Goal: Communication & Community: Answer question/provide support

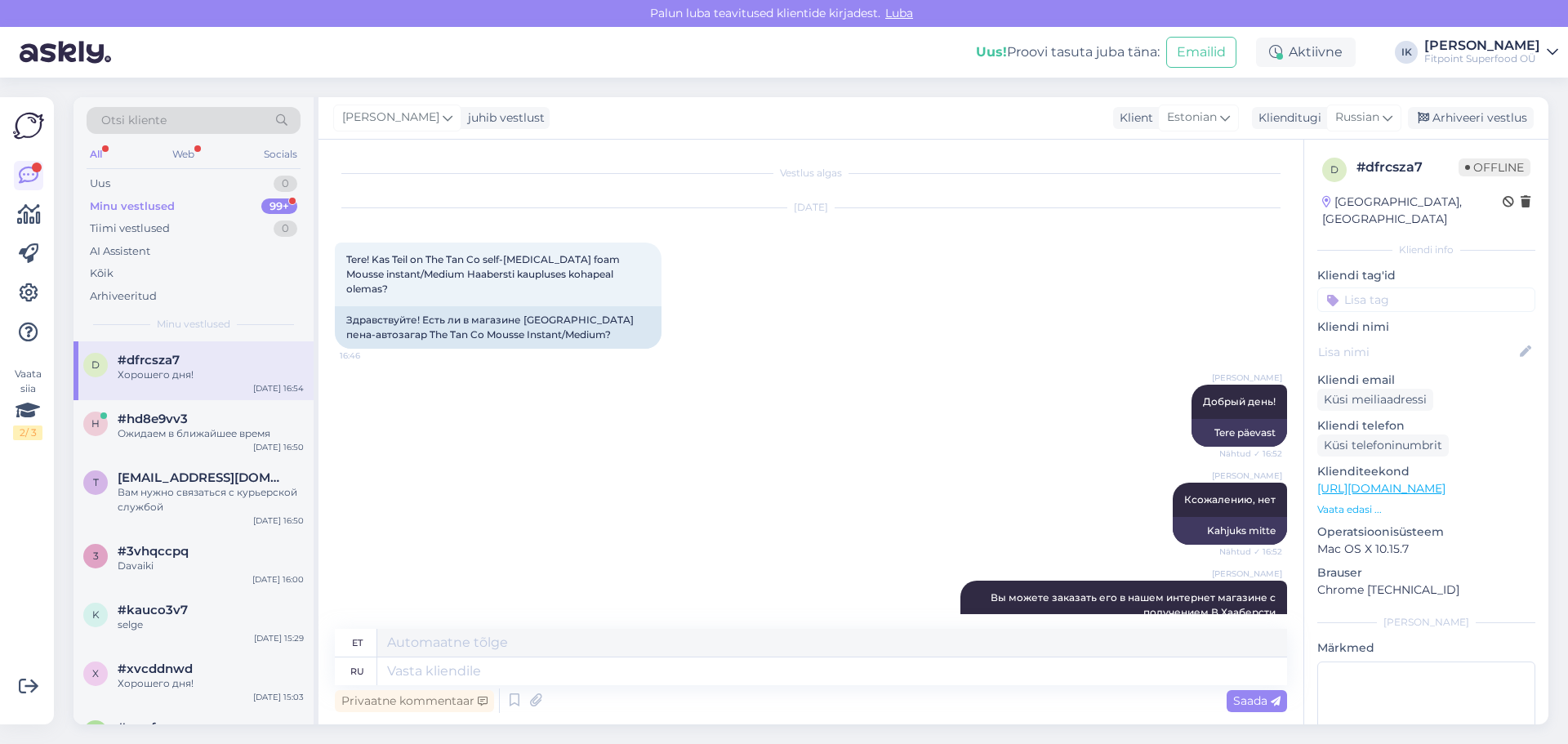
scroll to position [258, 0]
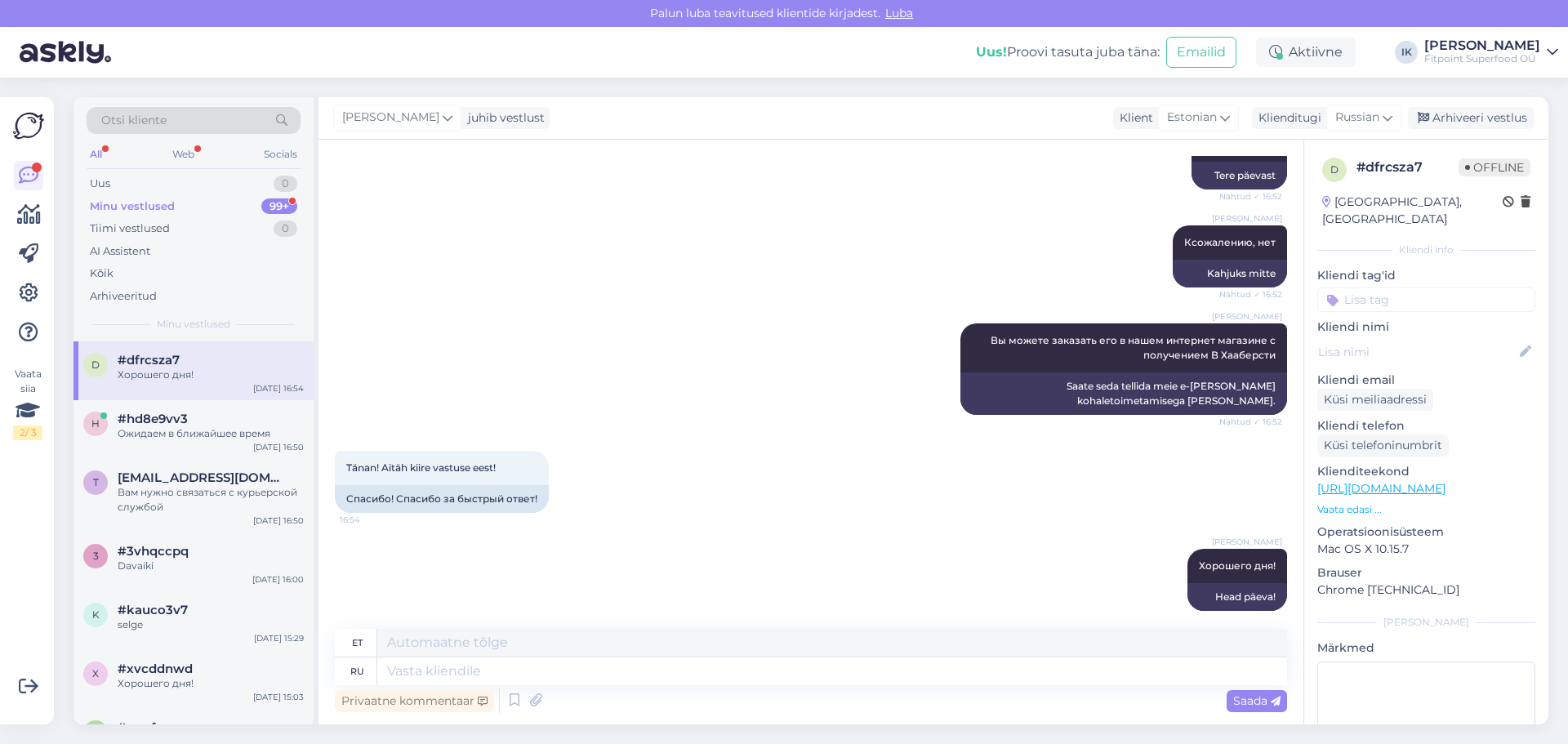
click at [182, 203] on div "Minu vestlused 99+" at bounding box center [194, 206] width 214 height 23
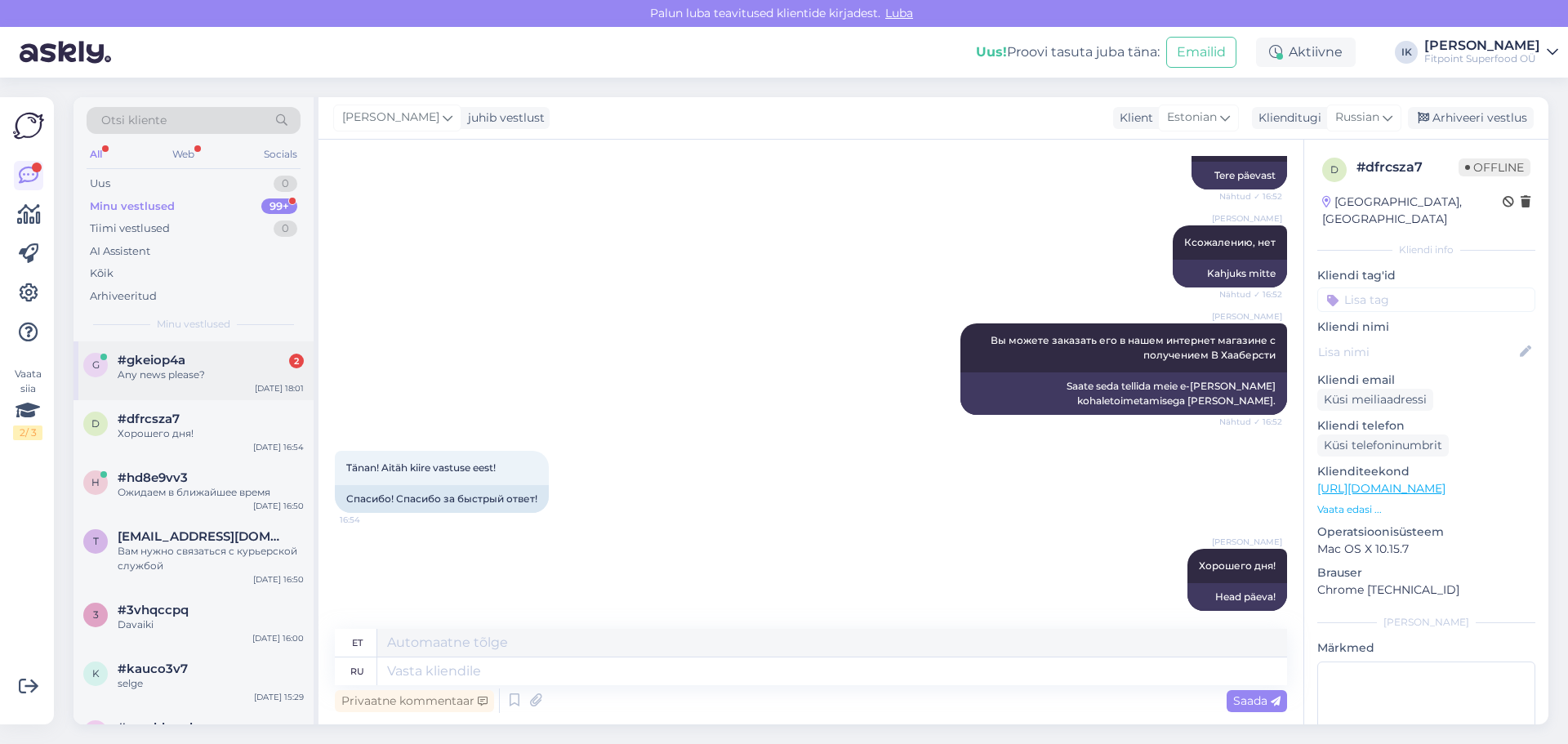
click at [169, 362] on span "#gkeiop4a" at bounding box center [151, 360] width 67 height 15
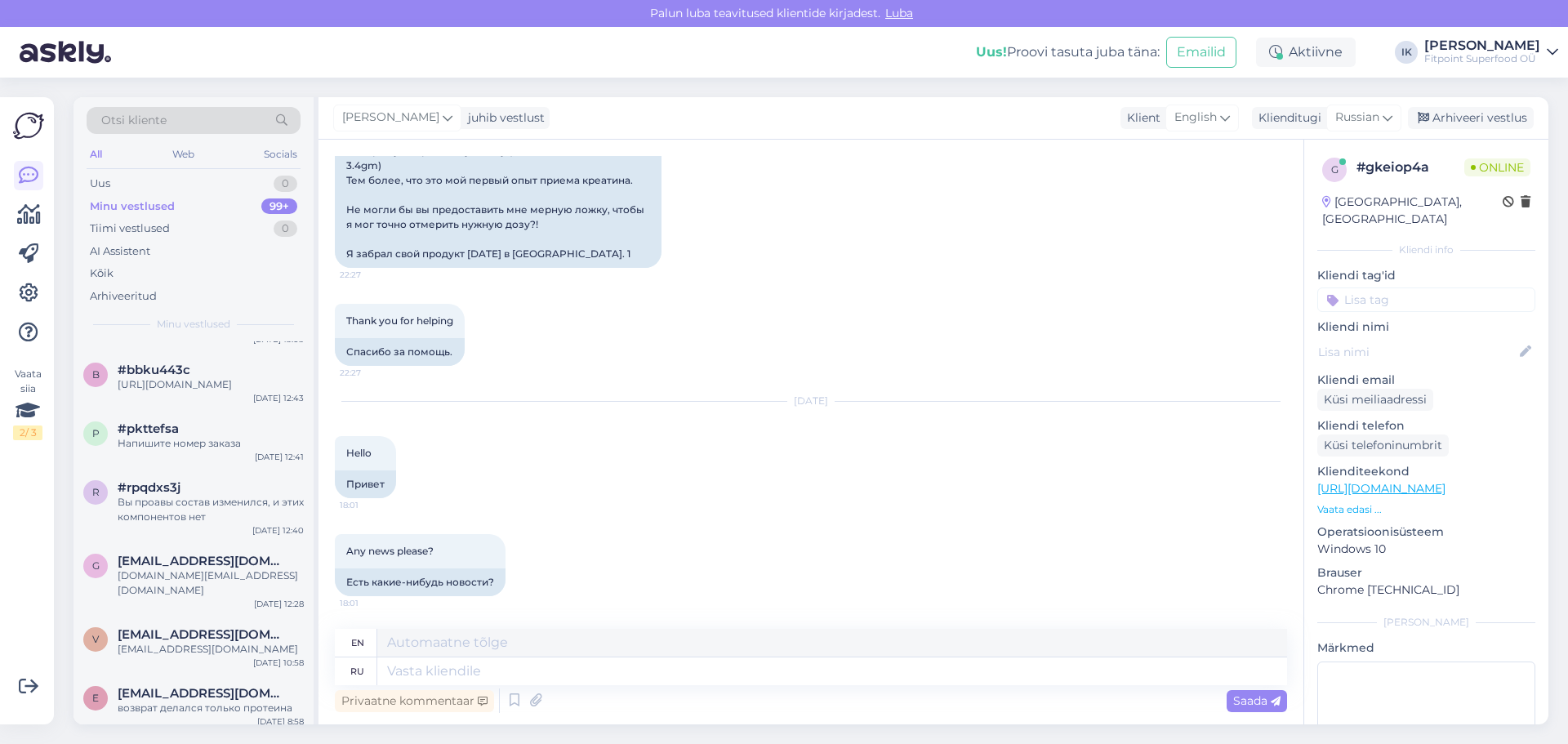
scroll to position [5674, 0]
click at [491, 676] on textarea at bounding box center [832, 671] width 910 height 28
type textarea "Доб"
type textarea "Dob"
type textarea "Добрый"
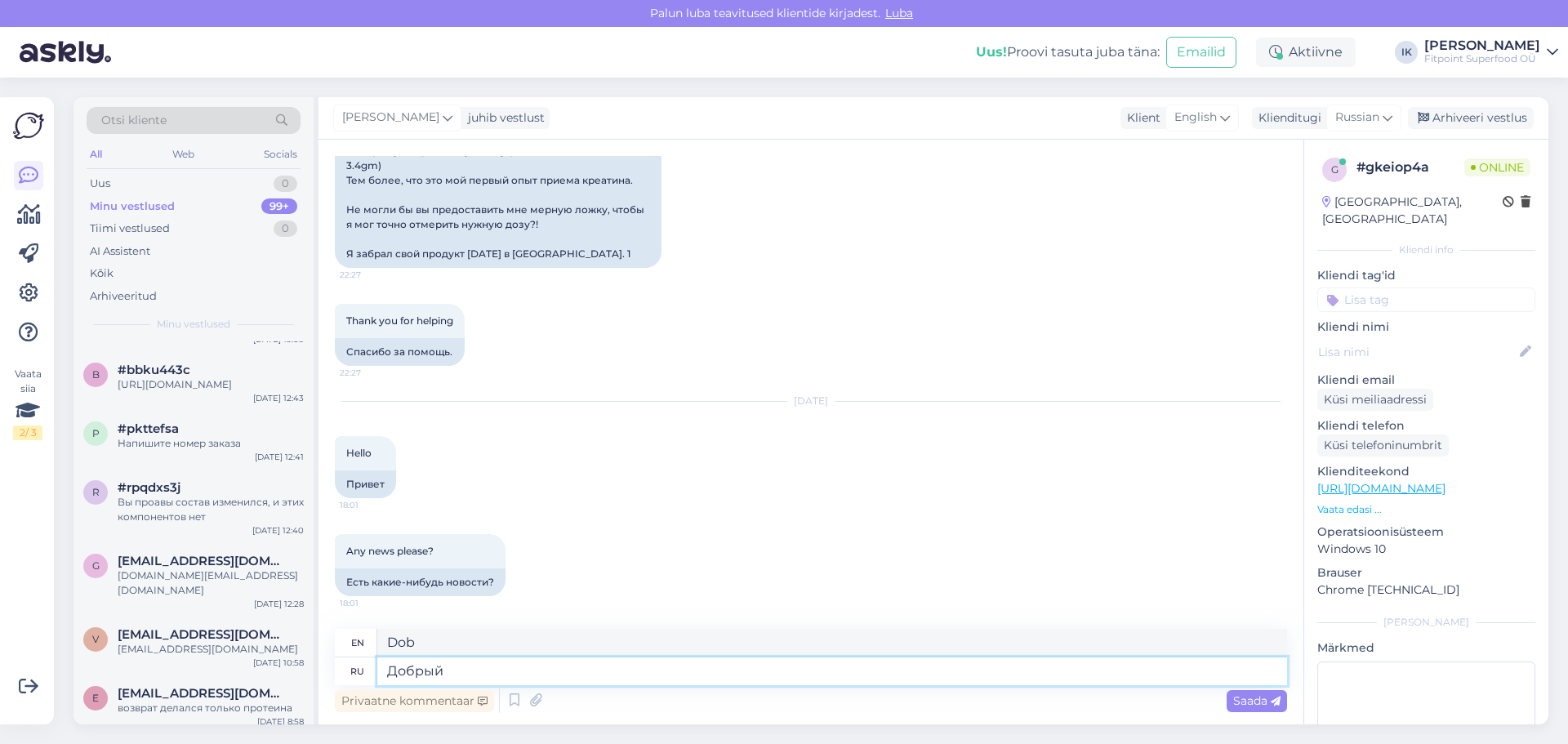
type textarea "Kind"
type textarea "Добрый вечер!"
type textarea "Good evening!"
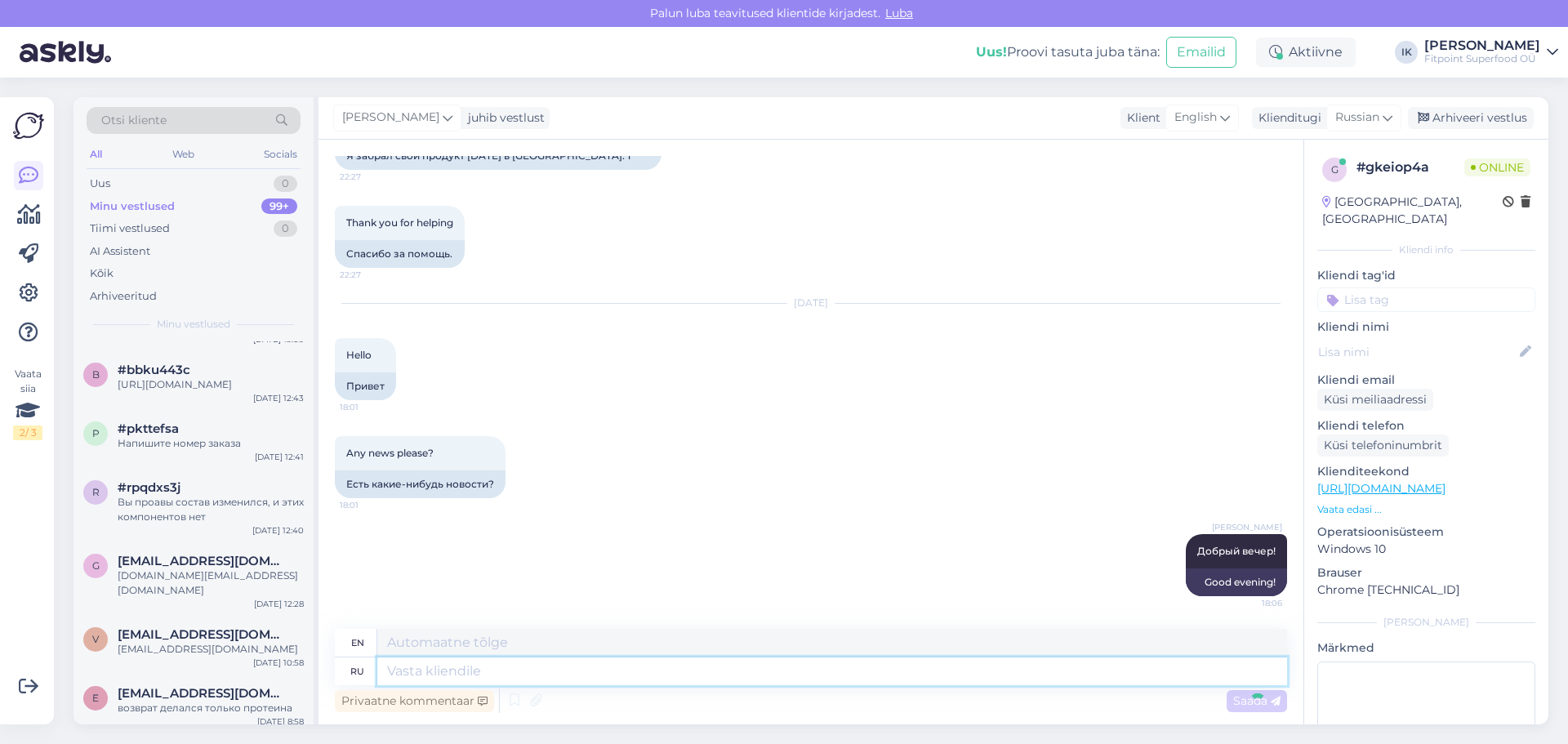
scroll to position [5772, 0]
type textarea "Жаль,"
type textarea "It's a pity"
type textarea "Жаль,"
type textarea "It's a pity,"
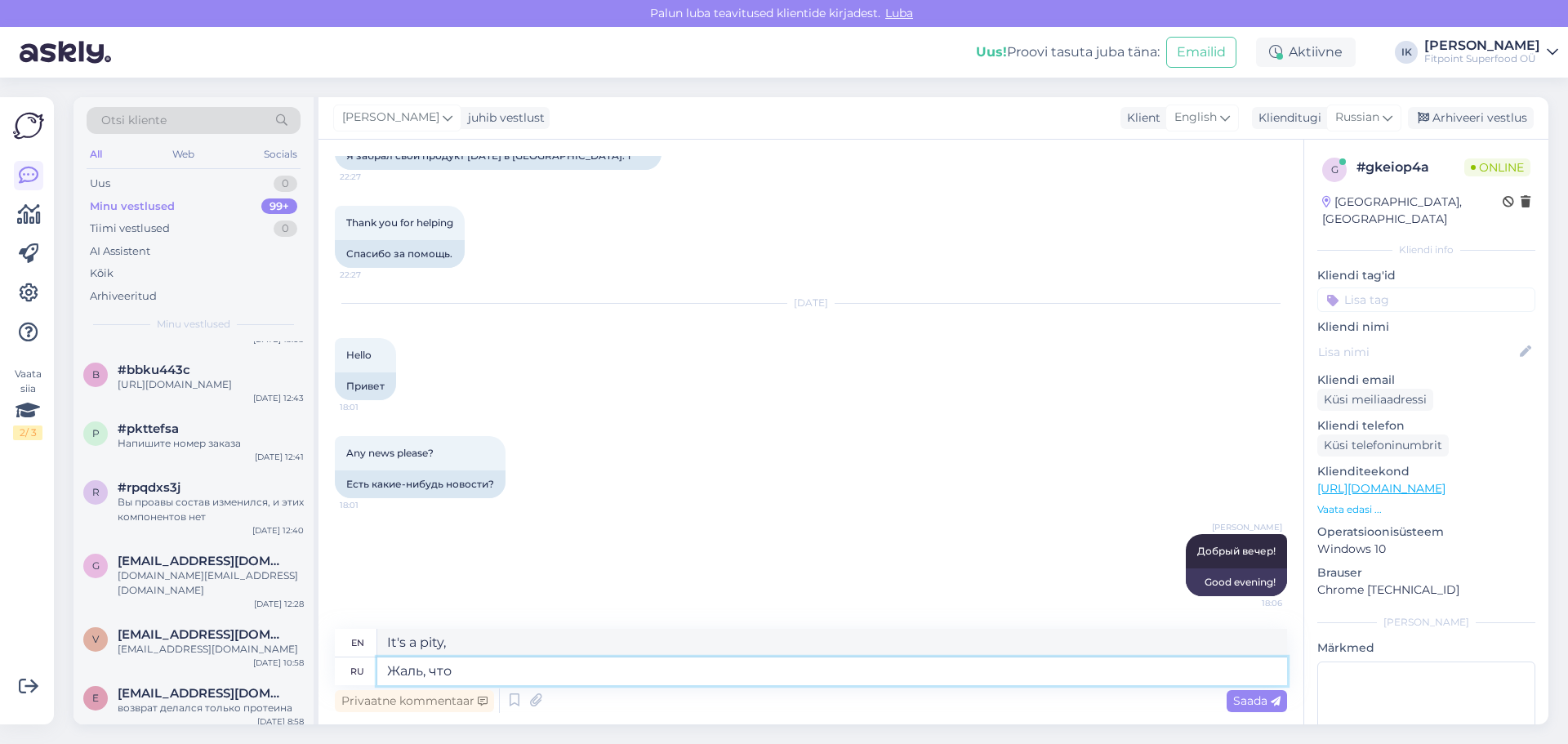
type textarea "Жаль, что п"
type textarea "It's a pity that"
type textarea "Жаль, что произошла"
type textarea "It's a shame that happened"
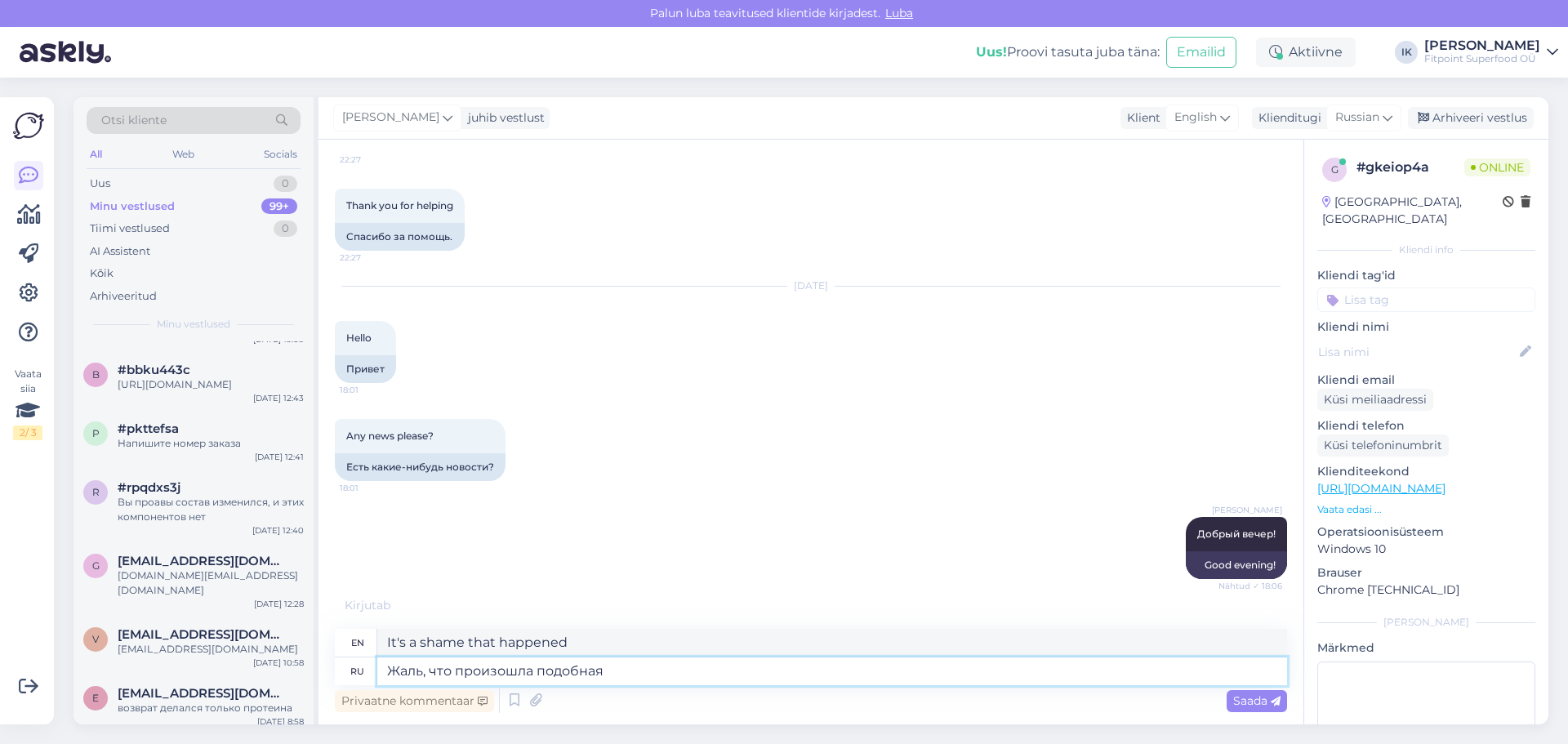
type textarea "Жаль, что произошла подобная"
type textarea "It's a shame that something like this happened"
type textarea "Жаль, что произошла подобная ситуация"
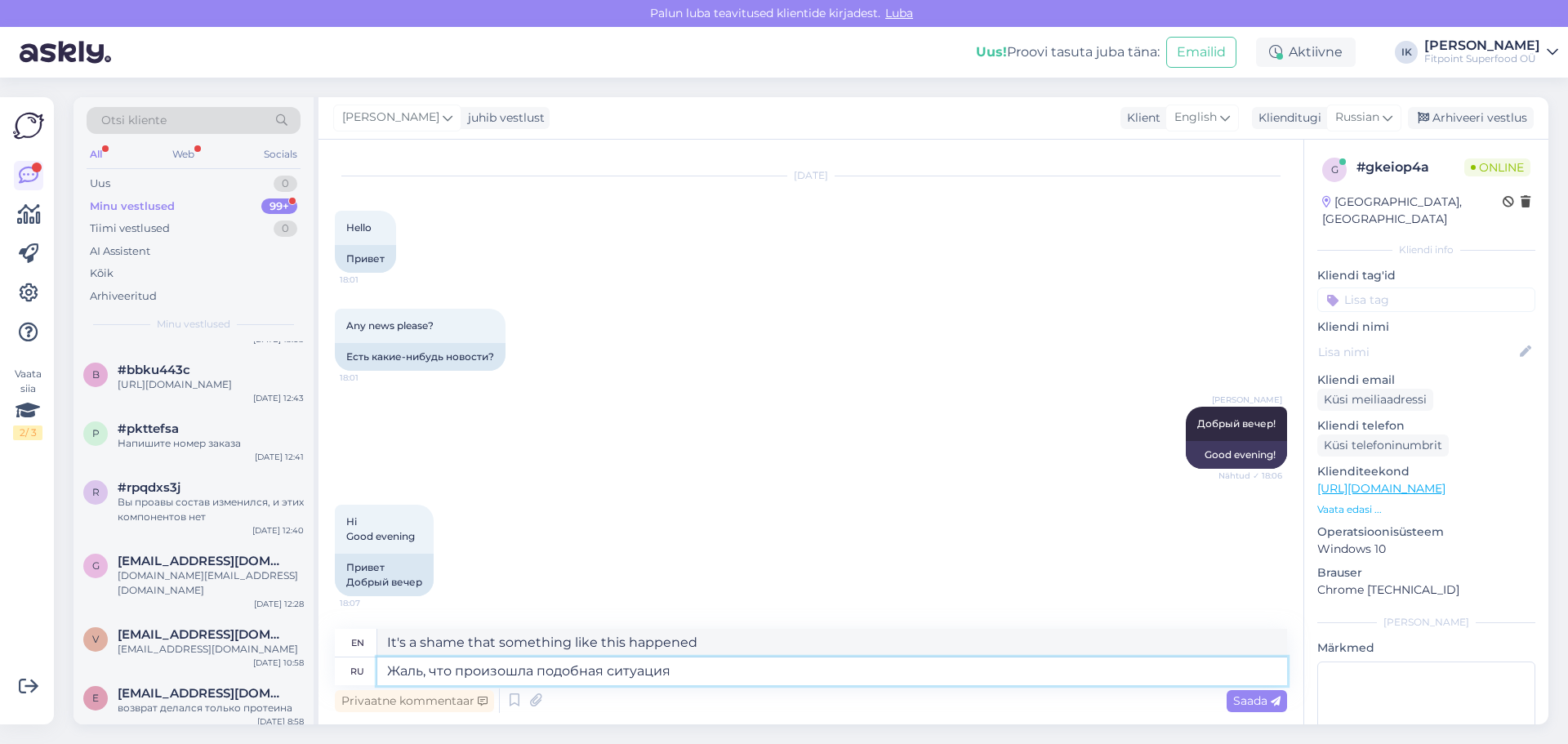
type textarea "It's a pity that such a situation happened."
type textarea "Жаль, что произошла подобная ситуация.."
type textarea "It's a pity that such a situation happened.."
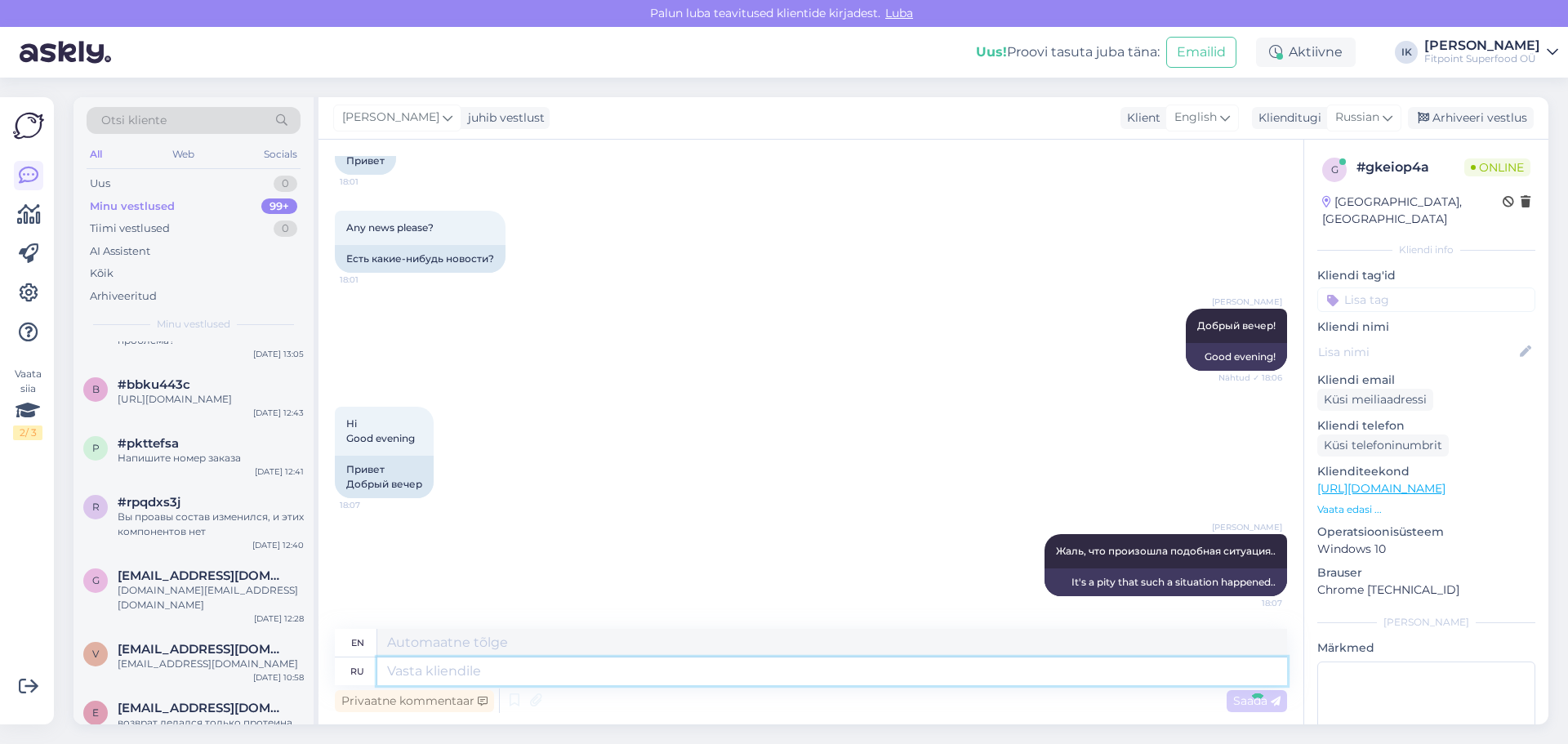
scroll to position [504, 0]
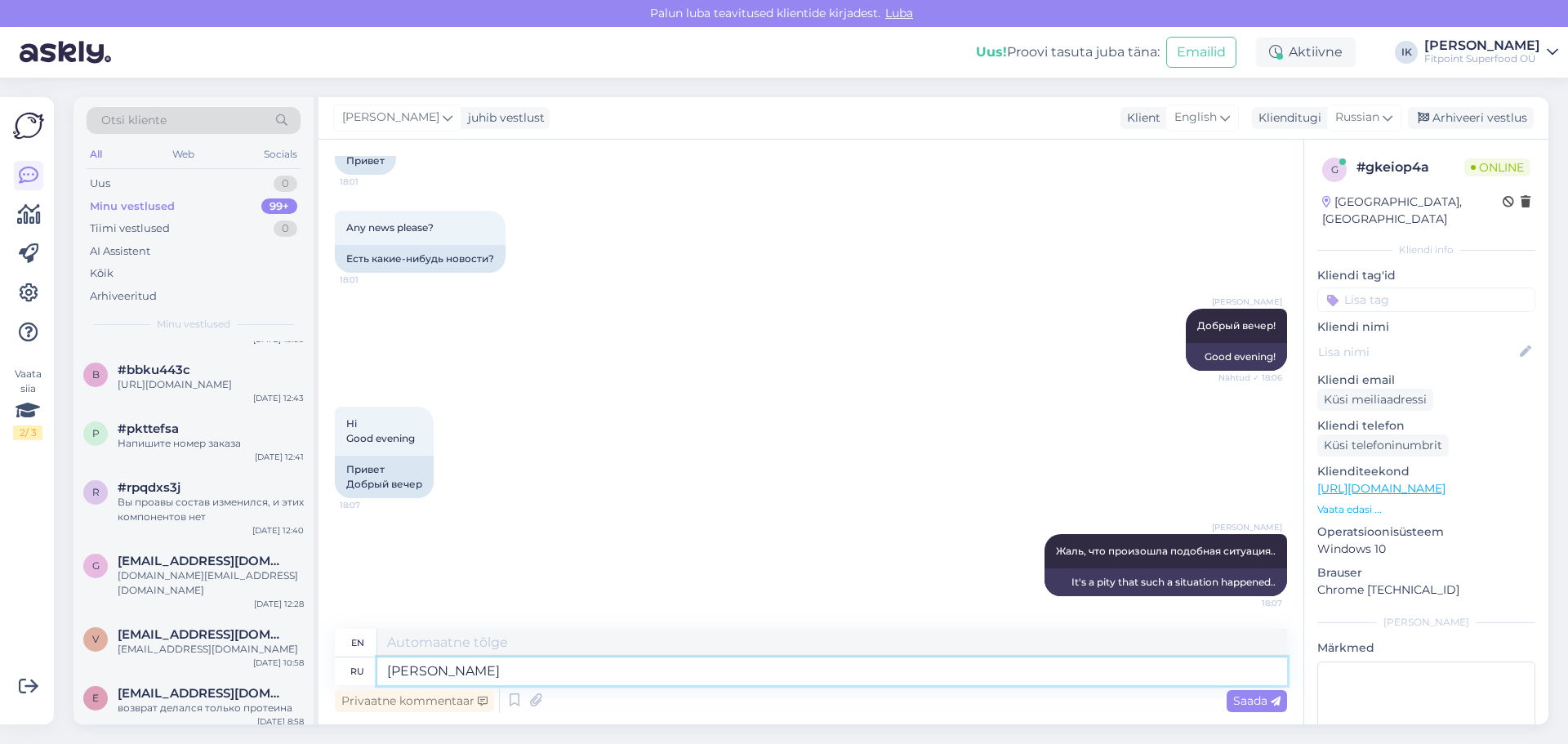
type textarea "[PERSON_NAME]"
type textarea "I"
type textarea "Я нашла"
type textarea "I found it"
type textarea "Я нашла вам"
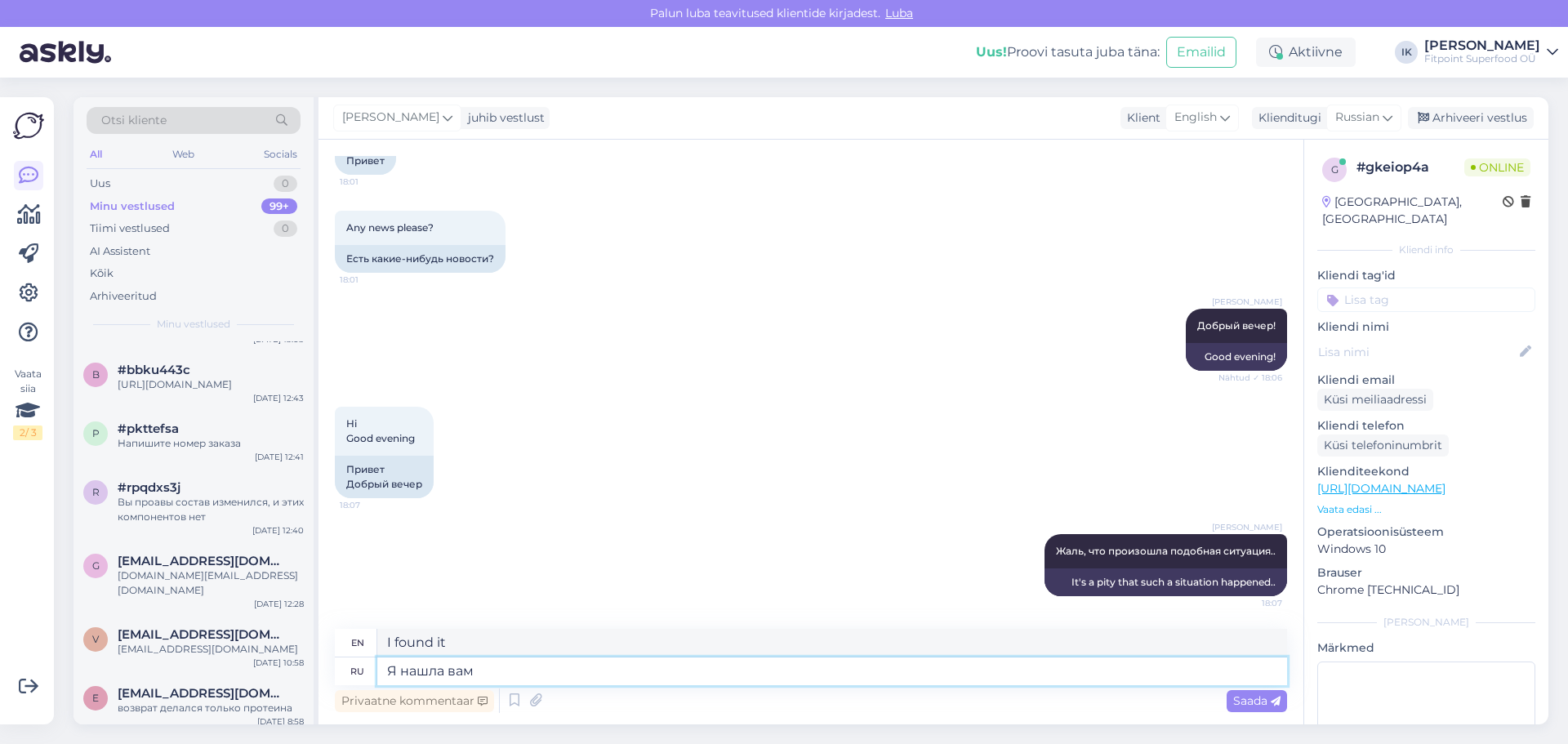
type textarea "I found it for you"
type textarea "Я нашла вам оригинальную"
type textarea "I found you an original one"
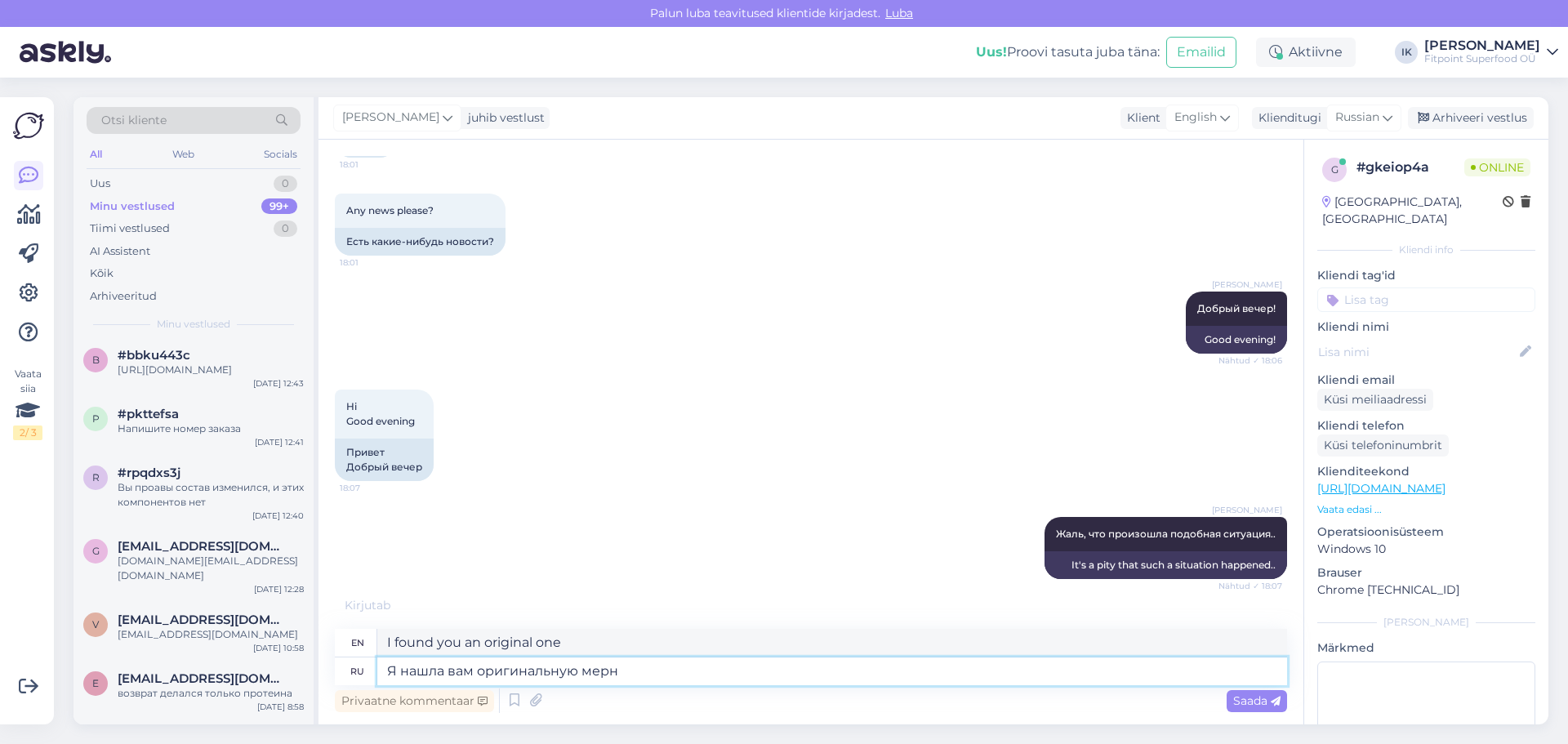
scroll to position [490, 0]
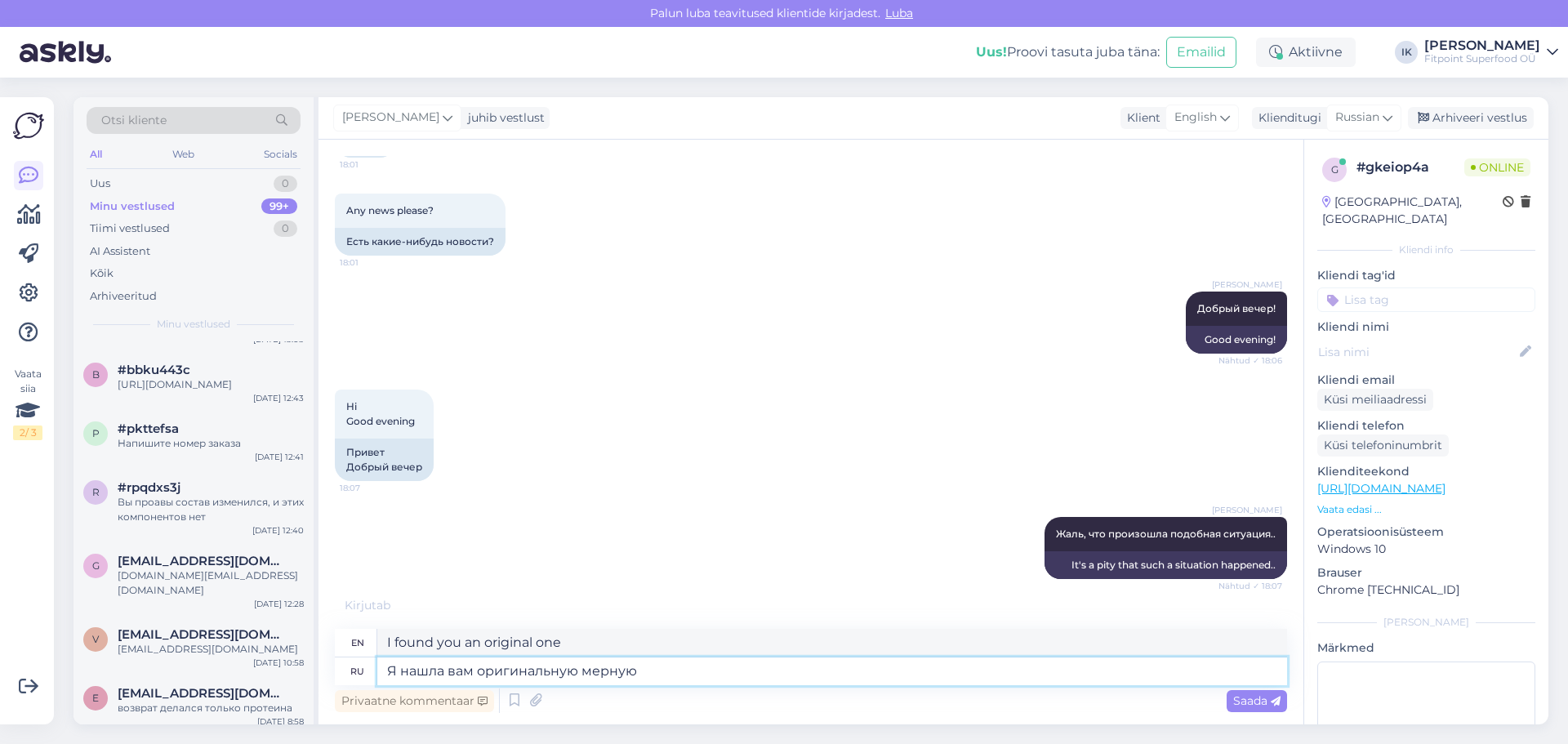
type textarea "Я нашла вам оригинальную мерную"
type textarea "I found you an original measuring tape"
type textarea "Я нашла вам оригинальную мерную ложку"
type textarea "I found you an original measuring spoon."
type textarea "Я нашла вам оригинальную мерную ложку. [DATE]"
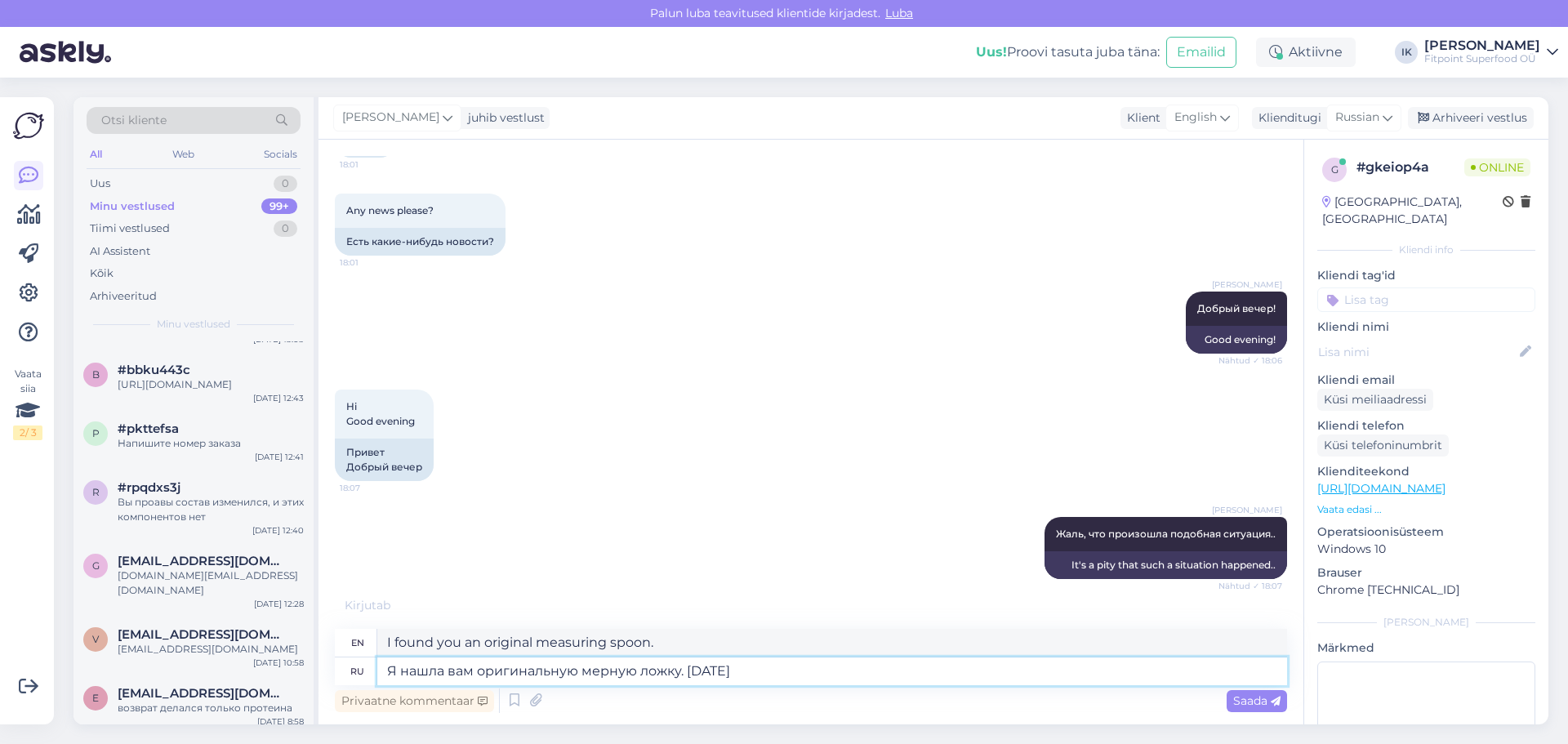
type textarea "I found you an original measuring spoon. [DATE]"
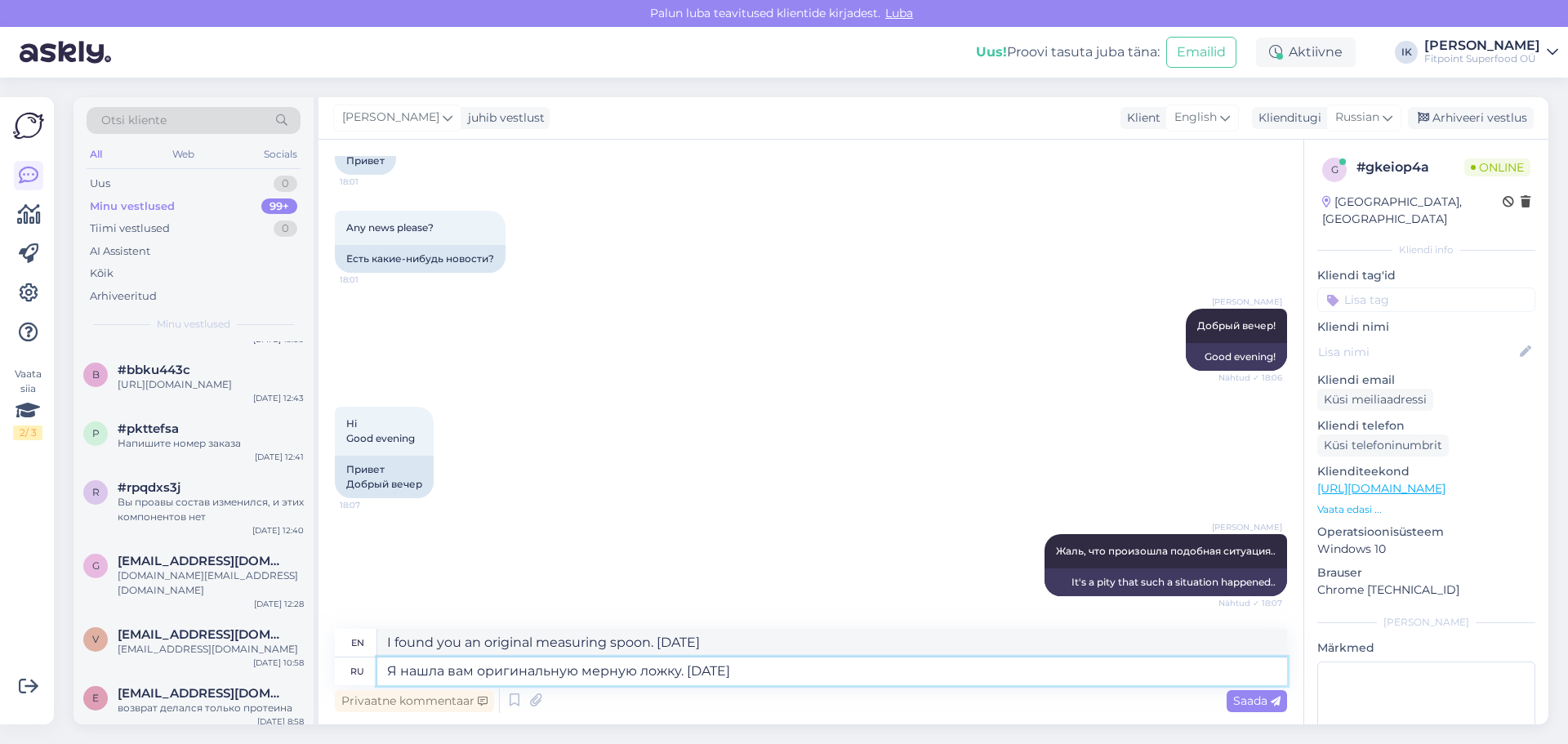
type textarea "Я нашла вам оригинальную мерную ложку. [DATE]"
type textarea "I found you an original measuring spoon. [DATE]"
type textarea "Я нашла вам оригинальную мерную ложку. [DATE] днем"
type textarea "I found you an original measuring spoon. [DATE] afternoon."
type textarea "Я нашла вам оригинальную мерную ложку. [DATE] днем от"
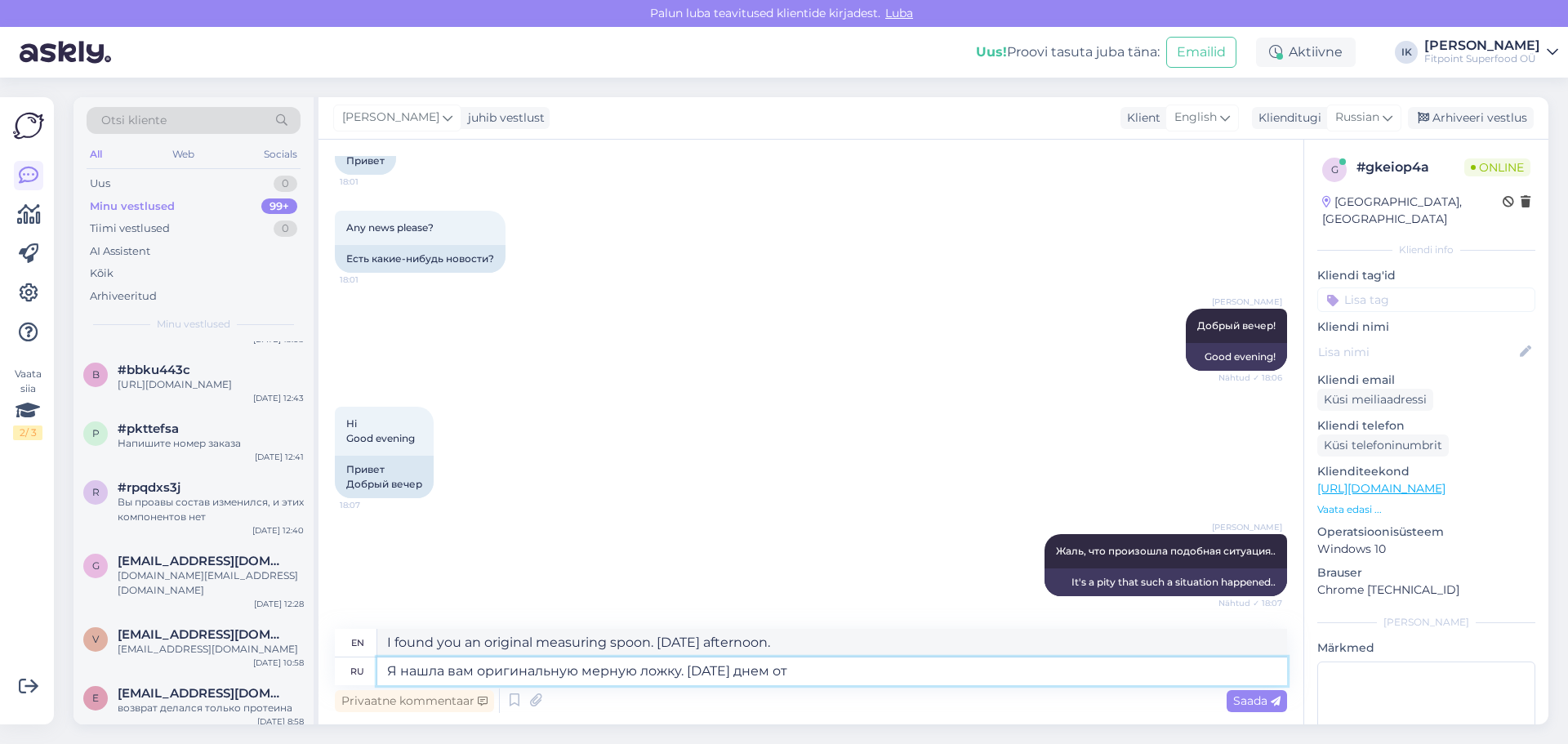
type textarea "I found you an original measuring spoon. [DATE] afternoon o"
type textarea "Я нашла вам оригинальную мерную ложку. [DATE] днем отправим е"
type textarea "I found you an original measuring spoon. We'll send it [DATE] afternoon."
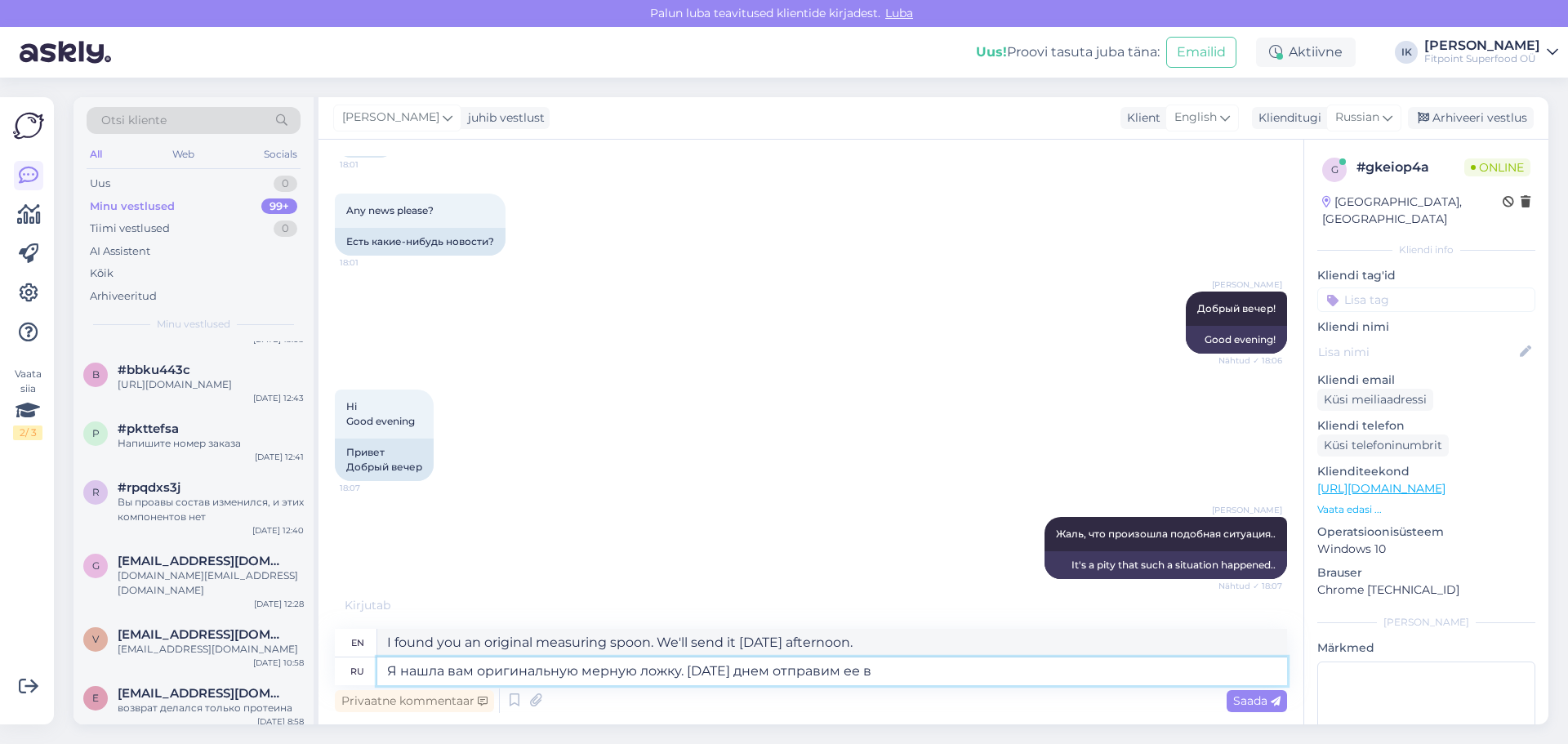
type textarea "Я нашла вам оригинальную мерную ложку. [DATE] днем отправим ее в"
type textarea "I found you an original measuring spoon. We'll send it to you [DATE] afternoon."
type textarea "Я нашла вам оригинальную мерную ложку. [DATE] днем отправим ее в Хааберсти"
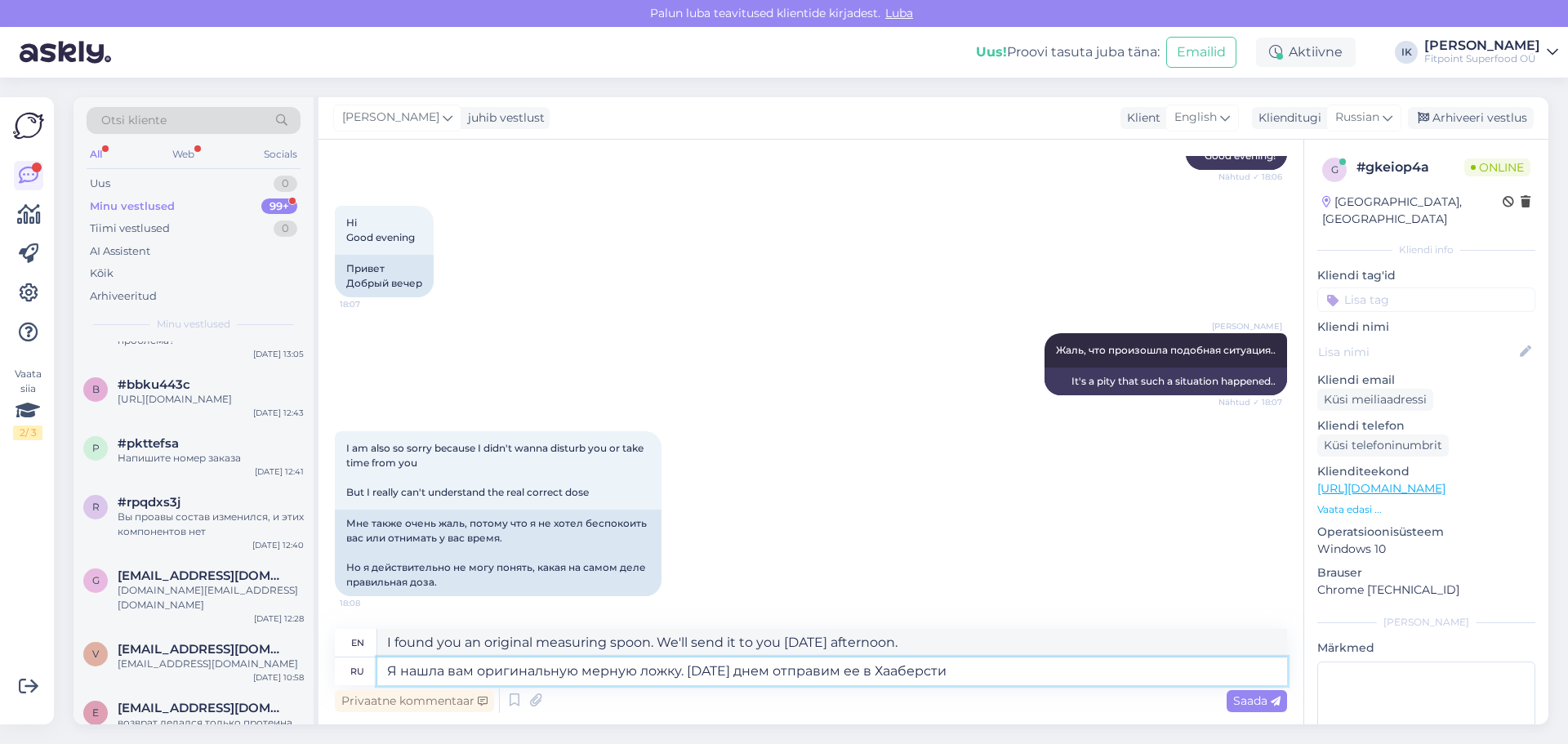
scroll to position [504, 0]
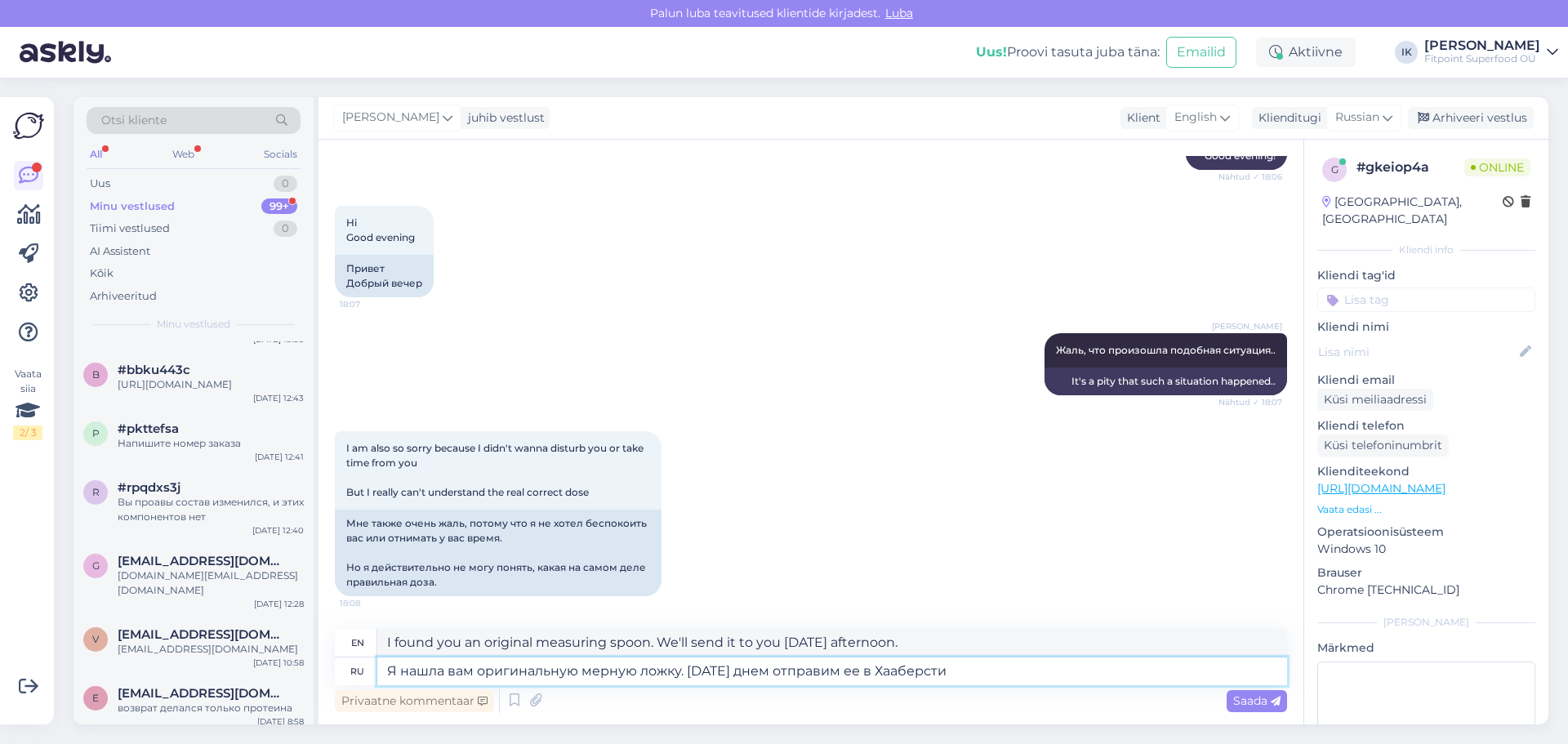
type textarea "I found you an original measuring spoon. We'll send it to [GEOGRAPHIC_DATA] [DA…"
type textarea "Я нашла вам оригинальную мерную ложку. [DATE] днем отправим ее в Хааберсти"
click at [1269, 695] on span "Saada" at bounding box center [1256, 701] width 47 height 15
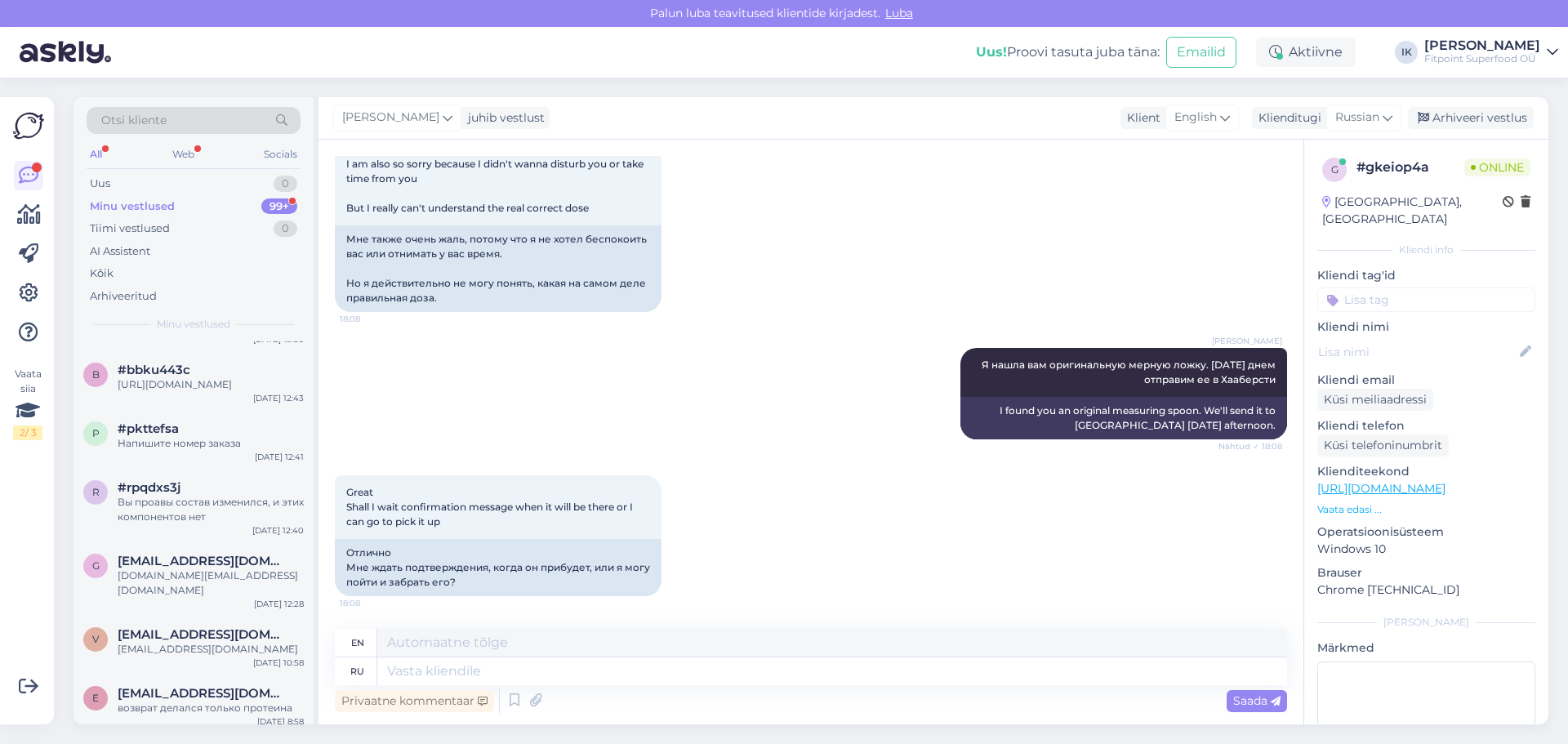
click at [180, 204] on div "Minu vestlused 99+" at bounding box center [194, 206] width 214 height 23
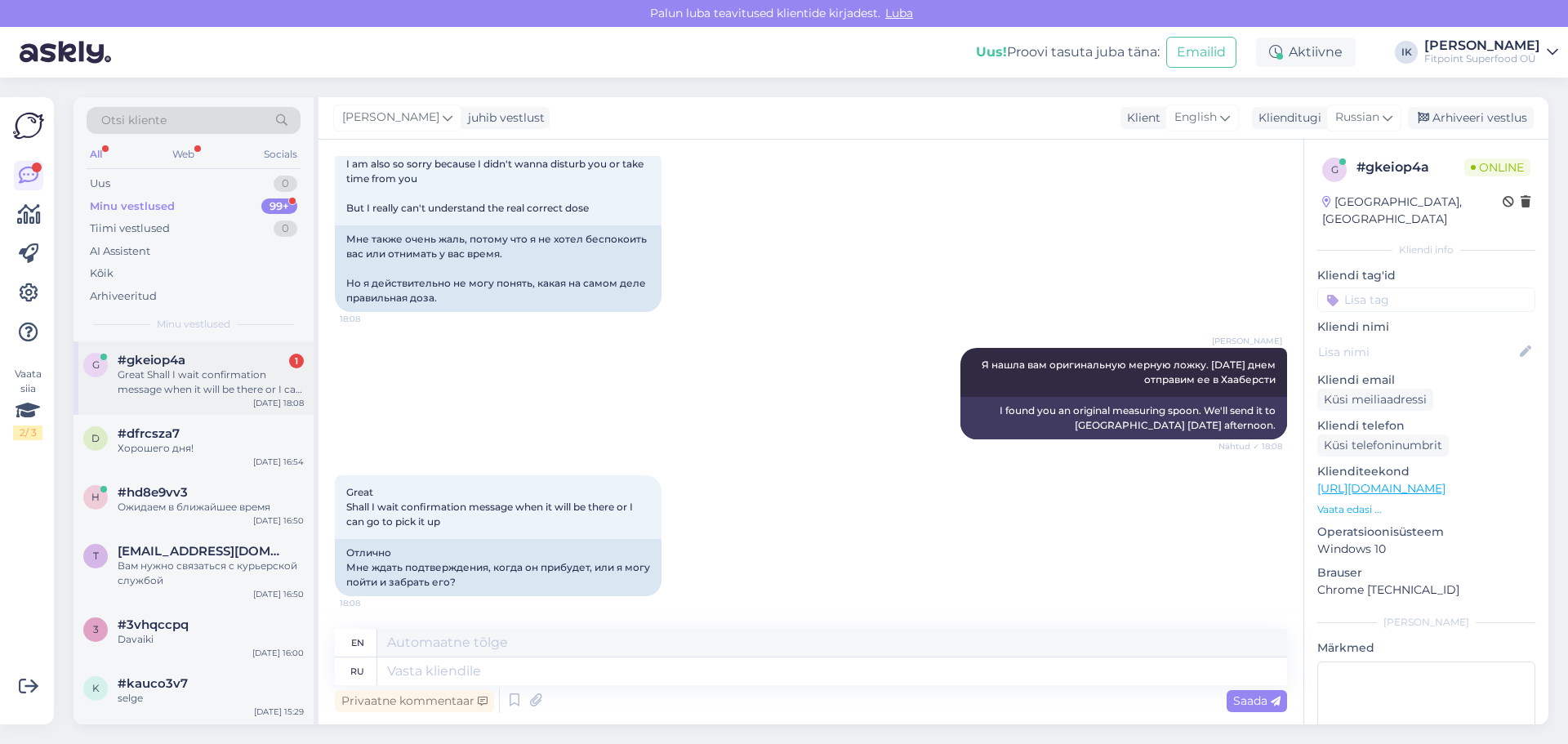
click at [235, 370] on div "Great Shall I wait confirmation message when it will be there or I can go to pi…" at bounding box center [211, 382] width 187 height 30
click at [478, 670] on textarea at bounding box center [832, 671] width 910 height 28
type textarea "Подойдите"
type textarea "Come on over"
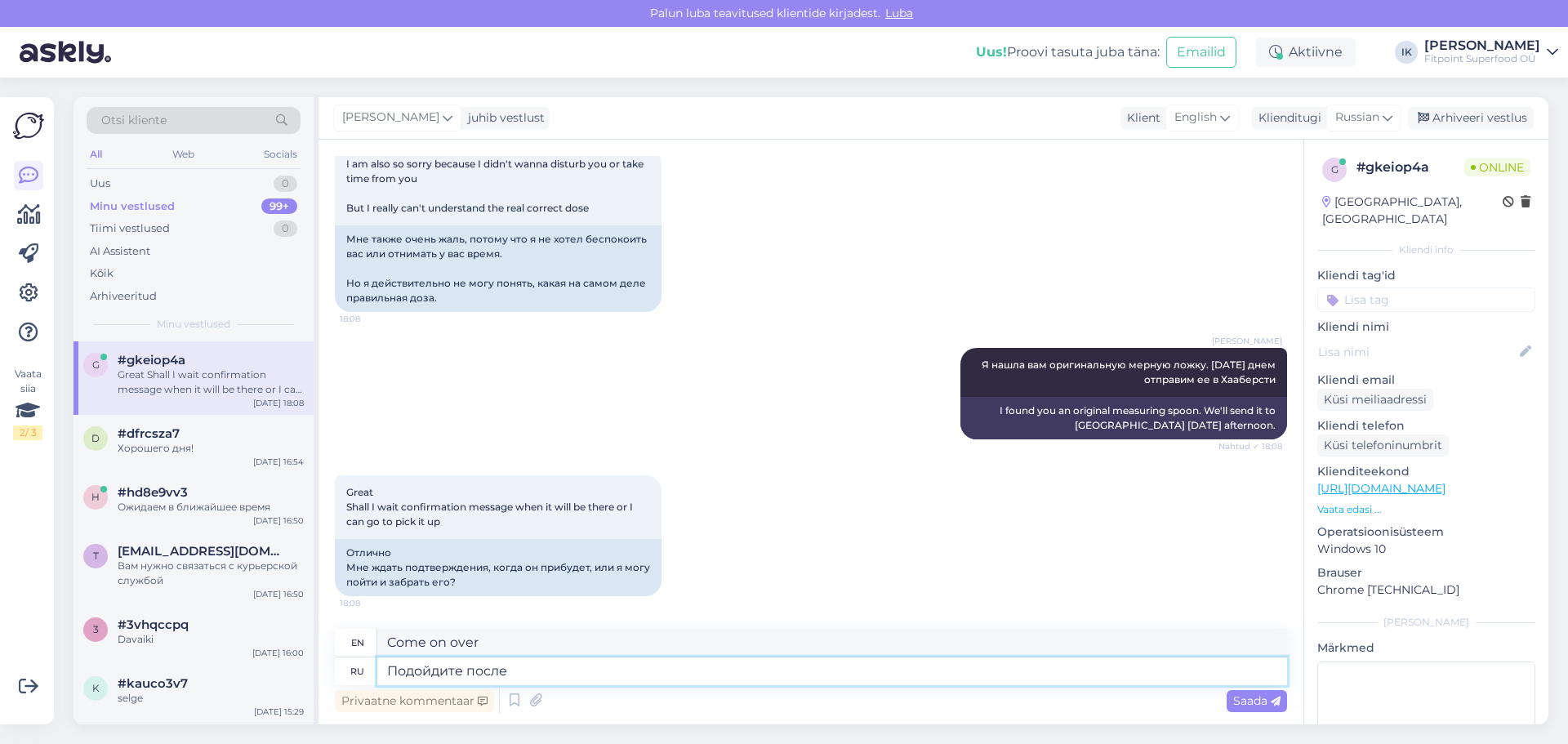
type textarea "Подойдите после"
type textarea "Come later"
type textarea "Подойдите после 17"
type textarea "Come after 17"
type textarea "Подойдите после 17""
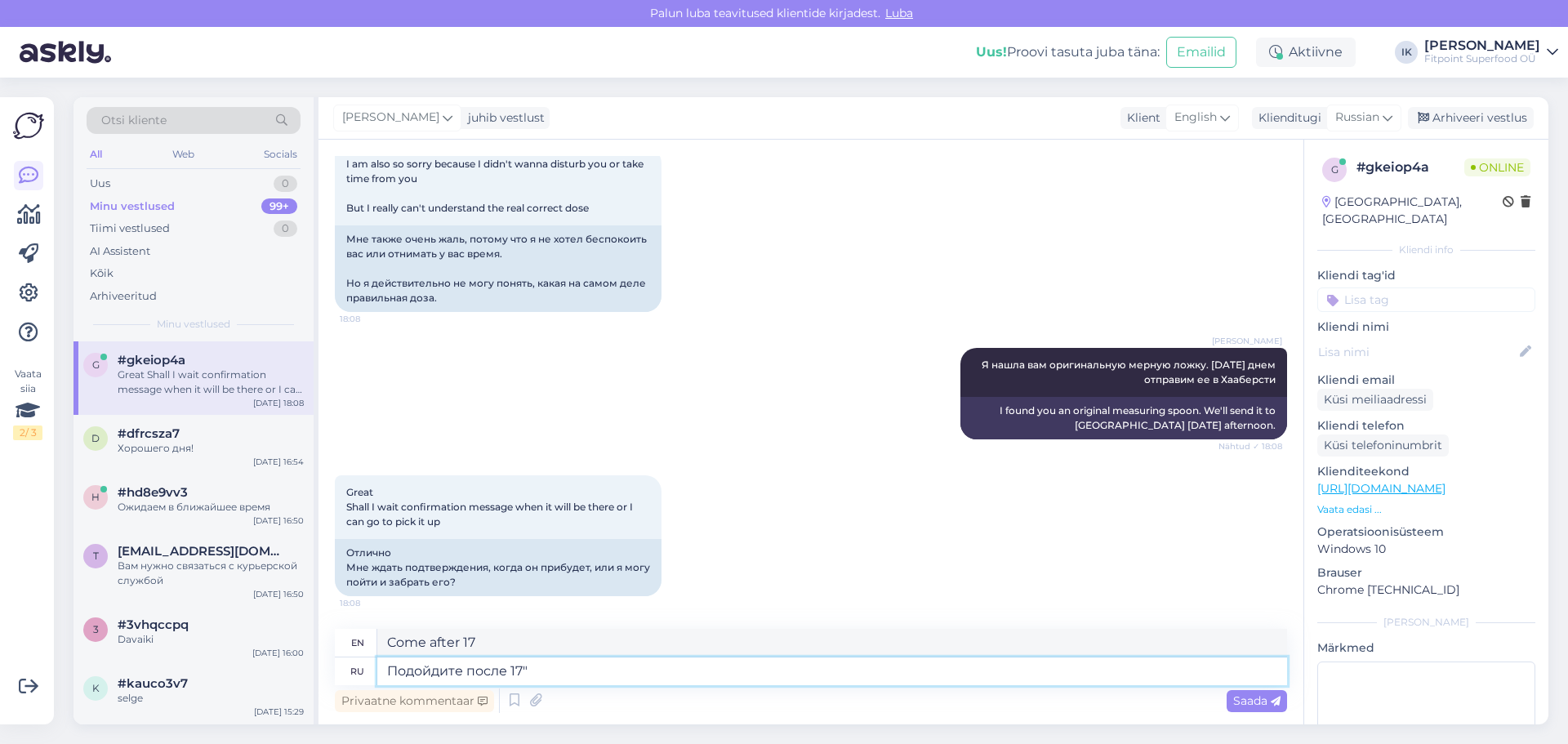
type textarea "Come after 17""
type textarea "Подойдите после 17"
type textarea "Come after 17"
type textarea "Подойдите после"
type textarea "Come later"
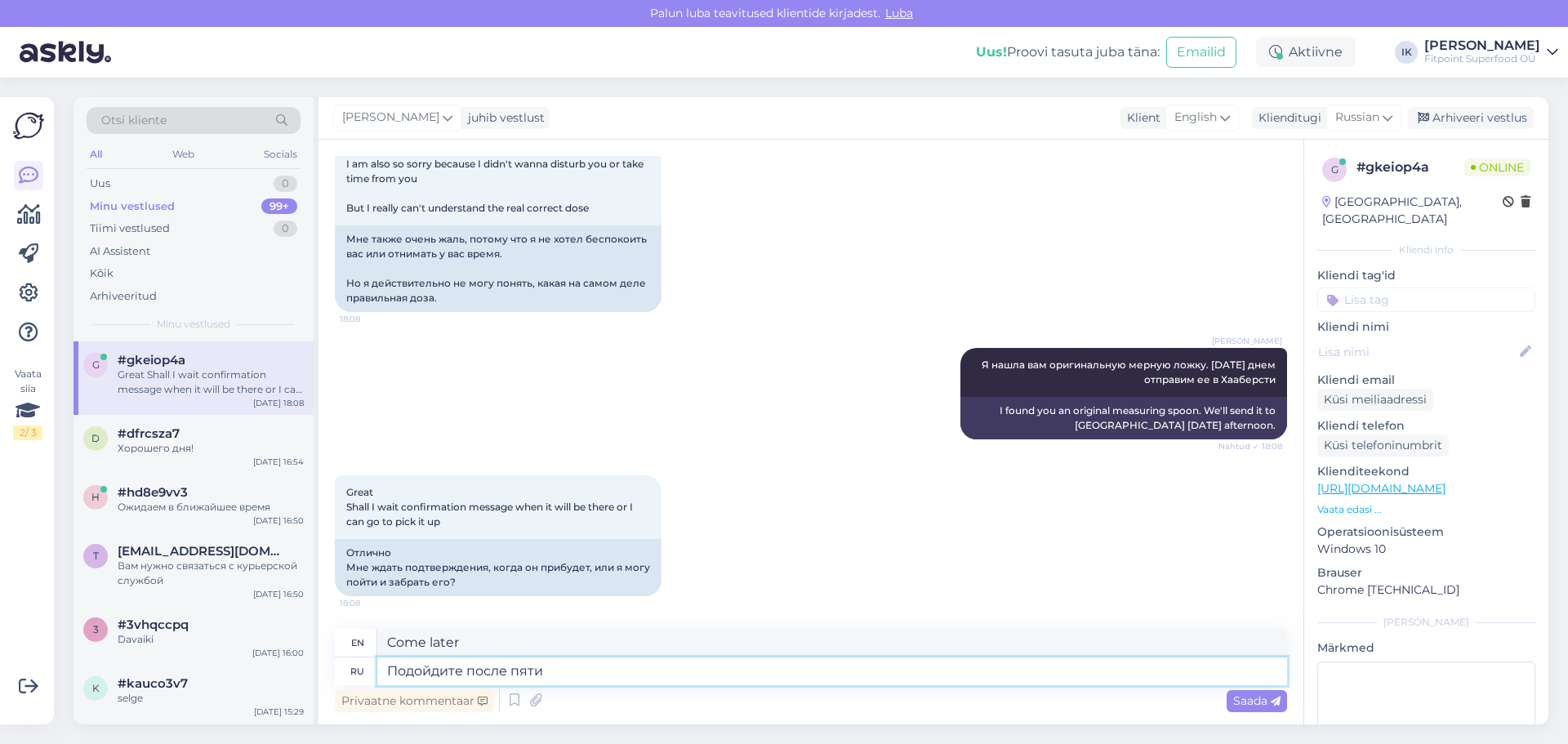
type textarea "Подойдите после пяти"
type textarea "Come after five"
type textarea "Подойдите после пяти вечера"
type textarea "Come after five in the evening."
type textarea "Подойдите после пяти вечера,"
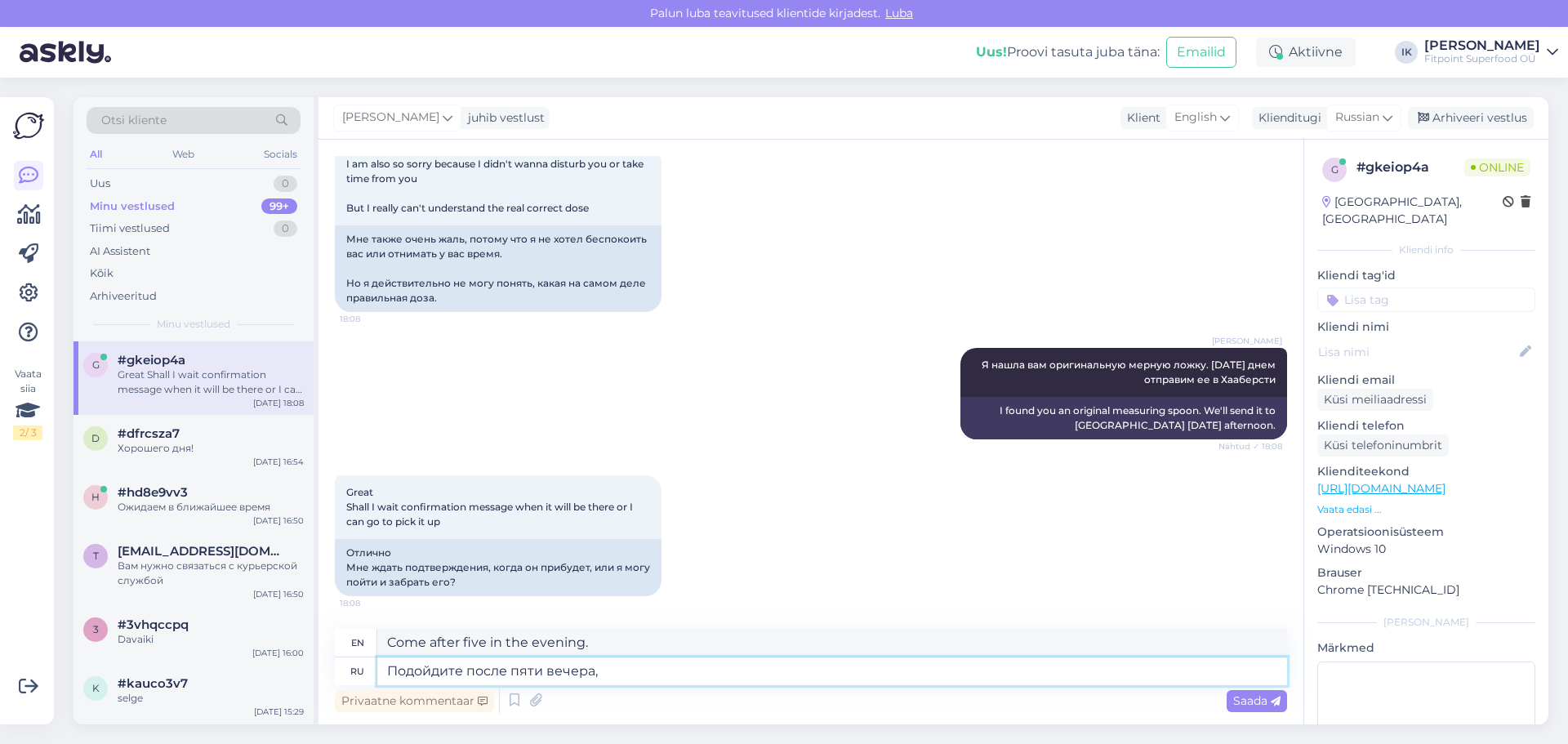
type textarea "Come after five in the evening,"
type textarea "Подойдите после пяти вечера, она у"
type textarea "Come after five in the evening, she"
type textarea "Подойдите после пяти вечера, она уже т"
type textarea "Come after five in the evening, she's already"
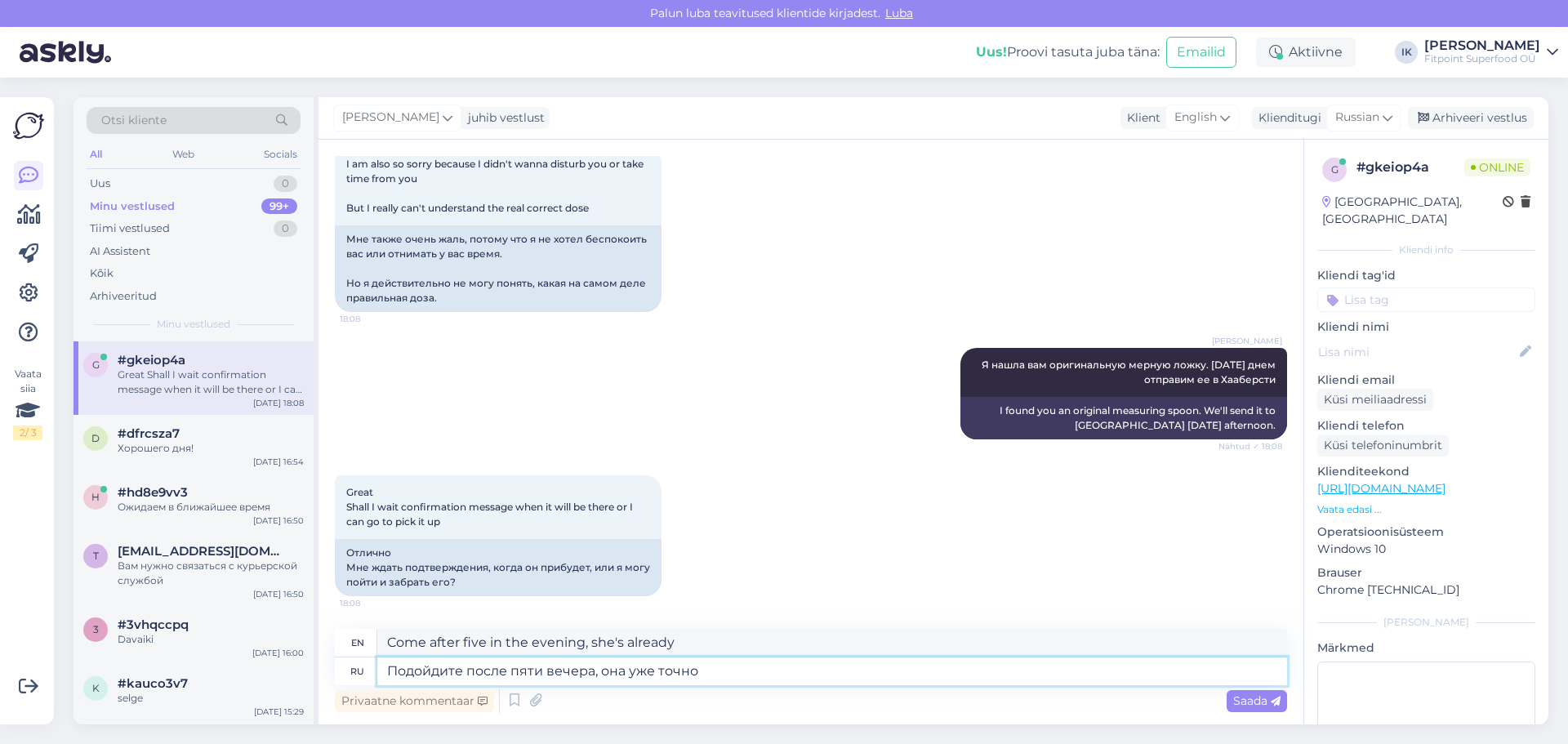
type textarea "Подойдите после пяти вечера, она уже точно б"
type textarea "Come after five in the evening, she's definitely already"
type textarea "Подойдите после пяти вечера, она уже точно будет т"
type textarea "Come after five in the evening, she will definitely be there."
type textarea "Подойдите после пяти вечера, она уже точно будет там в это в"
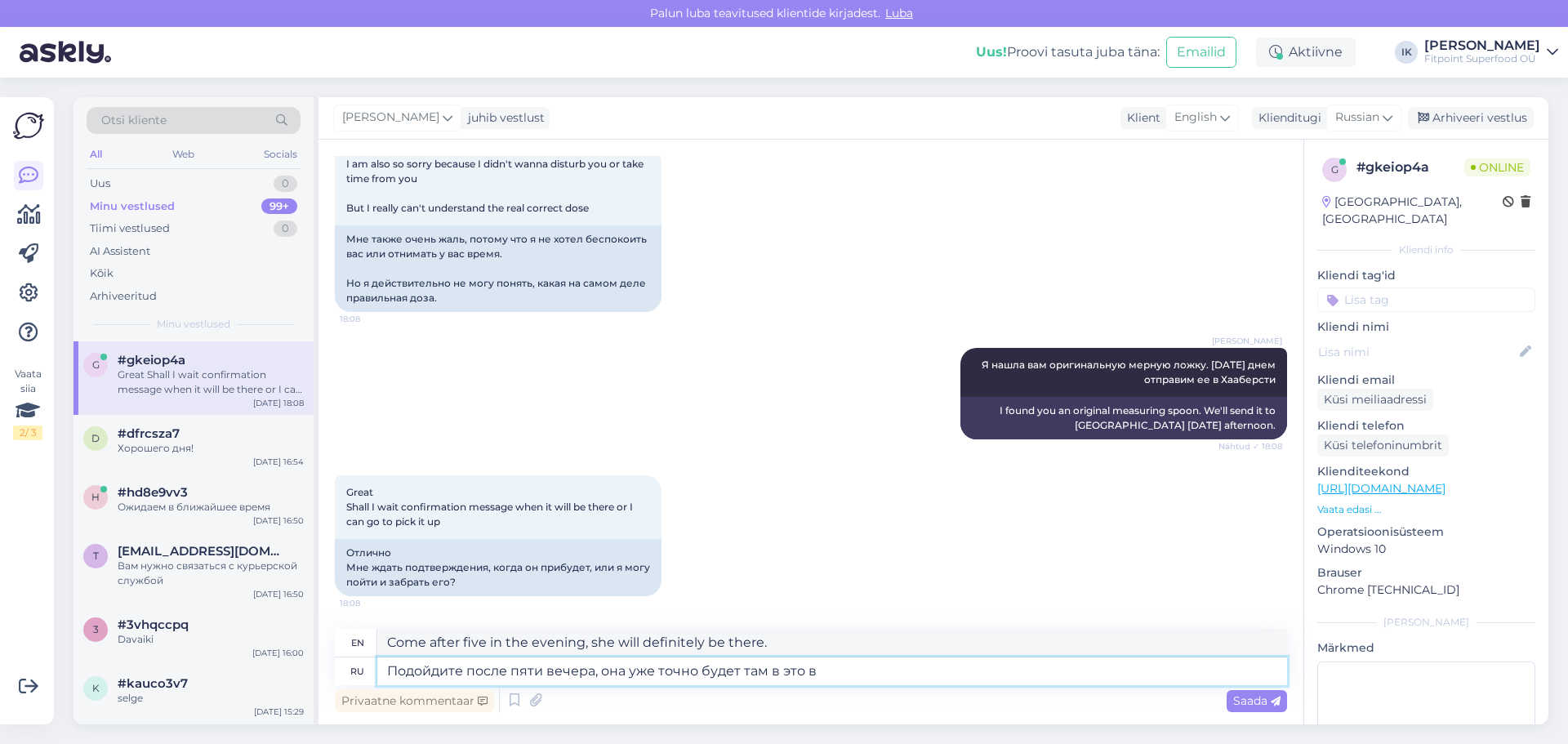
type textarea "Come after five in the evening, she will definitely be there by then."
type textarea "Подойдите после пяти вечера, она уже точно будет там в это время"
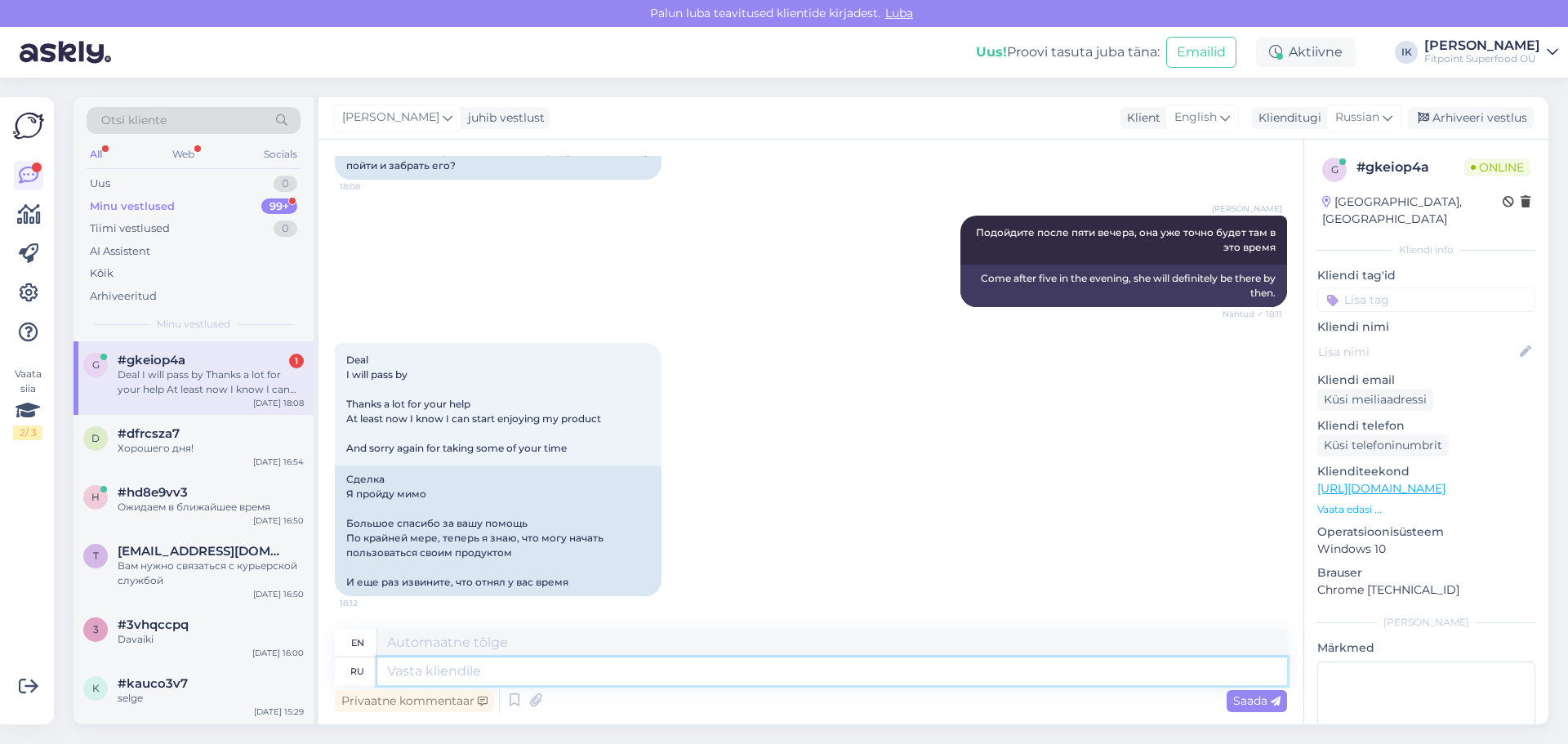
scroll to position [6996, 0]
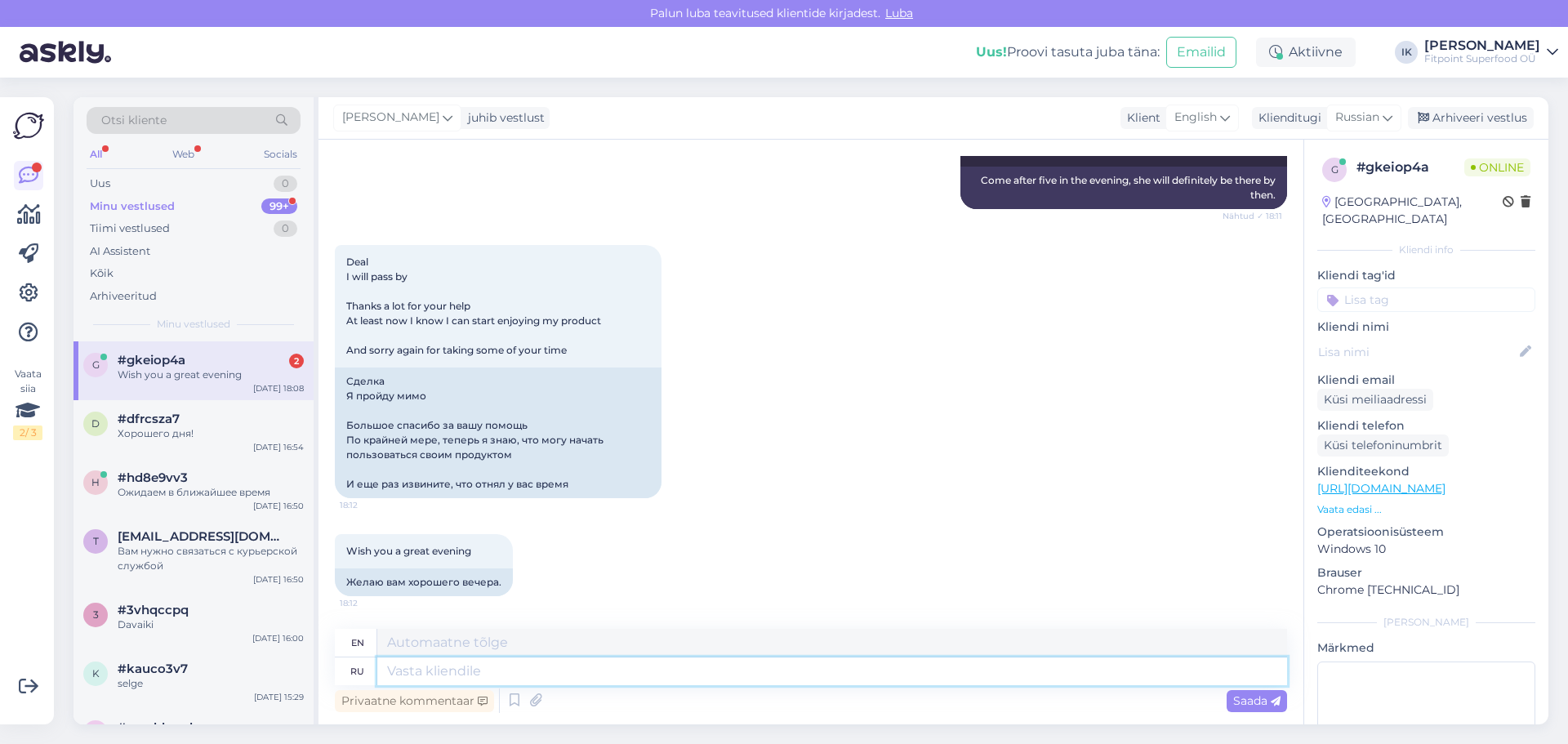
click at [561, 671] on textarea at bounding box center [832, 671] width 910 height 28
type textarea "Х"
type textarea "X"
type textarea "Благодарю!"
type textarea "Thank you"
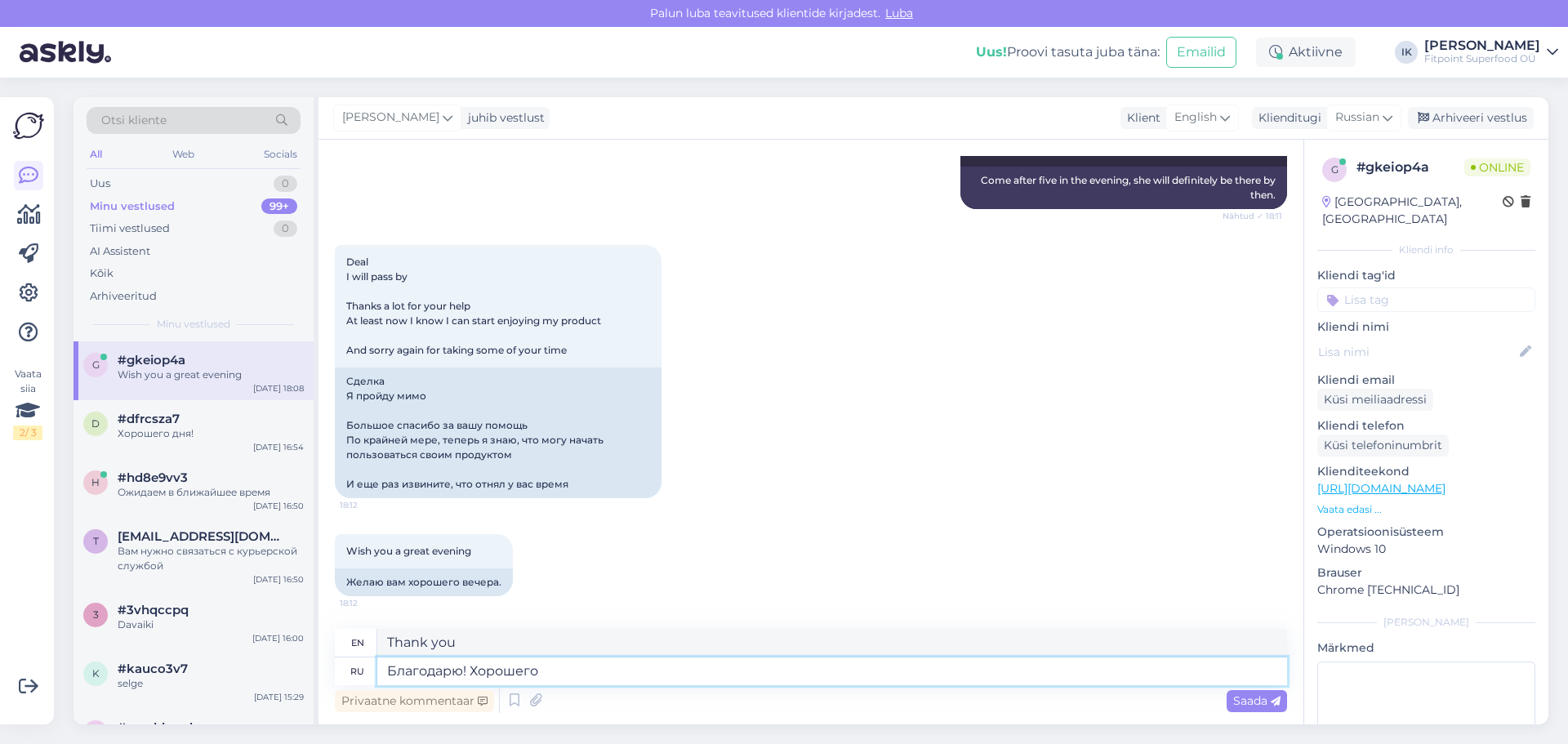
type textarea "Благодарю! Хорошего в"
type textarea "Thank you! Have a nice day!"
type textarea "Благодарю! Хорошего вечера!"
type textarea "Thank you! Have a nice evening!"
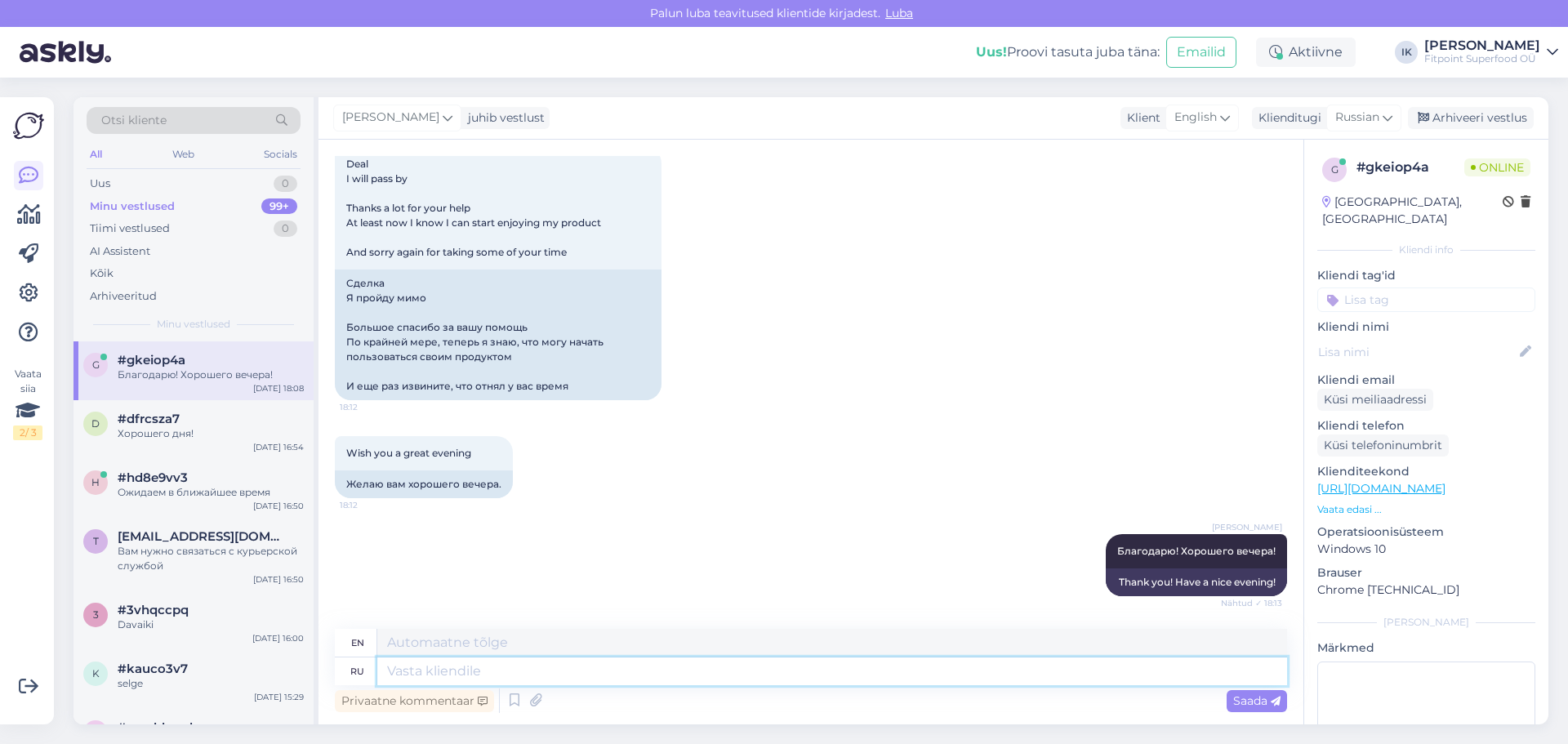
scroll to position [7094, 0]
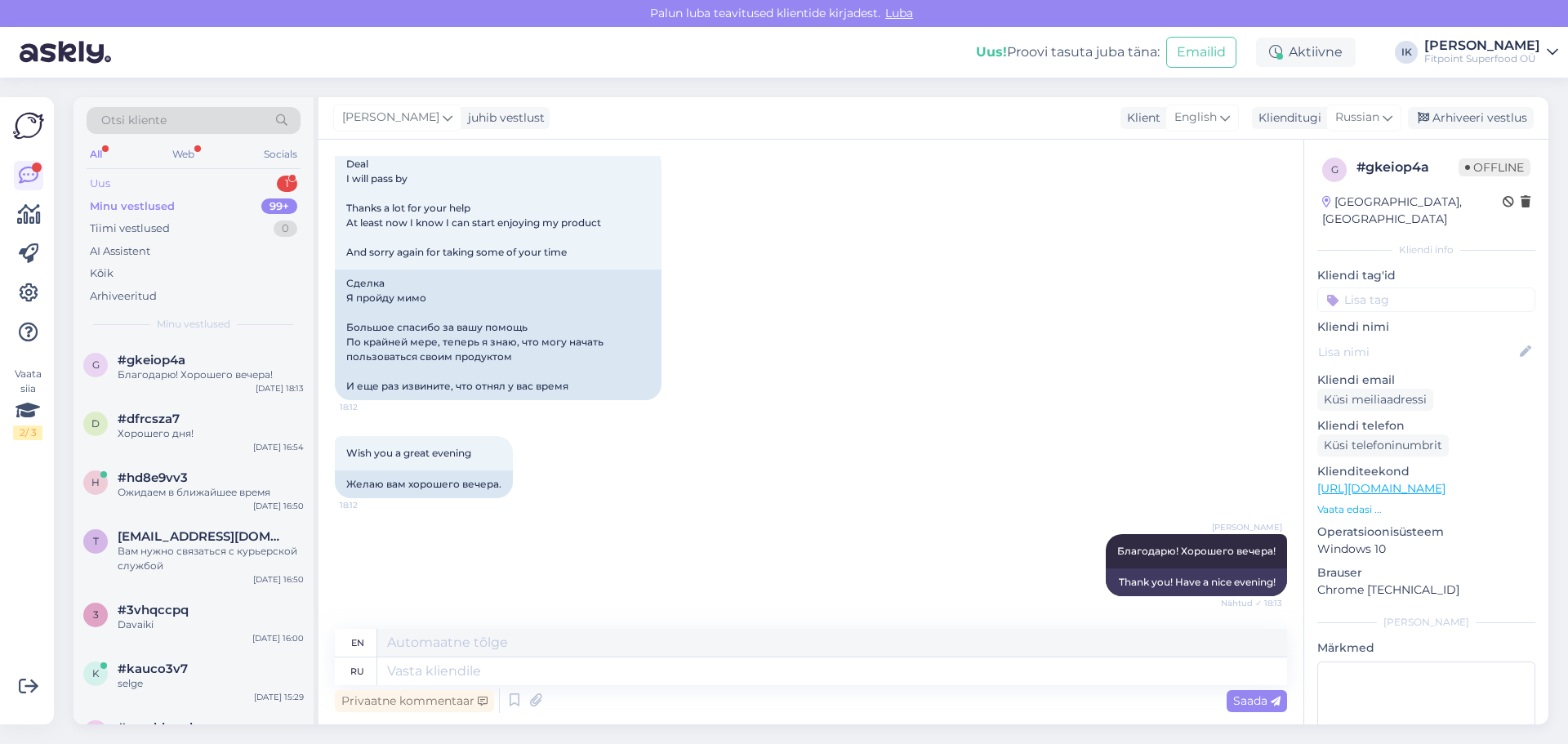
click at [212, 177] on div "Uus 1" at bounding box center [194, 184] width 214 height 23
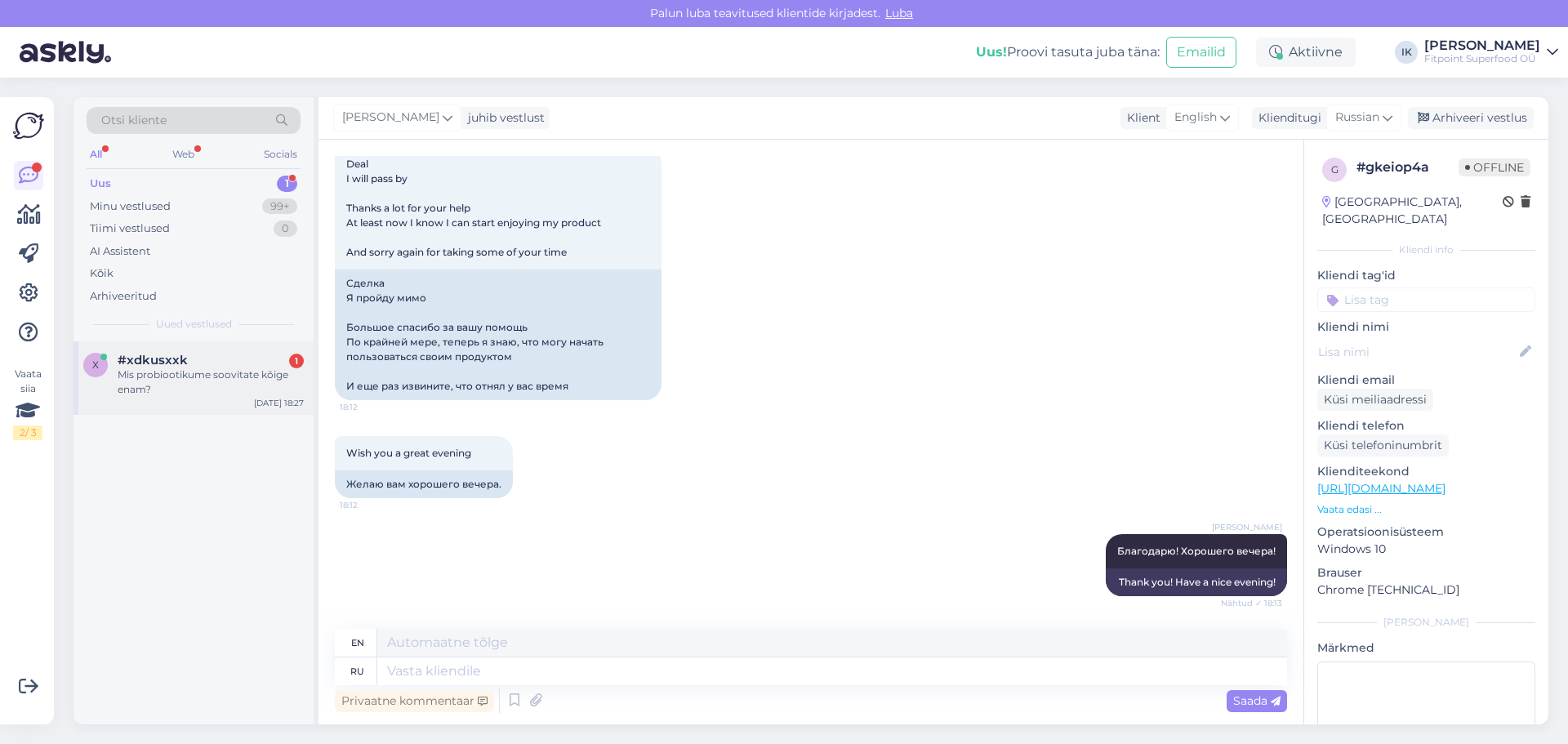
click at [210, 369] on div "Mis probiootikume soovitate kõige enam?" at bounding box center [211, 382] width 187 height 30
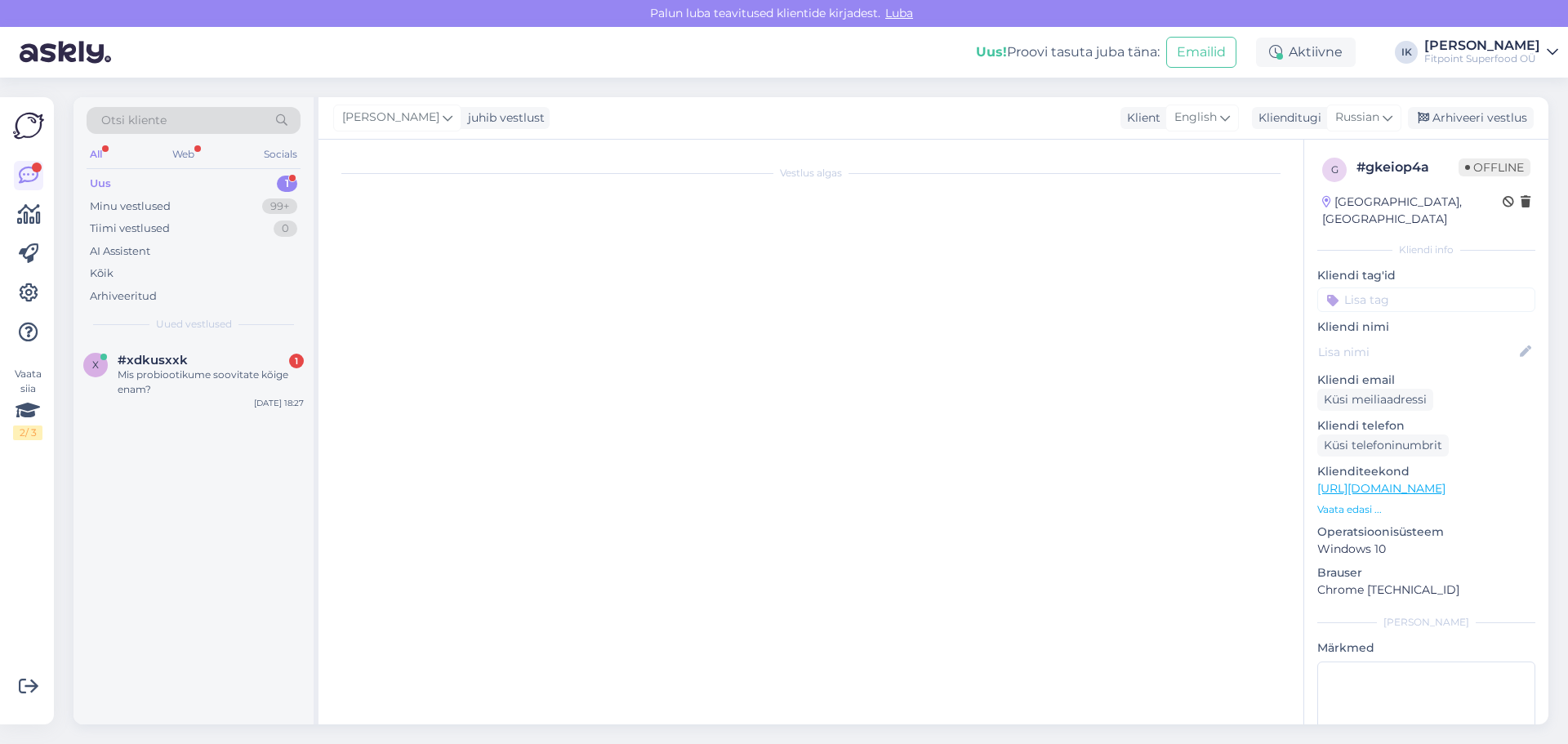
scroll to position [0, 0]
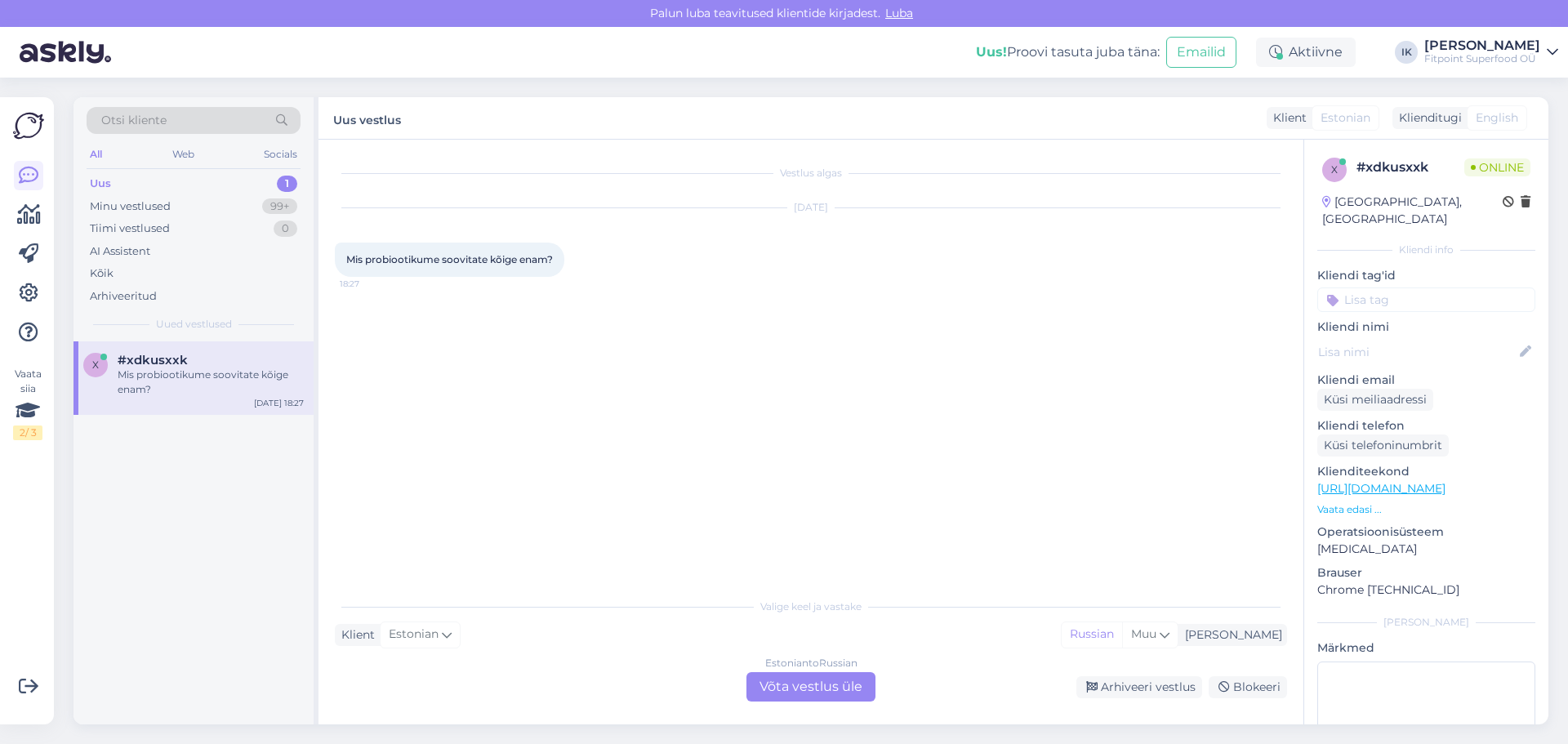
click at [790, 688] on div "Estonian to Russian Võta vestlus üle" at bounding box center [811, 687] width 129 height 30
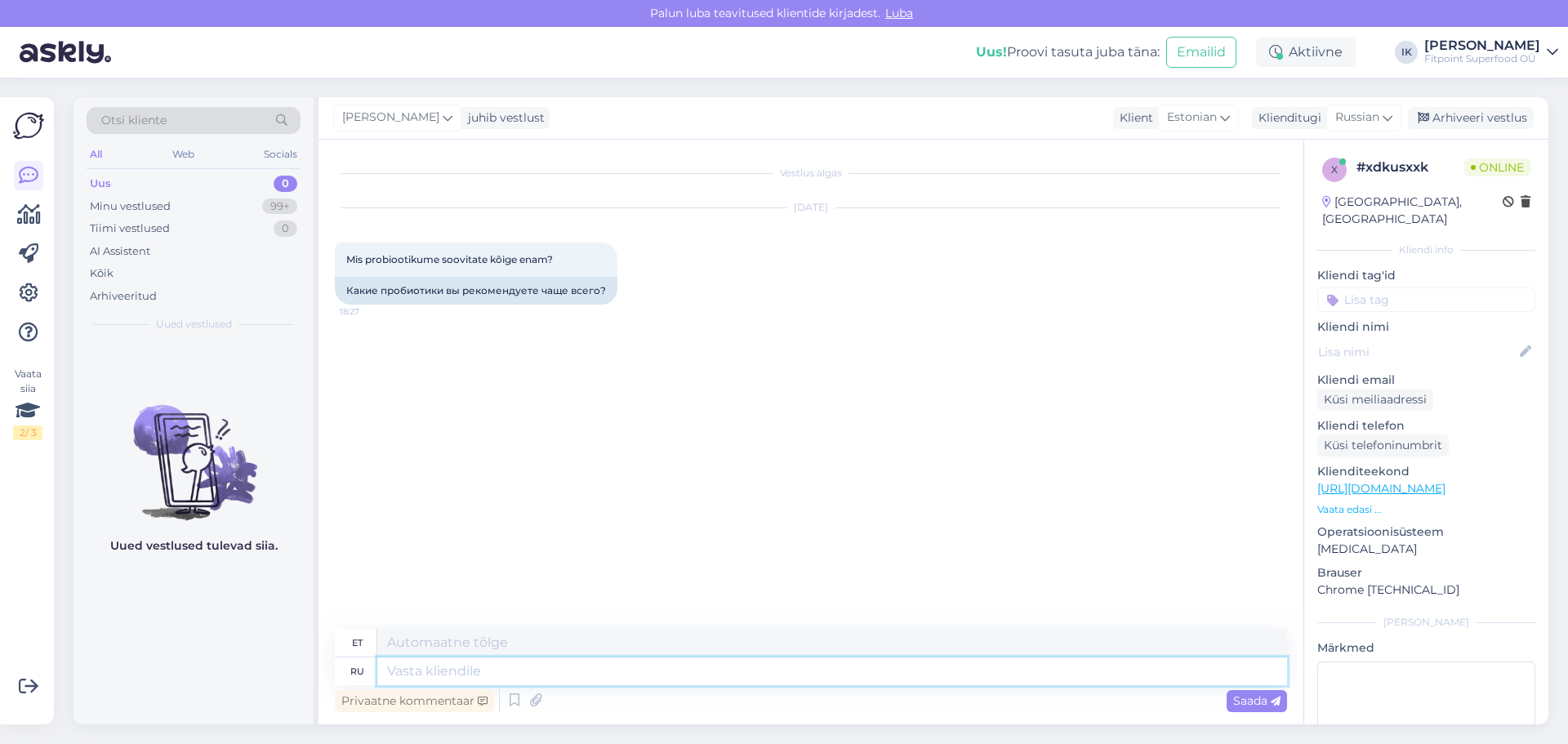
click at [496, 678] on textarea at bounding box center [832, 671] width 910 height 28
type textarea "Добрый"
type textarea "Lahke"
type textarea "Добрый ве"
type textarea "Hea ve"
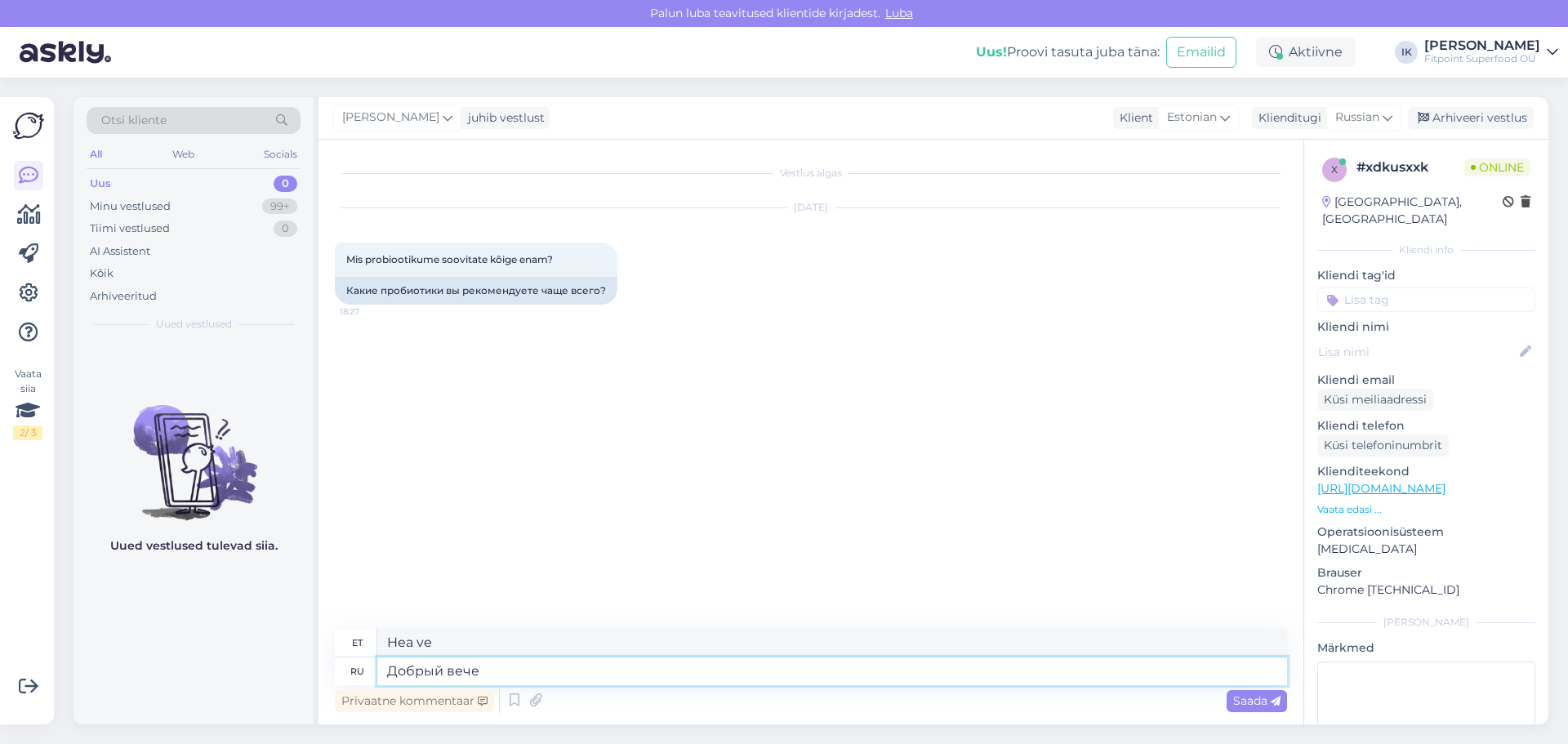
type textarea "Добрый вечер"
type textarea "Tere õhtust"
type textarea "Добрый вечер!"
type textarea "Tere õhtust!"
type textarea "Сейчас"
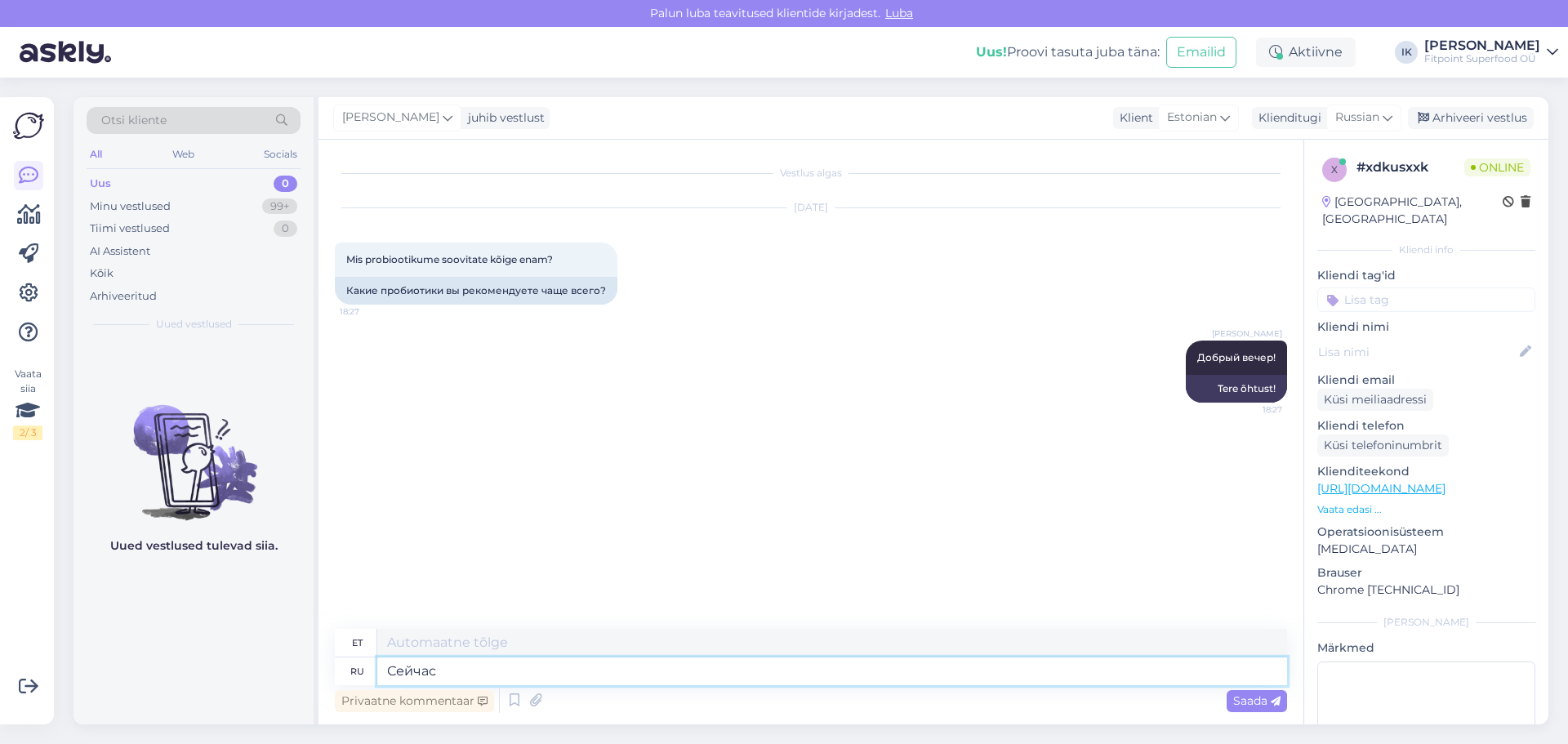
type textarea "Nüüd"
type textarea "Сейчас покажу.."
type textarea "Ma näitan sulle nüüd.."
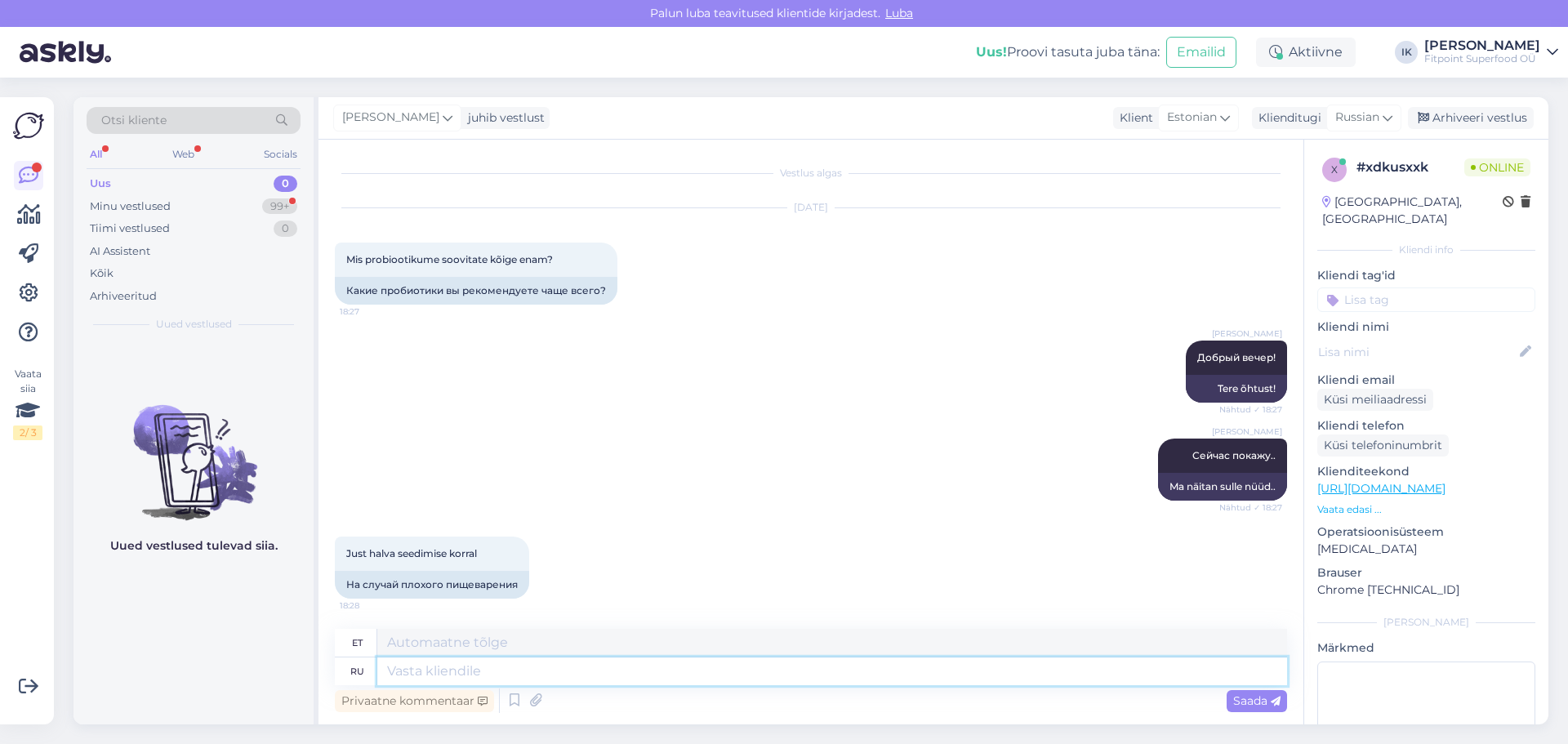
scroll to position [3, 0]
paste textarea "[URL][DOMAIN_NAME]"
type textarea "[URL][DOMAIN_NAME]"
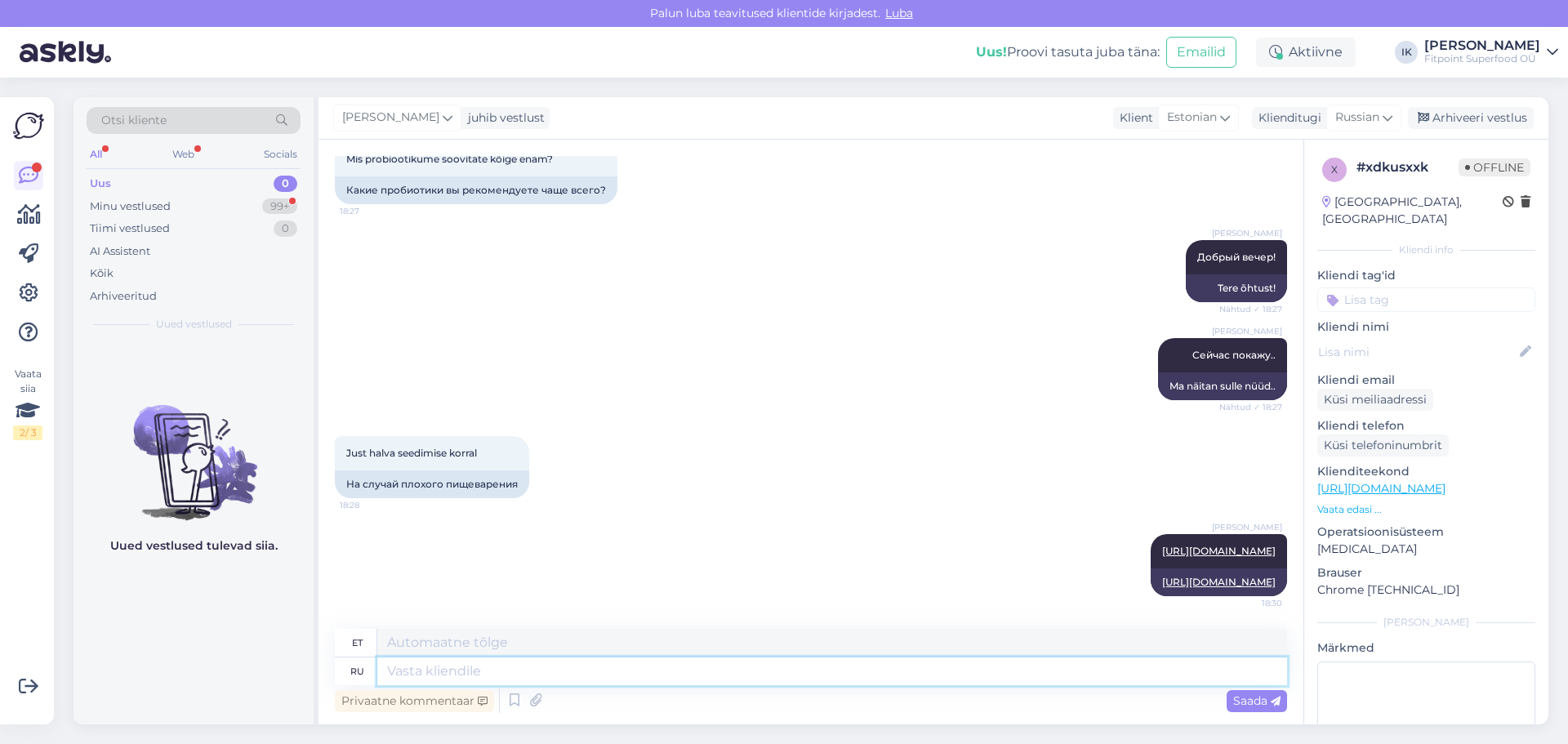
paste textarea "[URL][DOMAIN_NAME]"
type textarea "[URL][DOMAIN_NAME]"
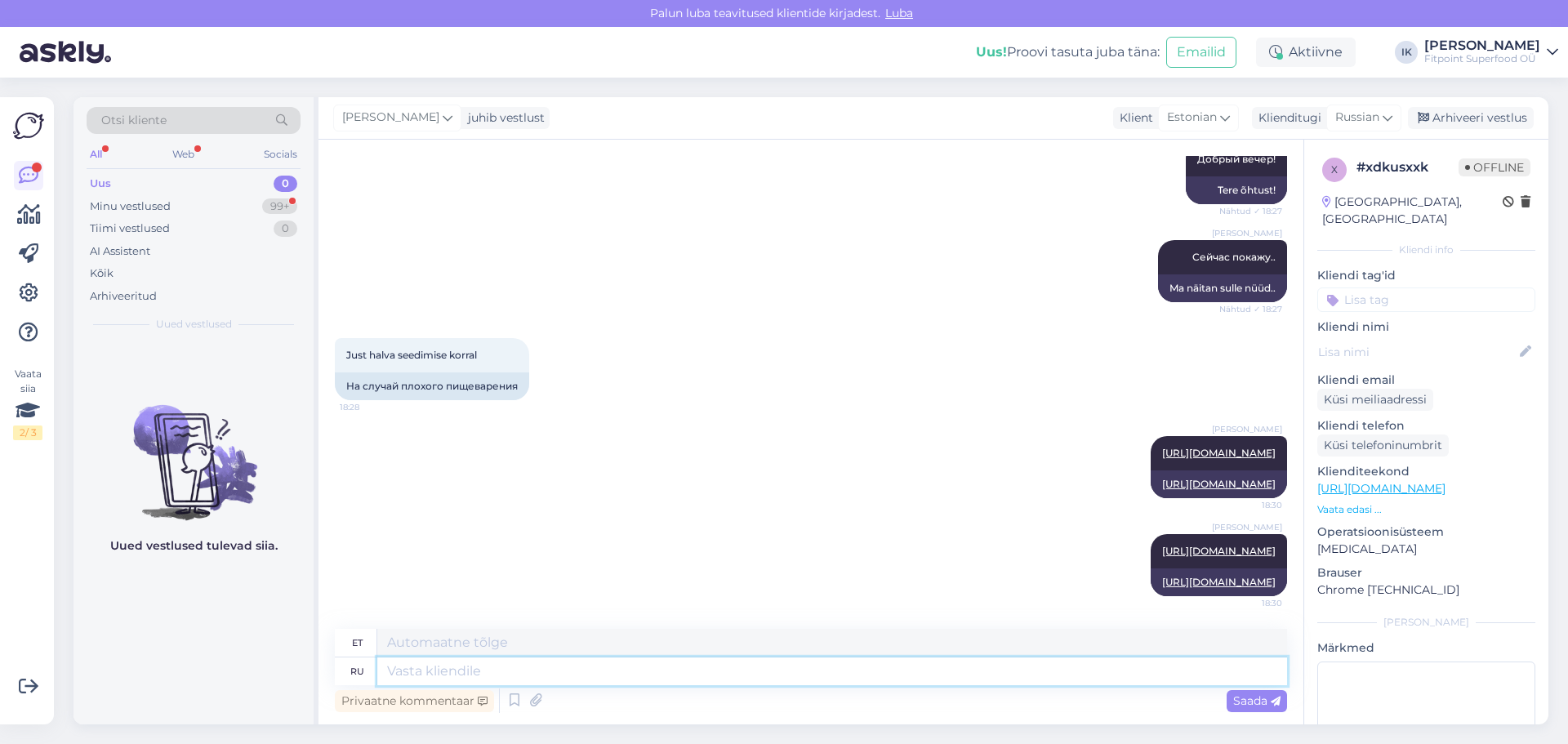
paste textarea "[URL][DOMAIN_NAME]"
type textarea "[URL][DOMAIN_NAME]"
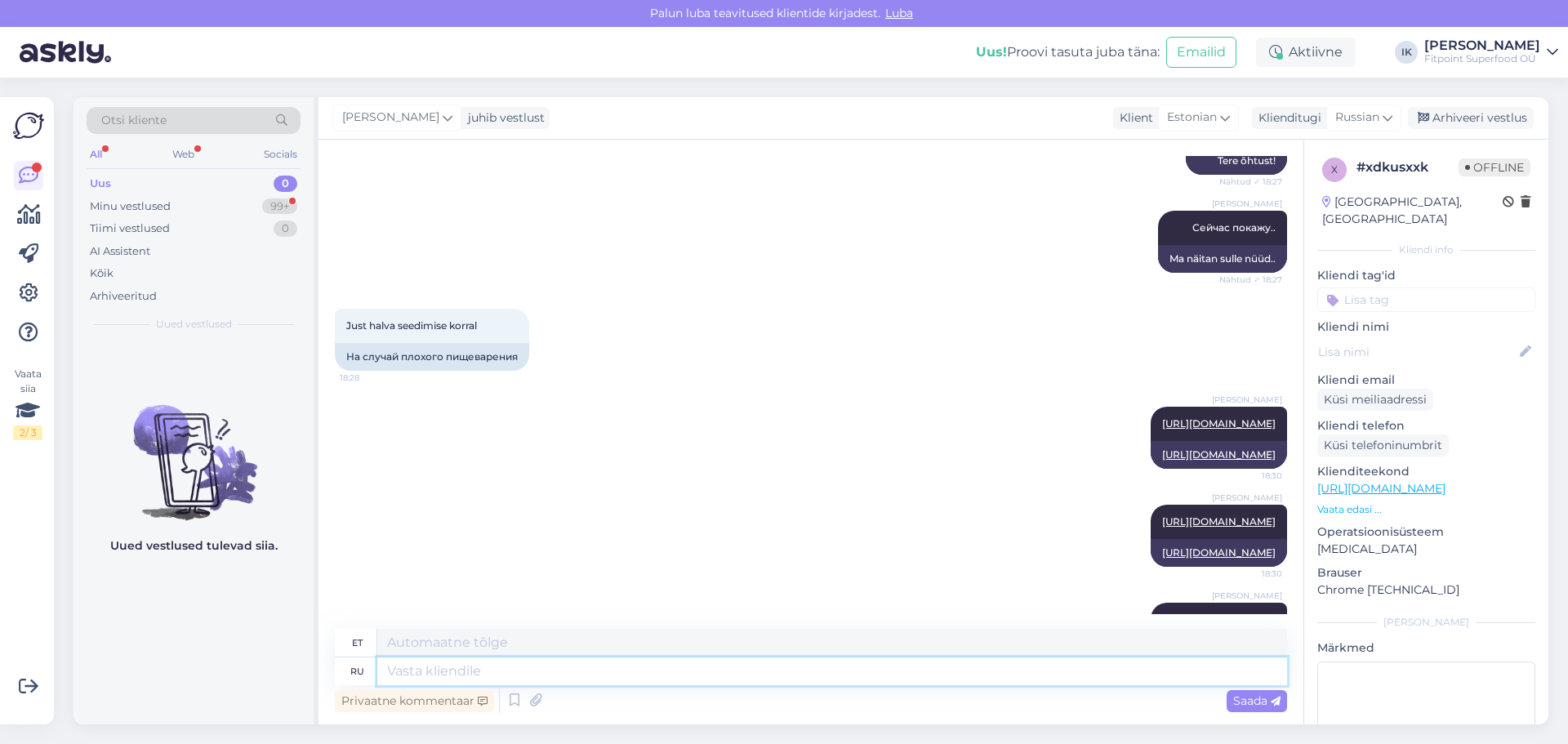
scroll to position [355, 0]
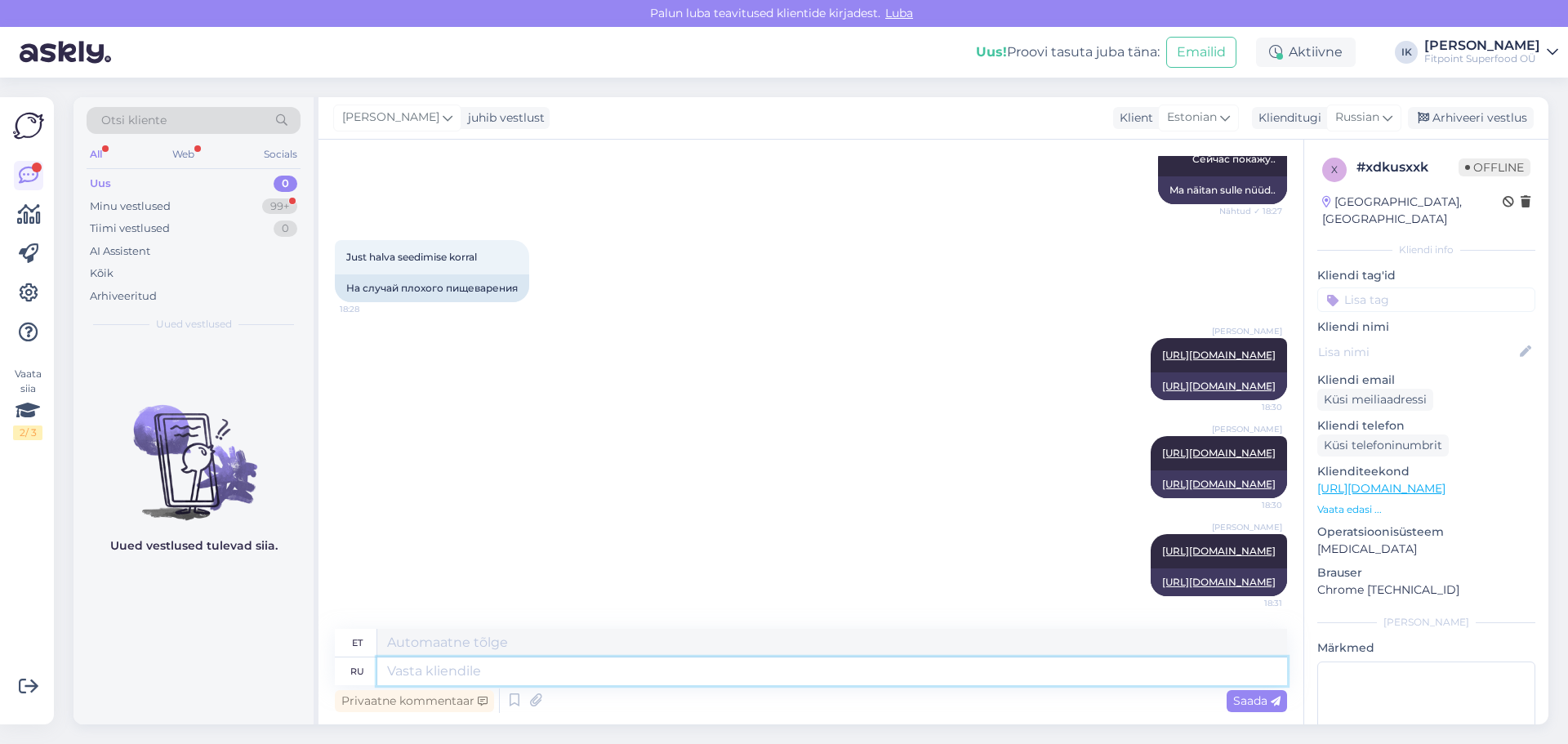
paste textarea "[URL][DOMAIN_NAME]"
type textarea "[URL][DOMAIN_NAME]"
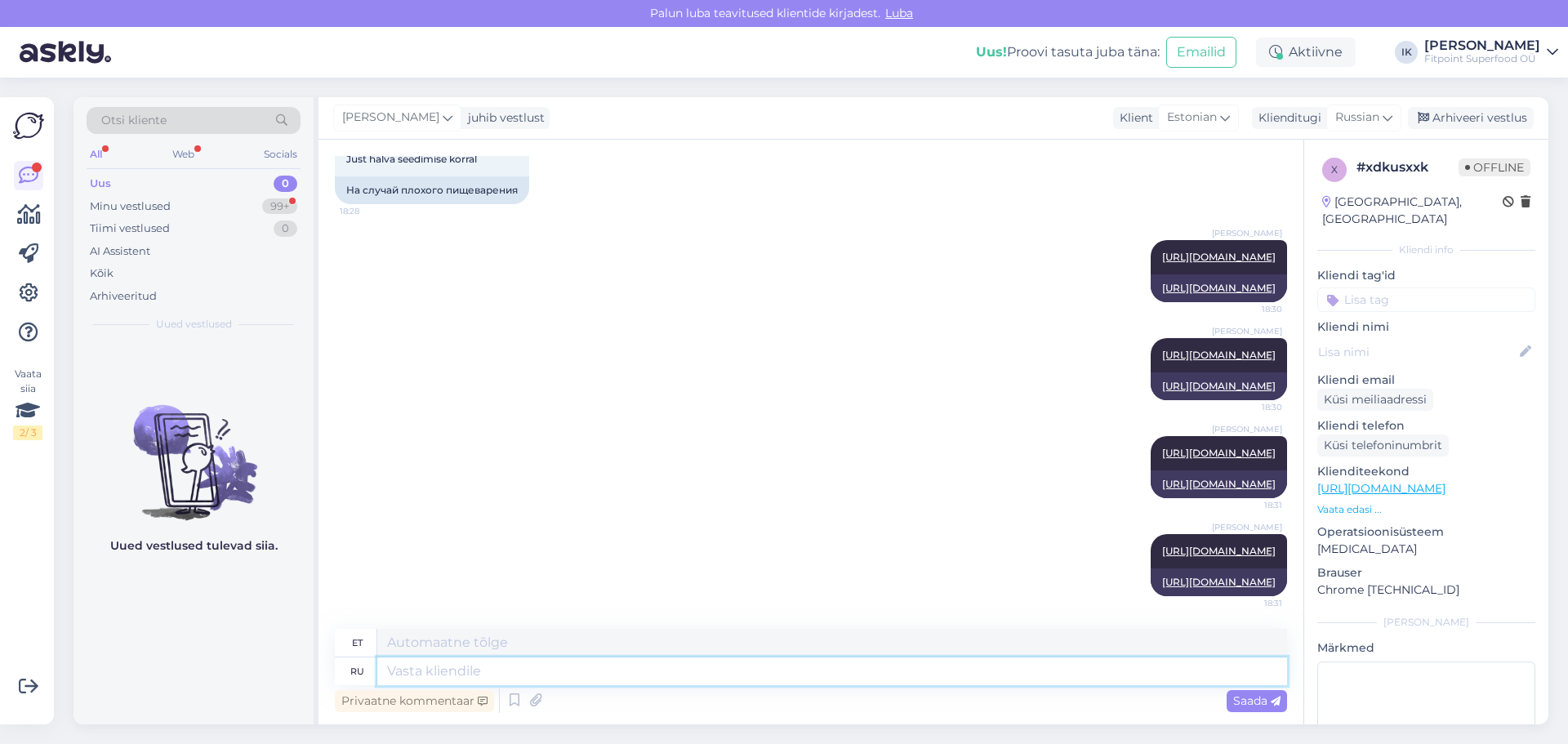
paste textarea "[URL][DOMAIN_NAME]"
type textarea "[URL][DOMAIN_NAME]"
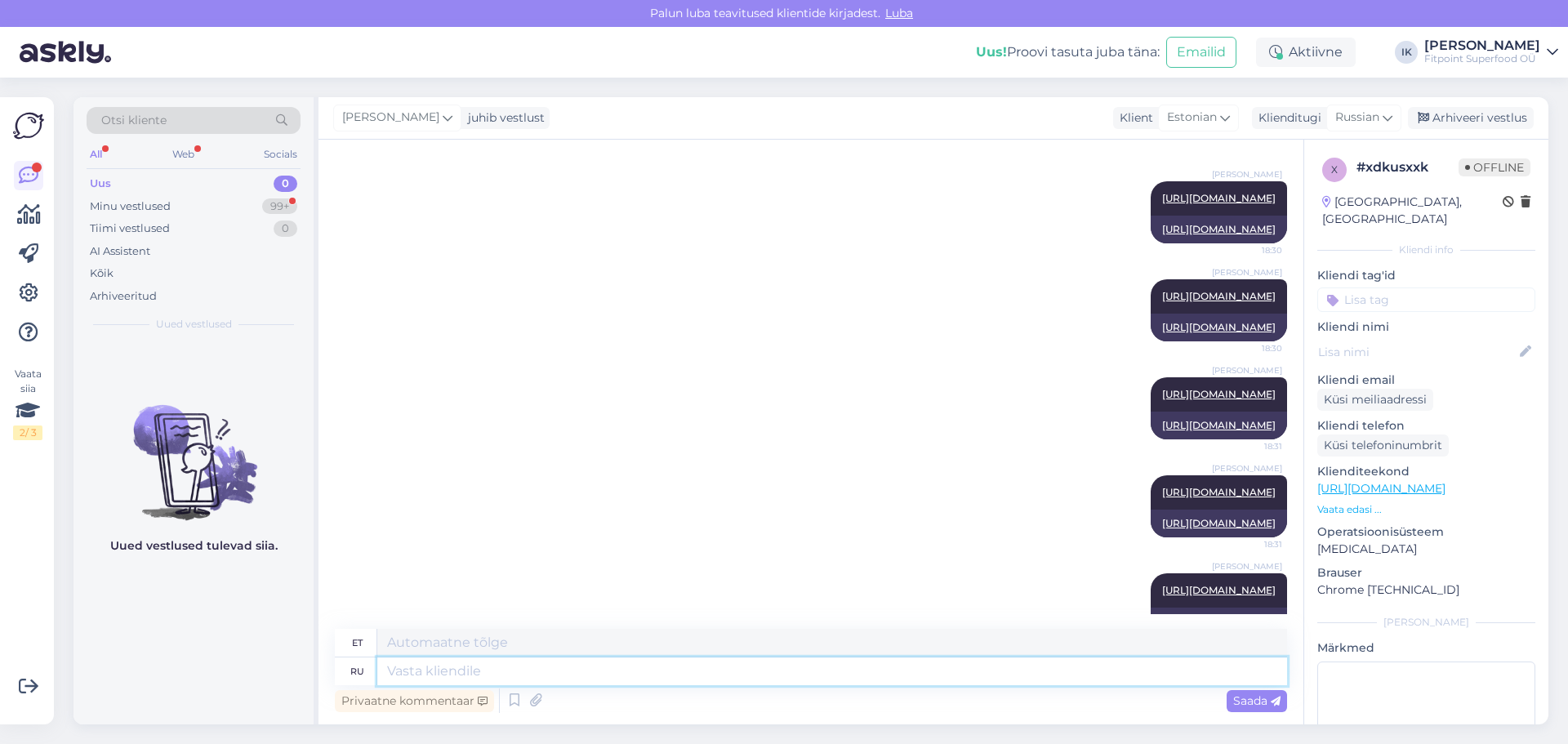
scroll to position [581, 0]
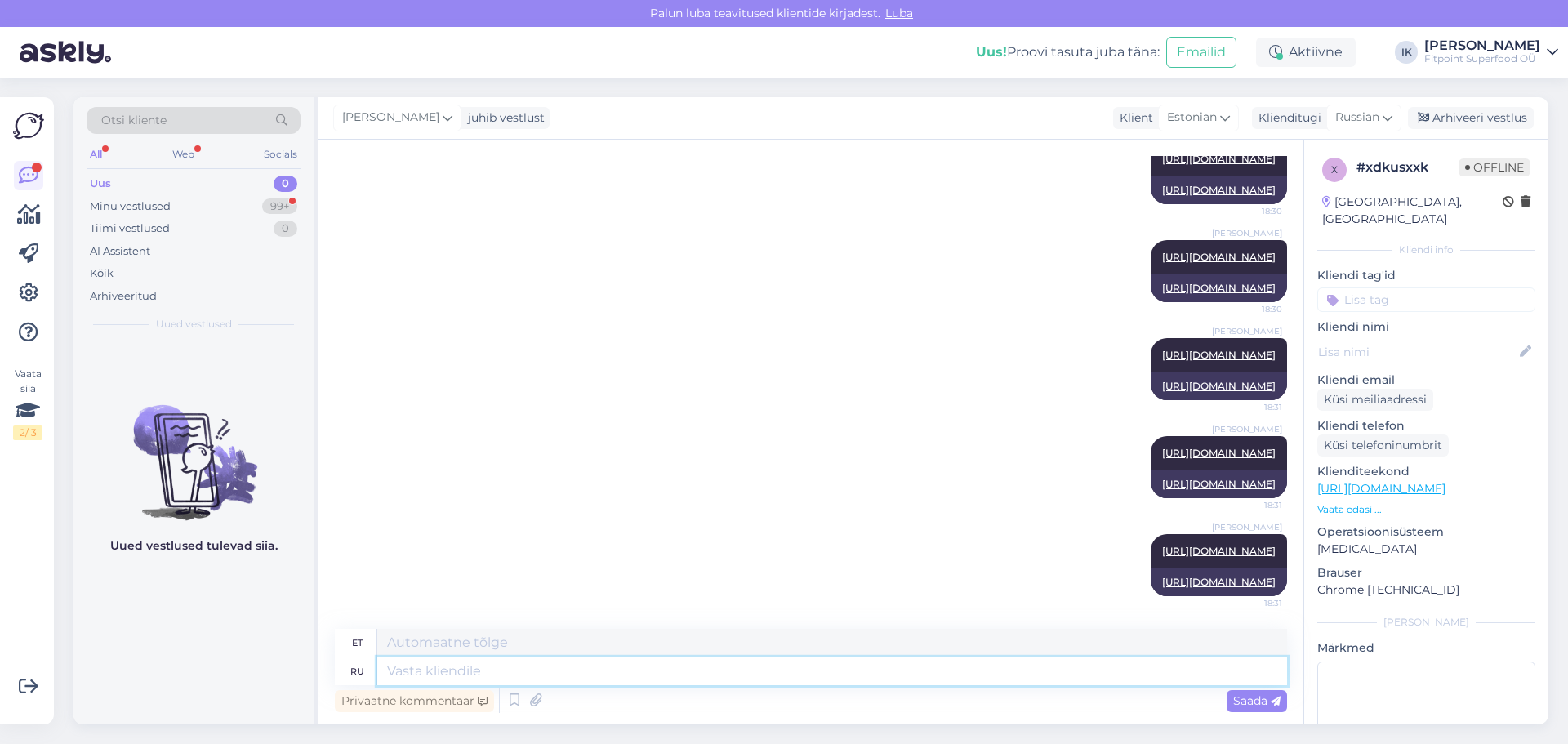
paste textarea "[URL][DOMAIN_NAME]"
type textarea "[URL][DOMAIN_NAME]"
click at [155, 205] on div "Minu vestlused" at bounding box center [130, 207] width 81 height 17
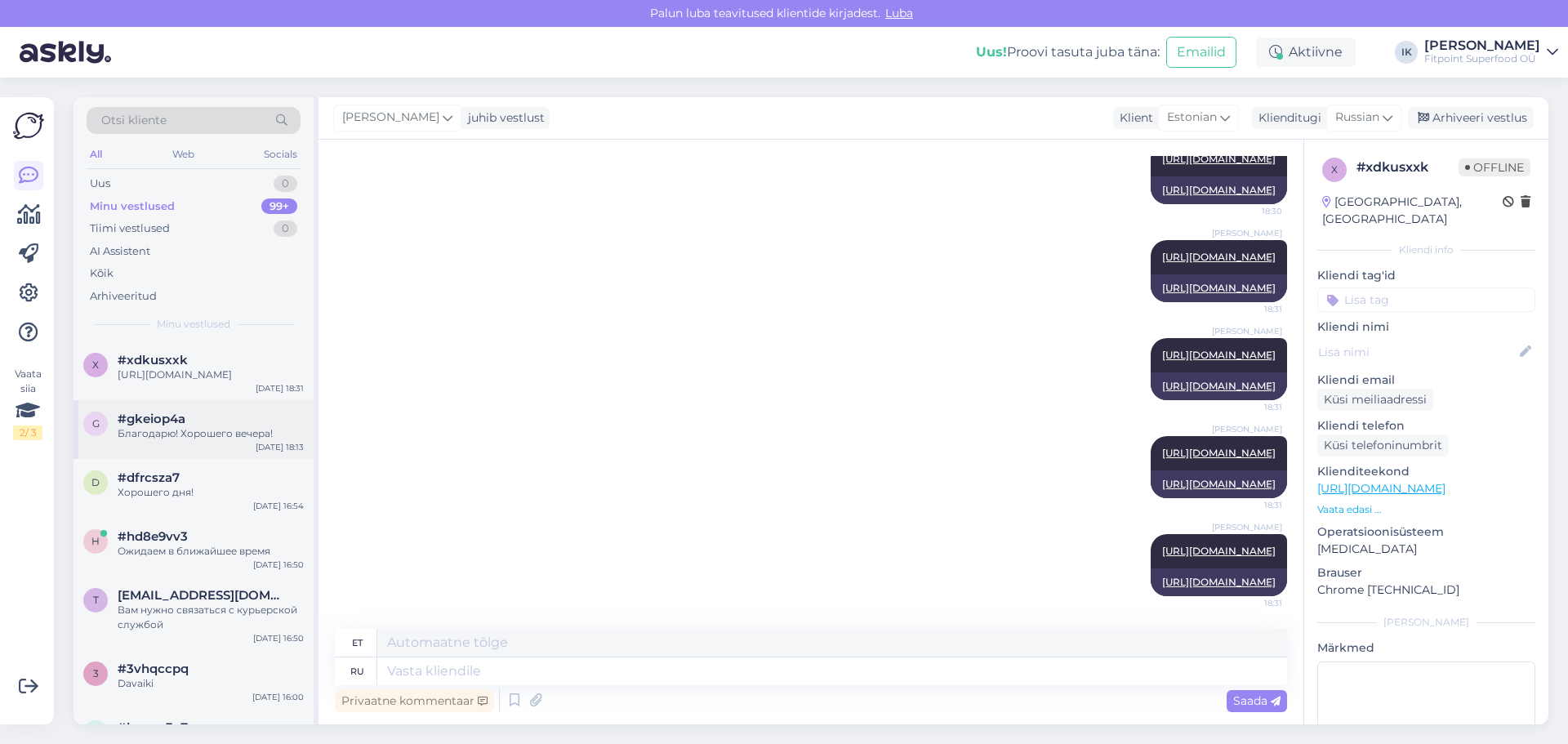
click at [214, 441] on div "Благодарю! Хорошего вечера!" at bounding box center [211, 434] width 187 height 15
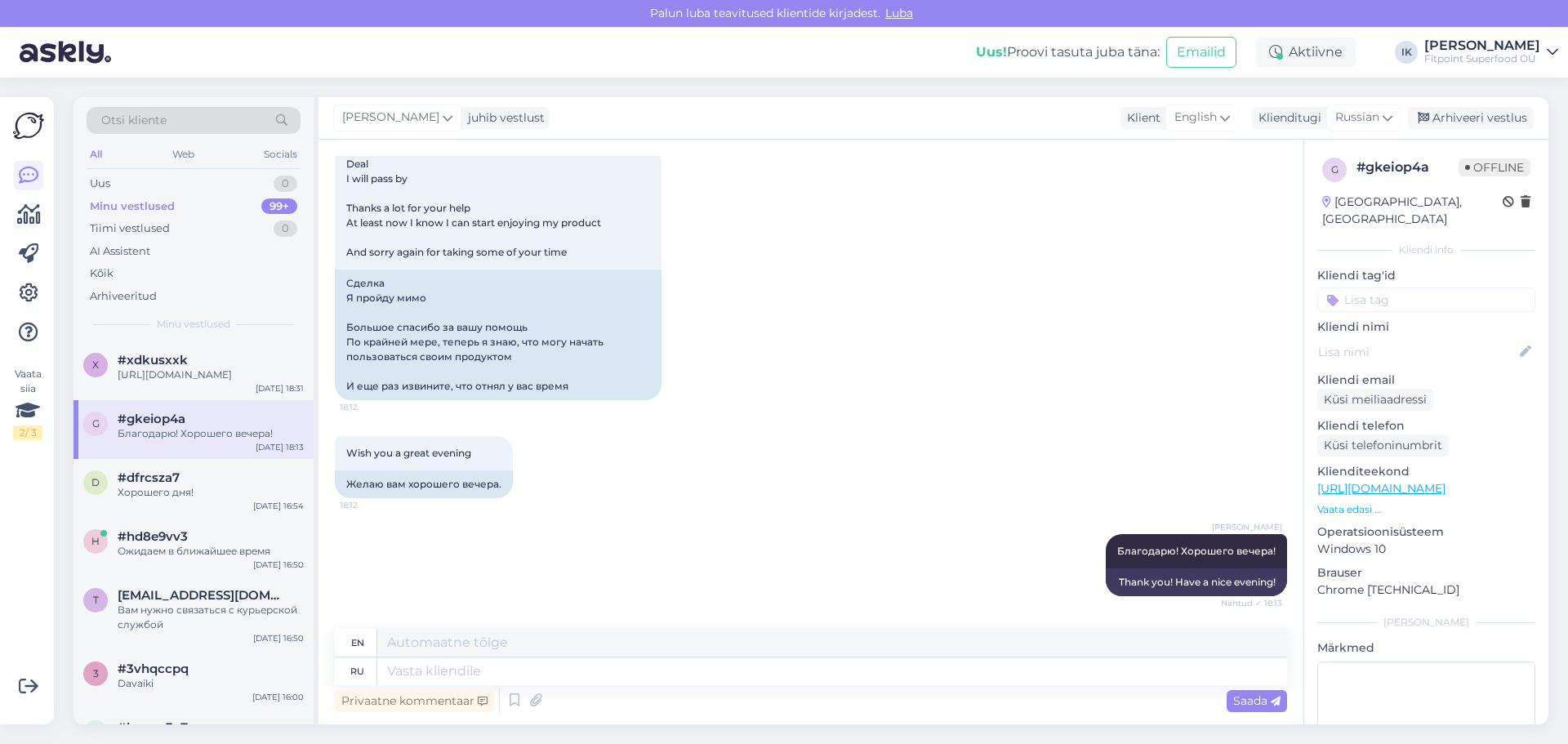
scroll to position [7094, 0]
click at [151, 184] on div "Uus 1" at bounding box center [194, 184] width 214 height 23
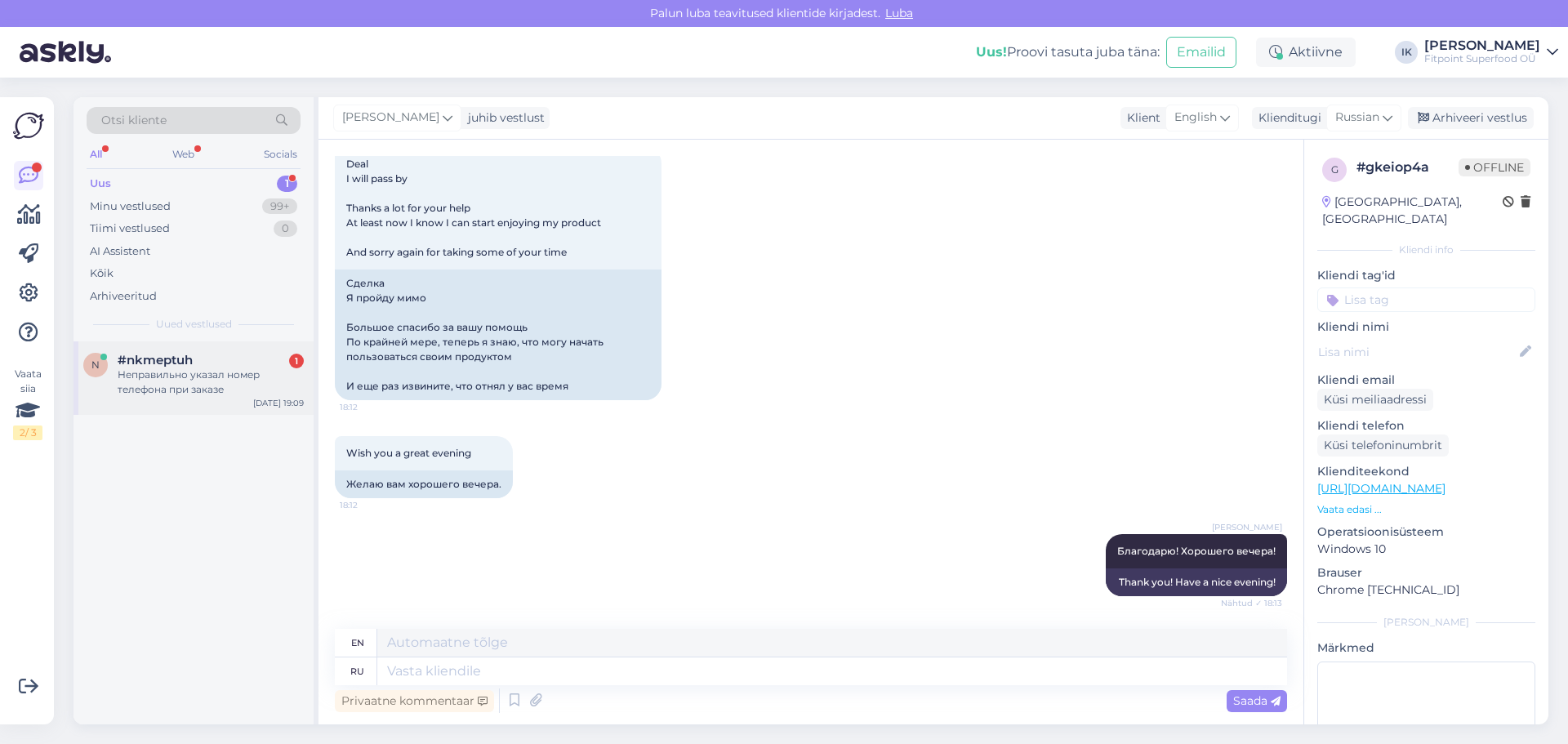
click at [239, 378] on div "Неправильно указал номер телефона при заказе" at bounding box center [211, 382] width 187 height 30
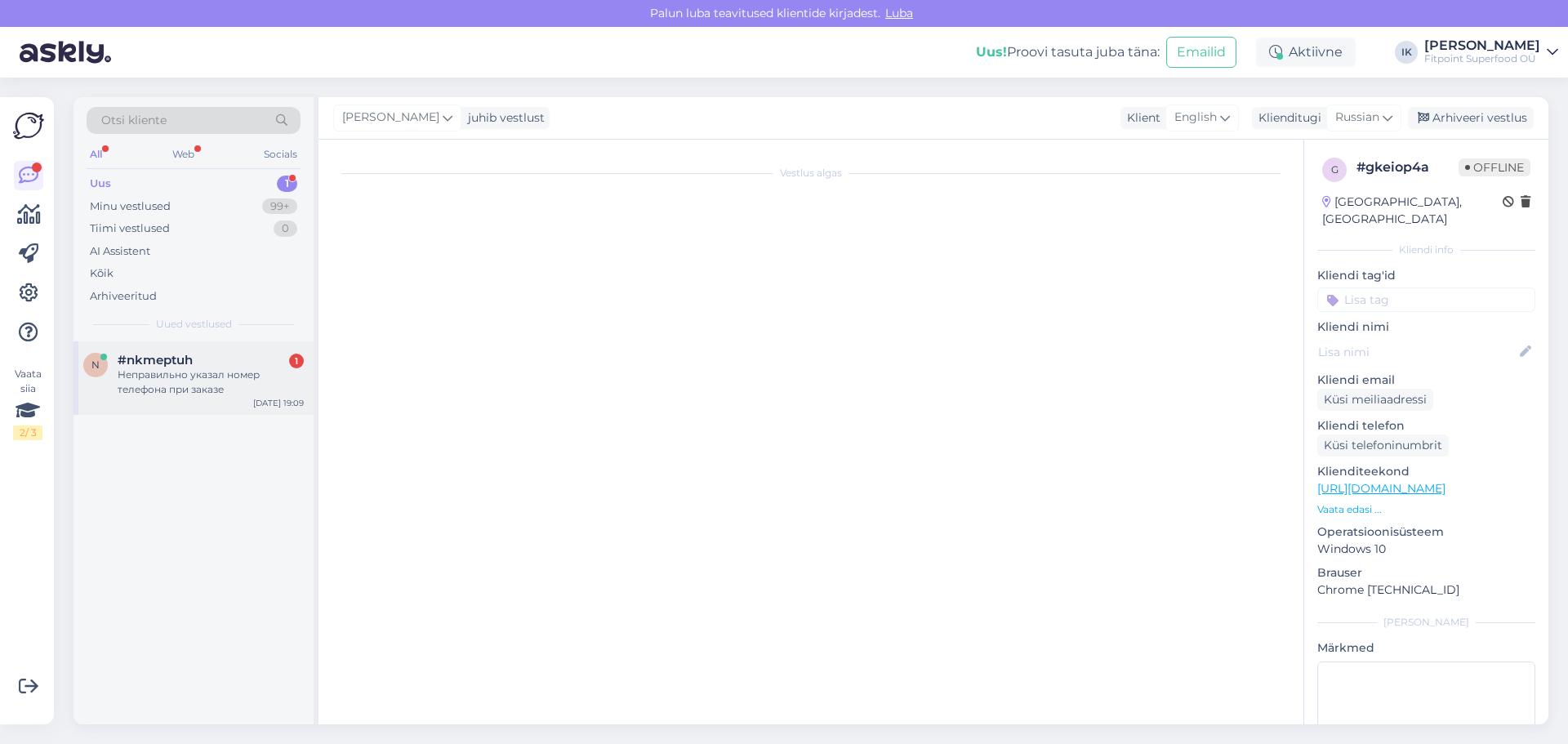
scroll to position [0, 0]
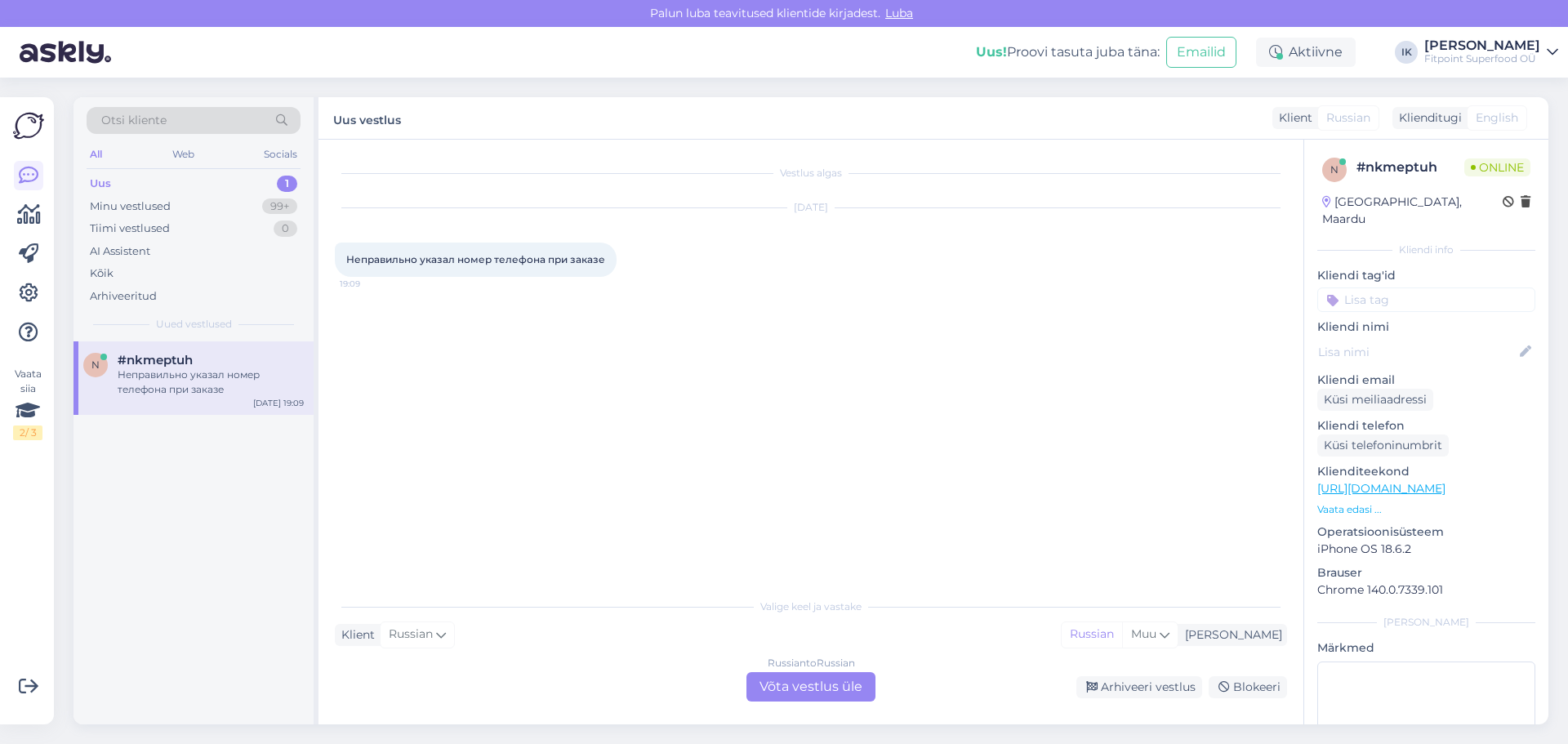
click at [814, 688] on div "Russian to Russian Võta vestlus üle" at bounding box center [811, 687] width 129 height 30
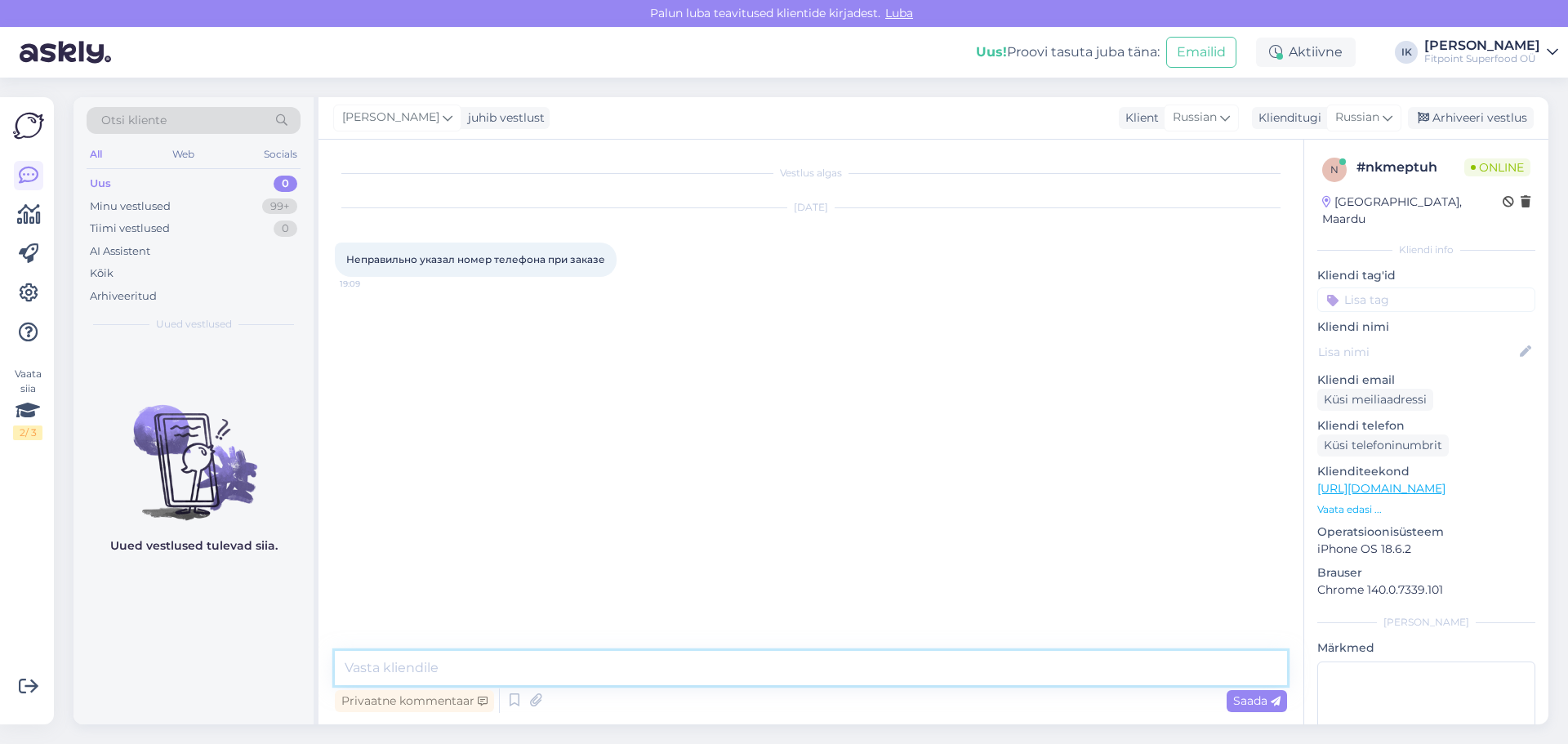
click at [469, 666] on textarea at bounding box center [811, 667] width 952 height 34
type textarea "д"
type textarea "[PERSON_NAME]"
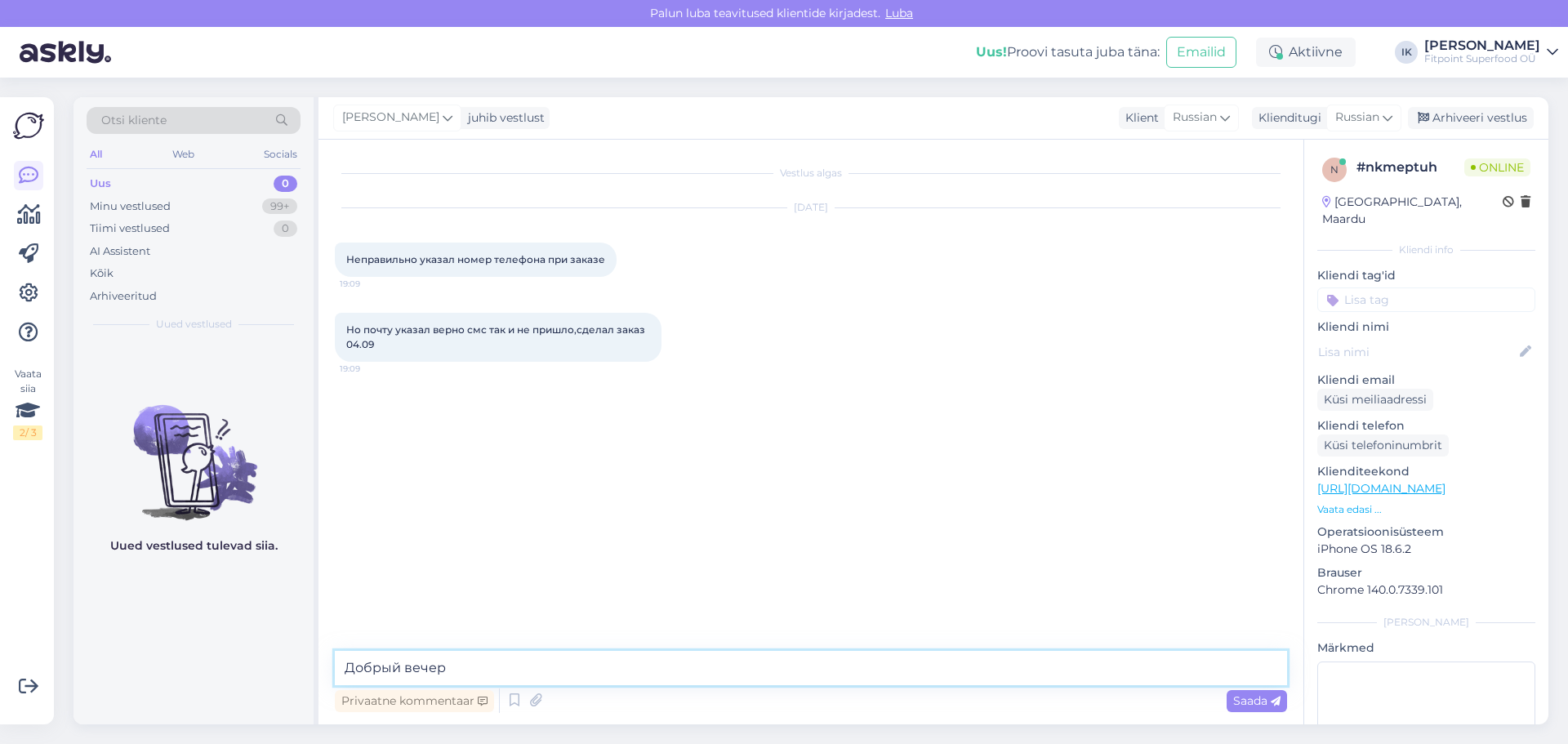
type textarea "Добрый вечер!"
type textarea "[PERSON_NAME] заказа?"
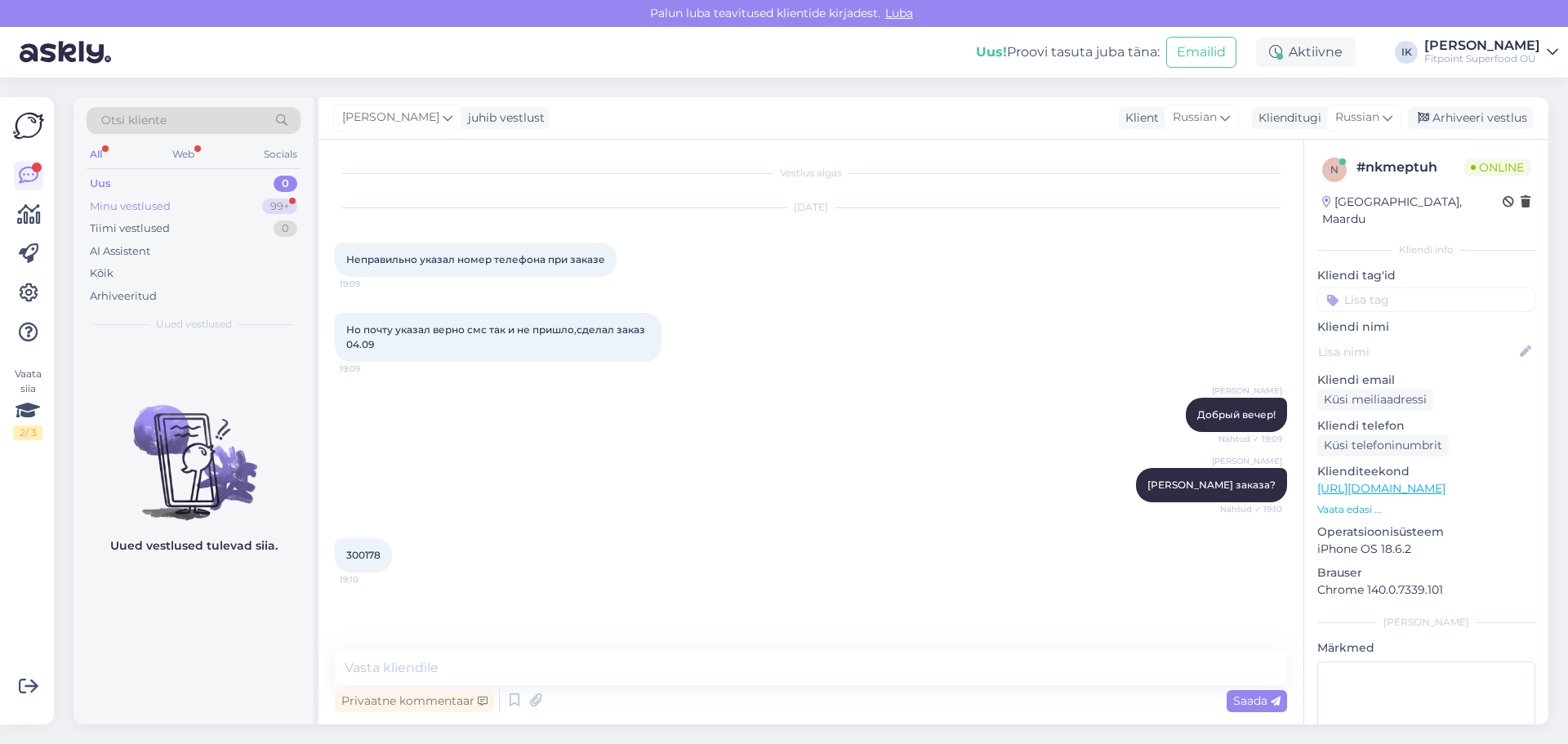
click at [172, 200] on div "Minu vestlused 99+" at bounding box center [194, 206] width 214 height 23
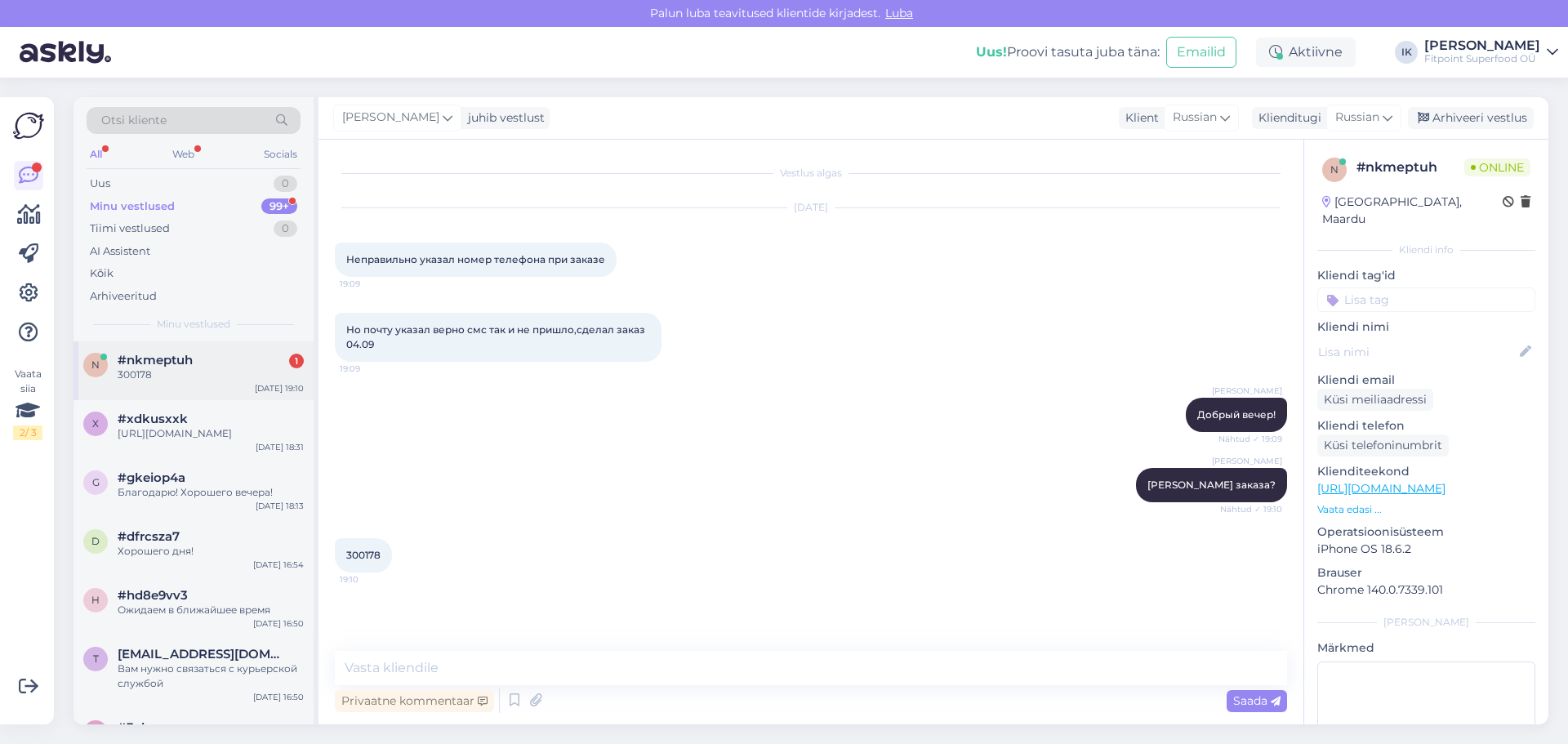
click at [191, 378] on div "300178" at bounding box center [211, 375] width 187 height 15
click at [481, 665] on textarea at bounding box center [811, 667] width 952 height 34
type textarea "И верный номер телефона?"
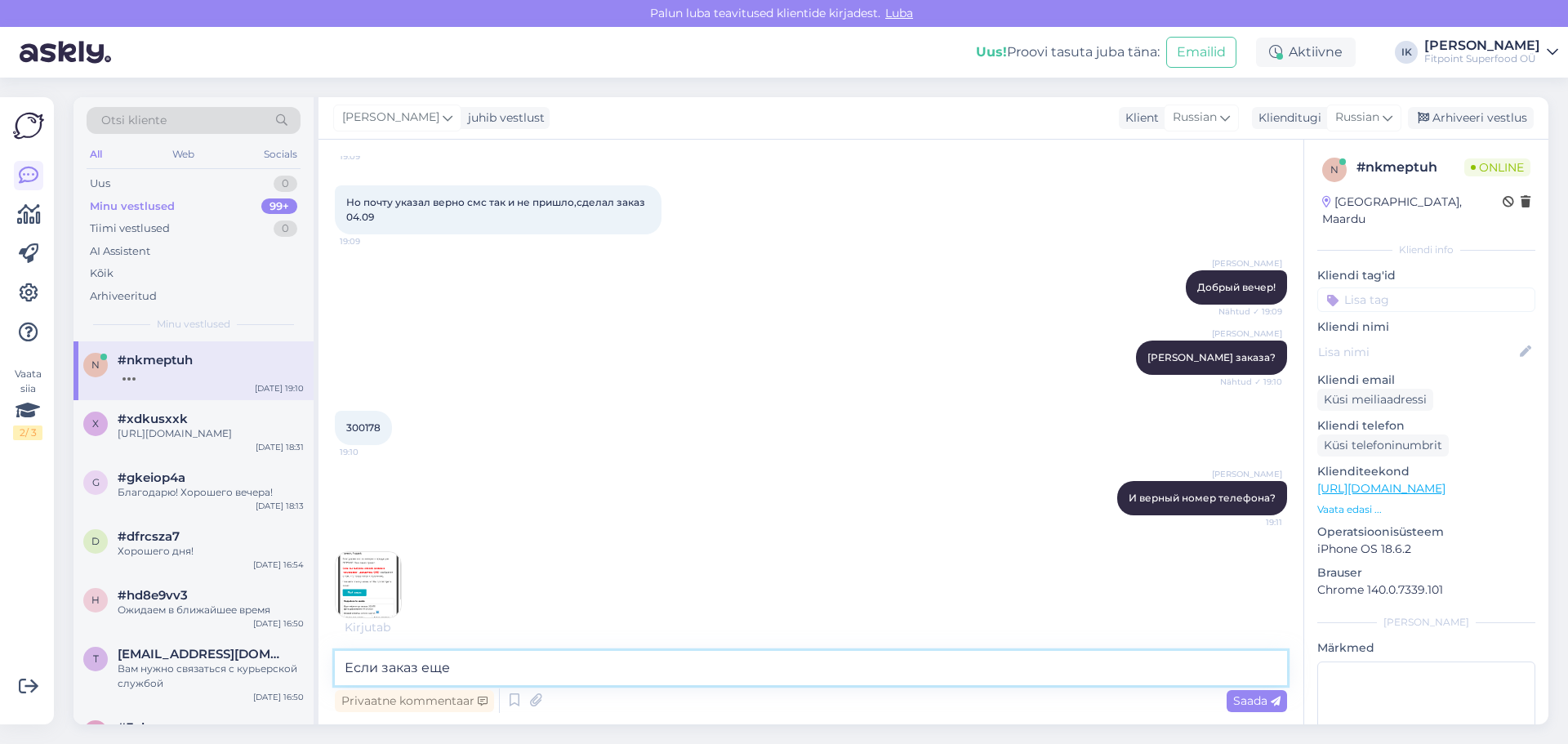
scroll to position [198, 0]
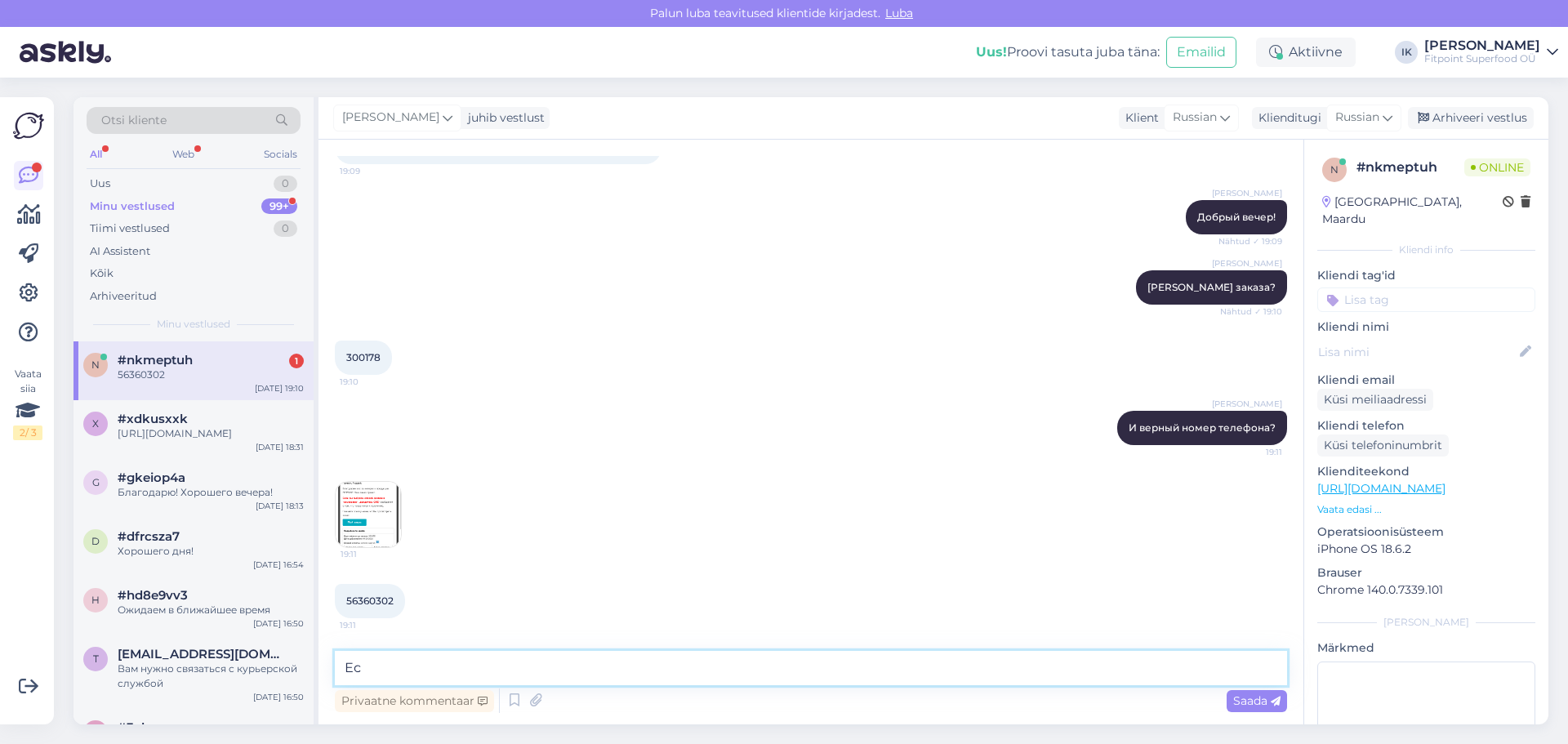
type textarea "[PERSON_NAME]"
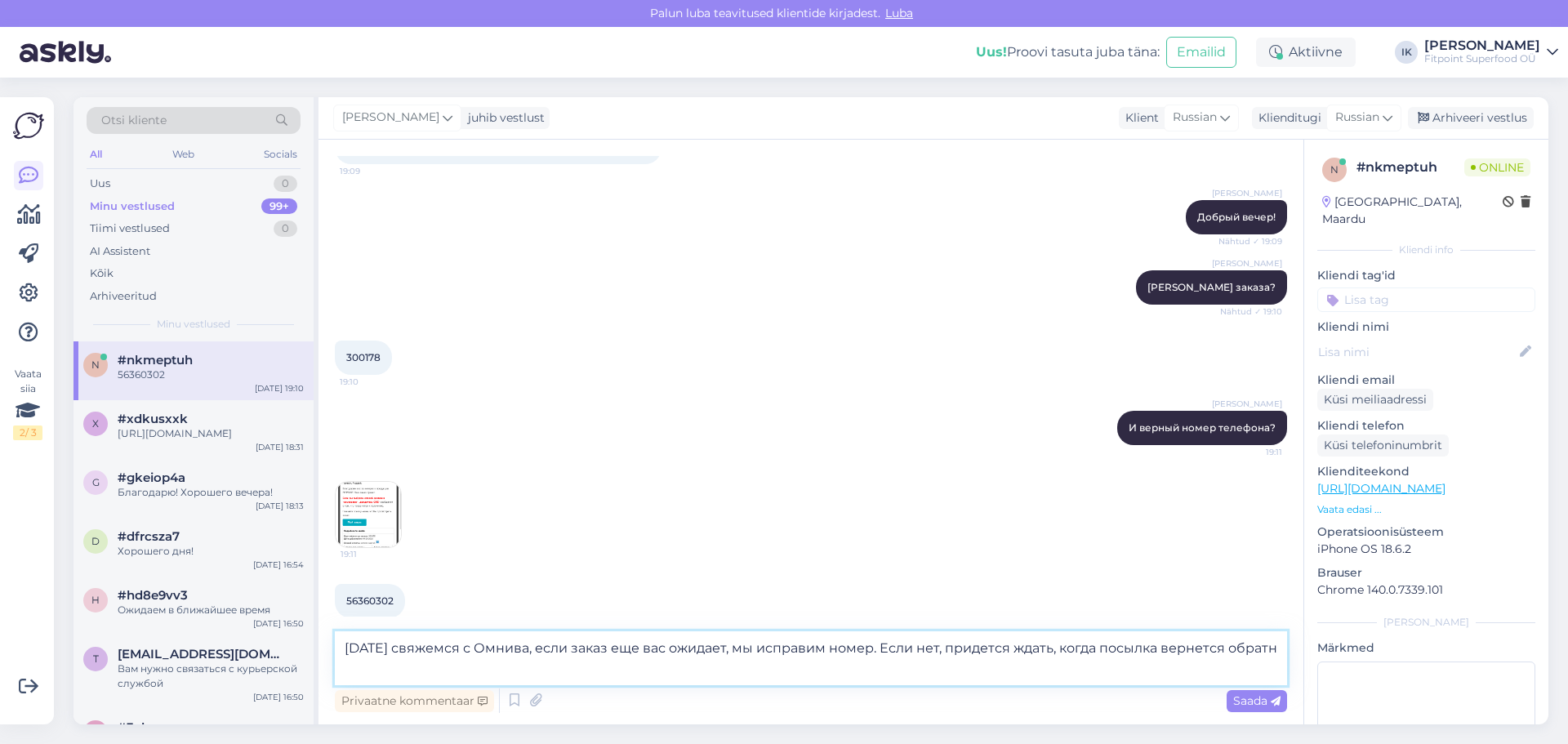
scroll to position [215, 0]
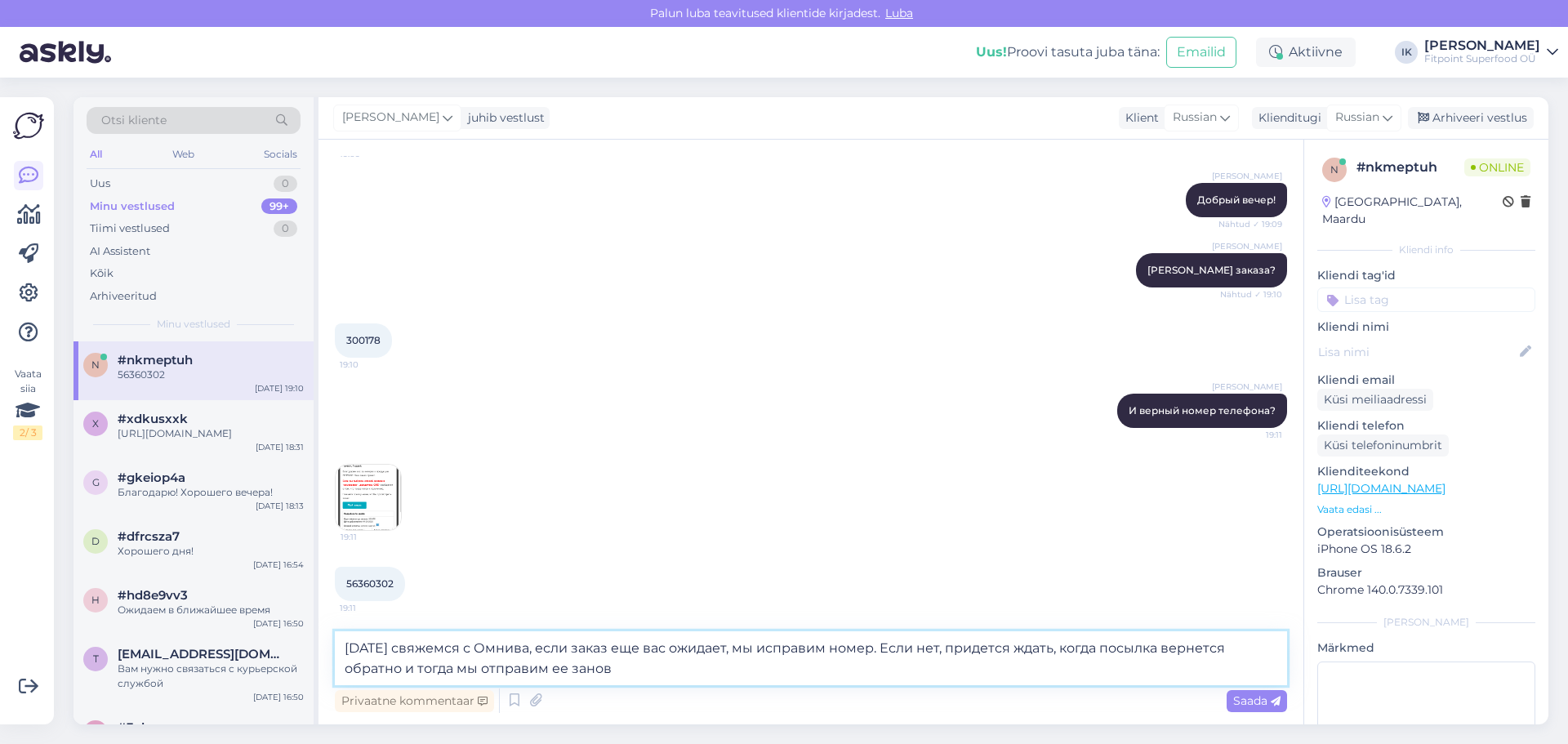
type textarea "[DATE] свяжемся с Омнива, если заказ еще вас ожидает, мы исправим номер. Если н…"
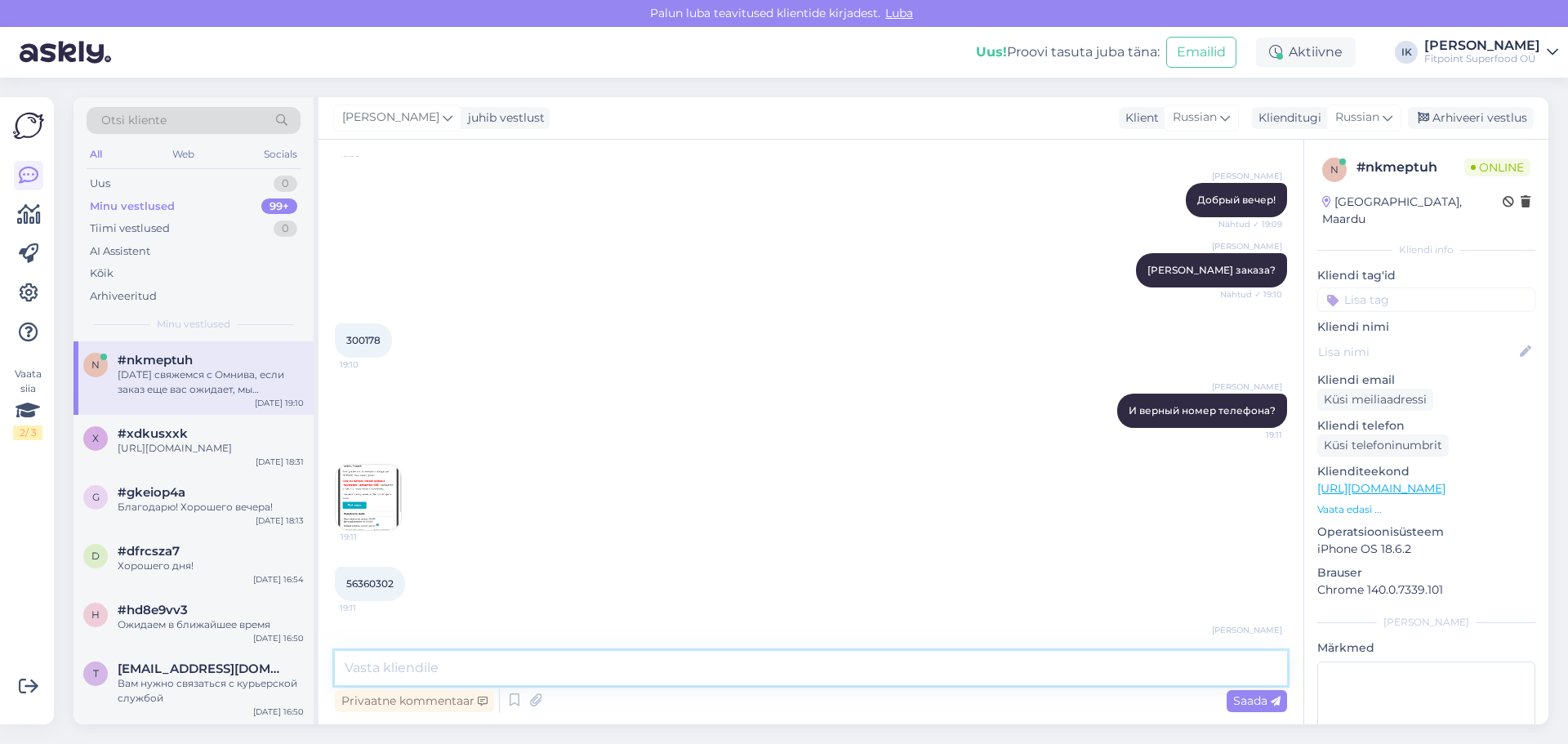
scroll to position [312, 0]
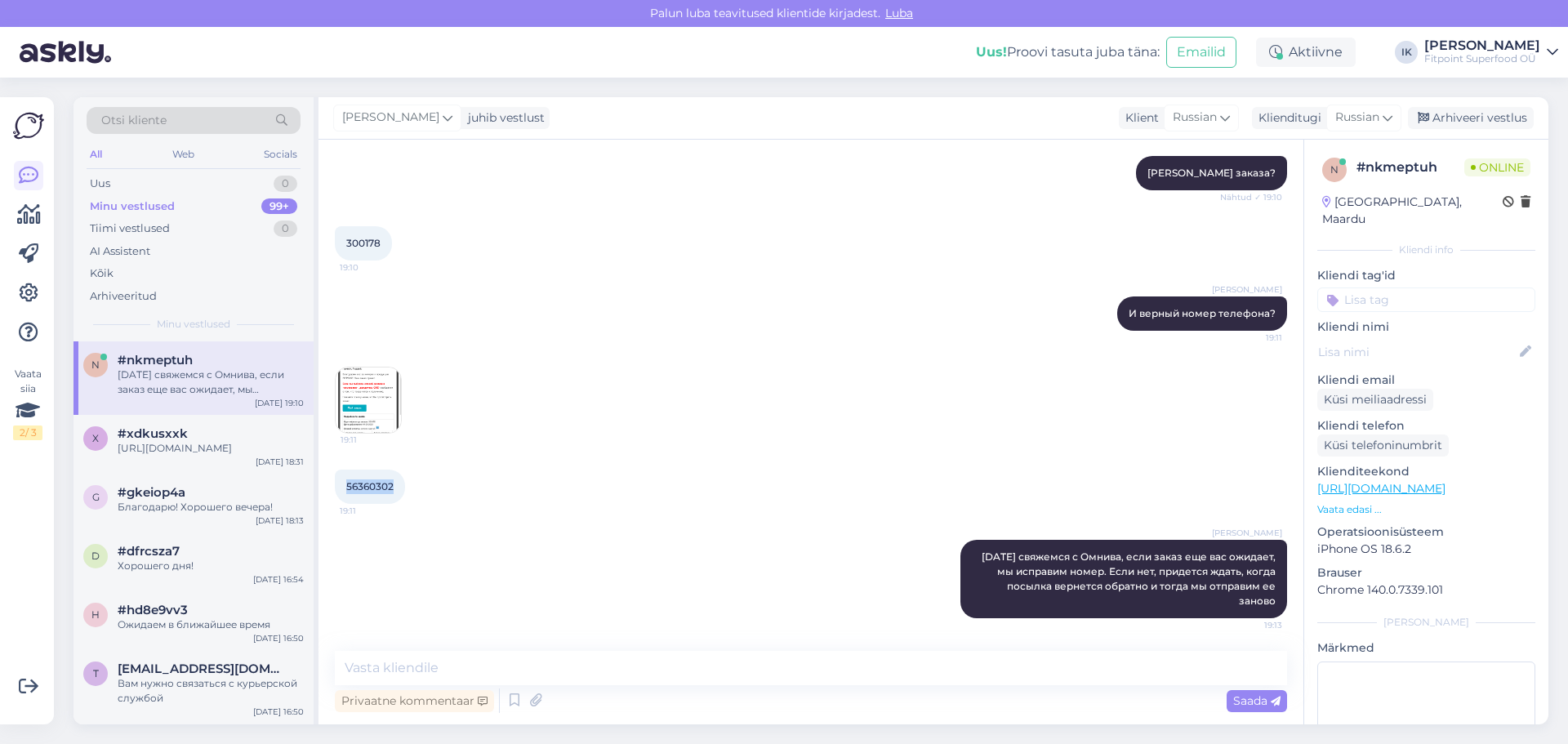
drag, startPoint x: 396, startPoint y: 483, endPoint x: 344, endPoint y: 483, distance: 52.0
click at [344, 483] on div "56360302 19:11" at bounding box center [370, 486] width 70 height 34
copy span "56360302"
click at [444, 666] on textarea at bounding box center [811, 667] width 952 height 34
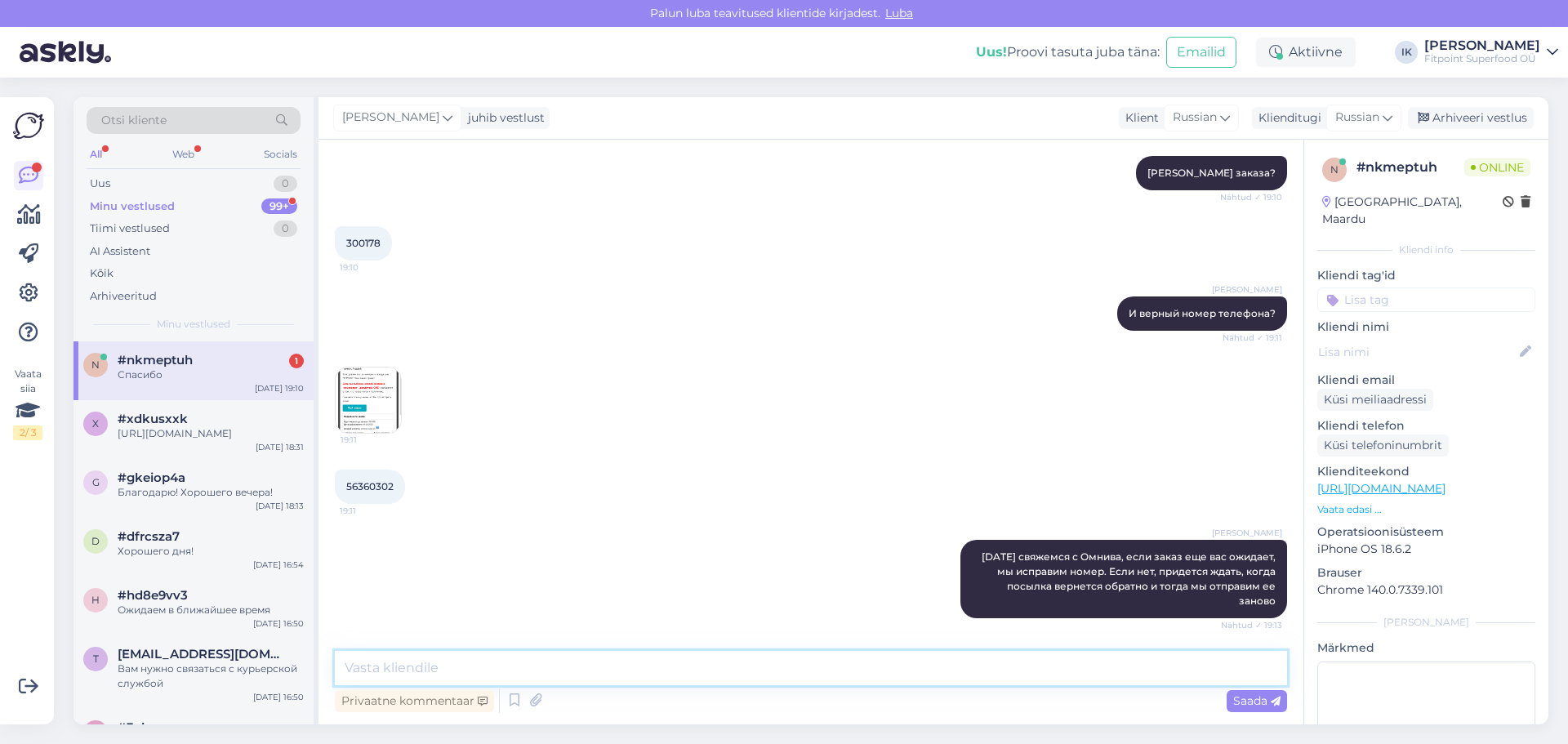
scroll to position [382, 0]
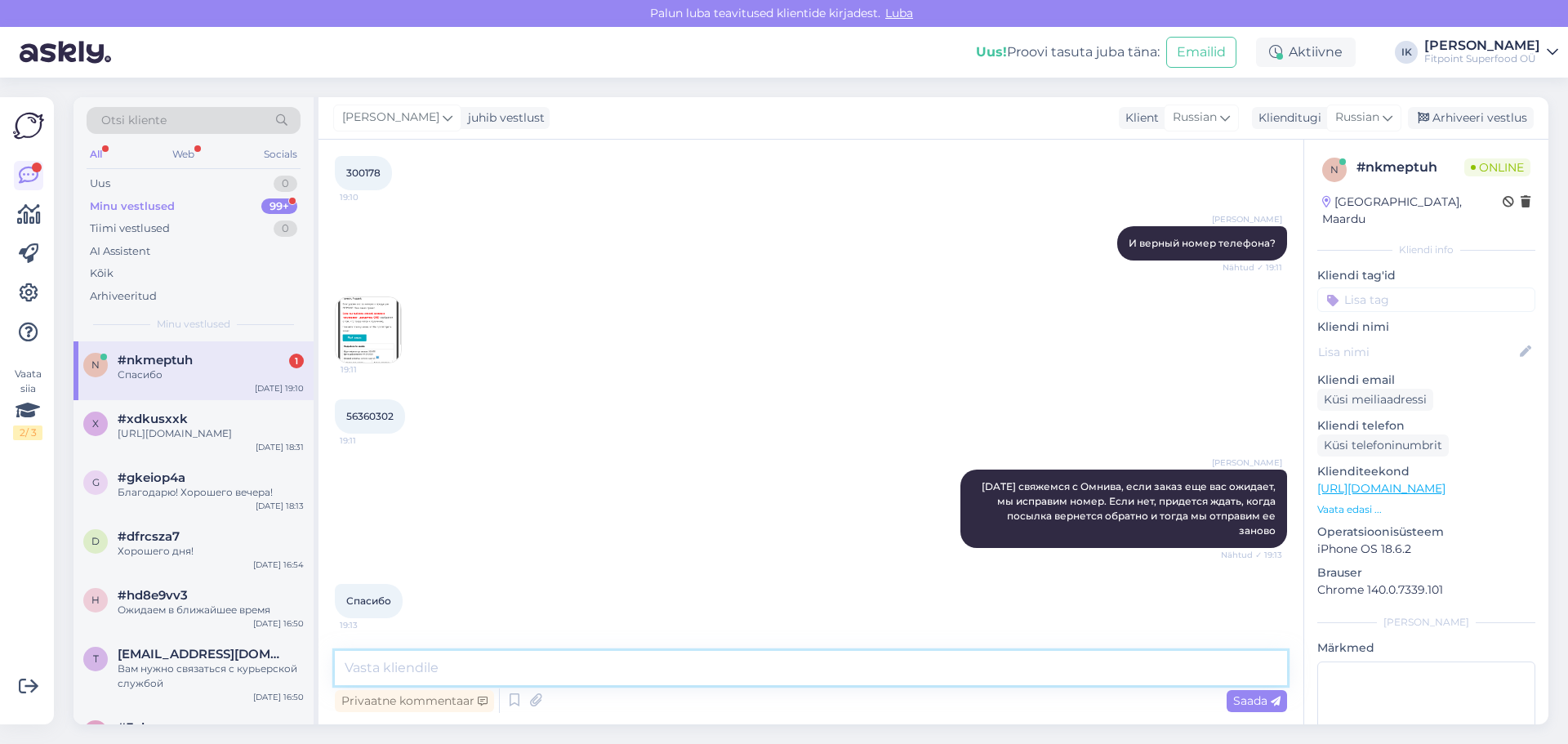
click at [527, 667] on textarea at bounding box center [811, 667] width 952 height 34
type textarea "Хорошего вечера!"
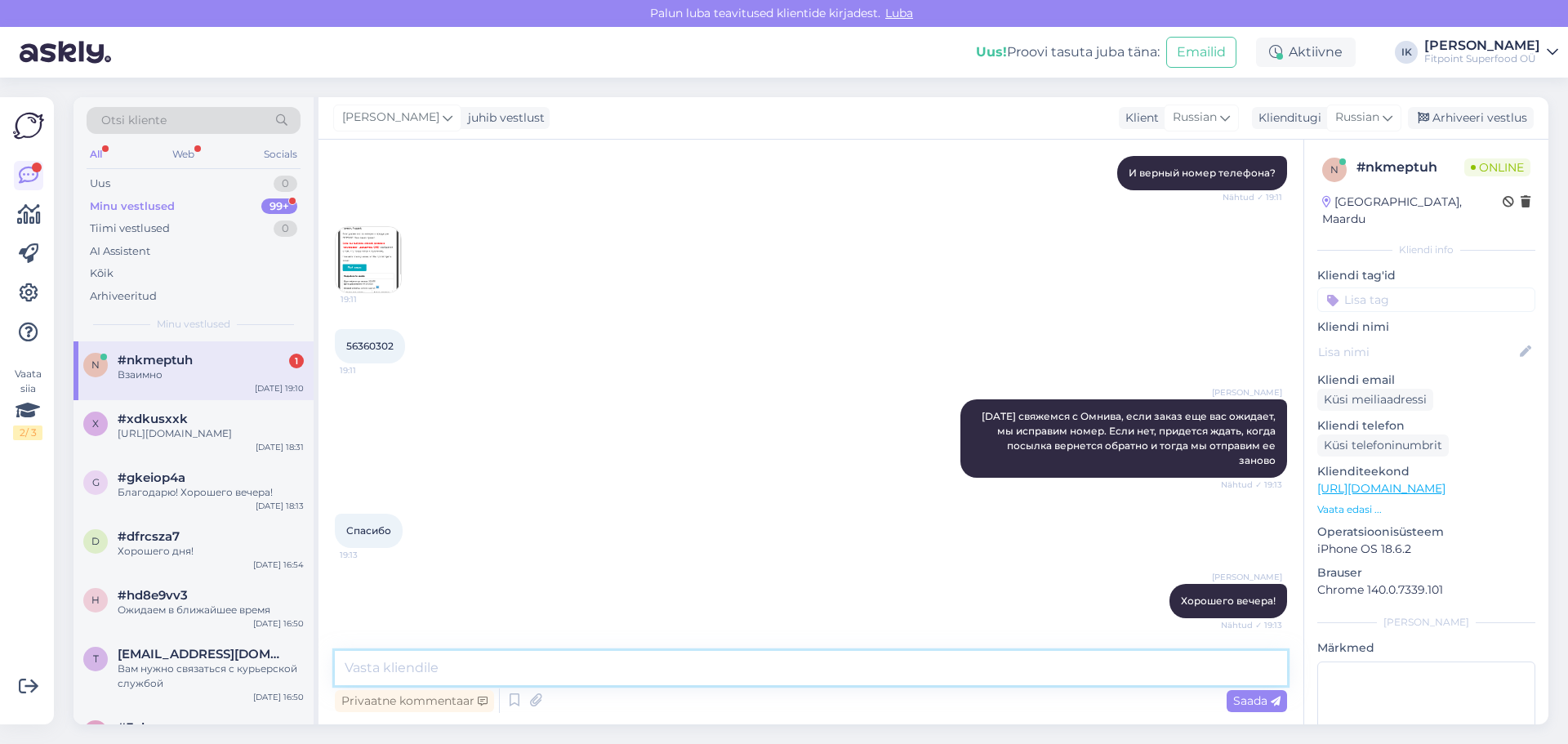
scroll to position [522, 0]
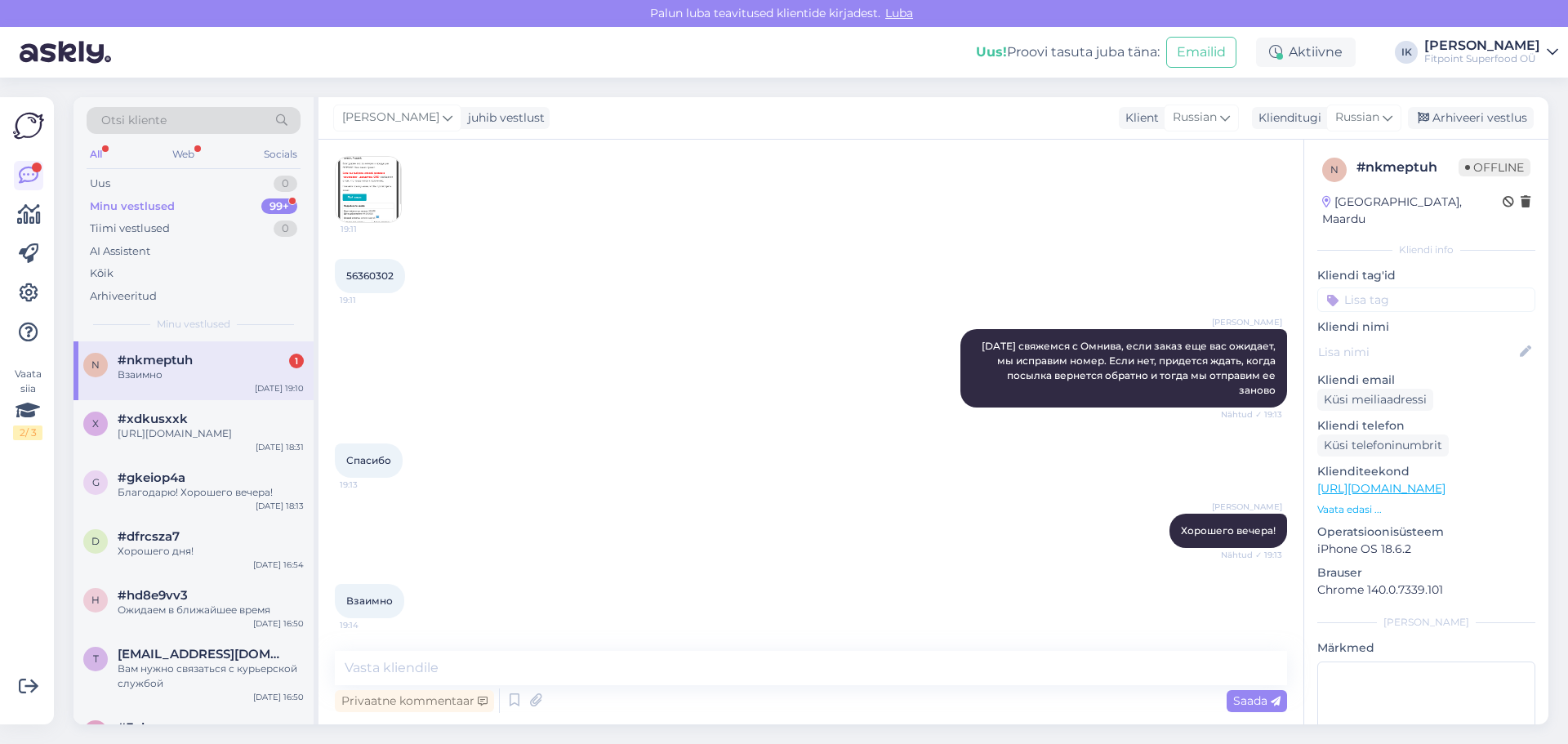
drag, startPoint x: 130, startPoint y: 375, endPoint x: 146, endPoint y: 378, distance: 16.3
click at [130, 375] on div "Взаимно" at bounding box center [211, 375] width 187 height 15
